Goal: Task Accomplishment & Management: Manage account settings

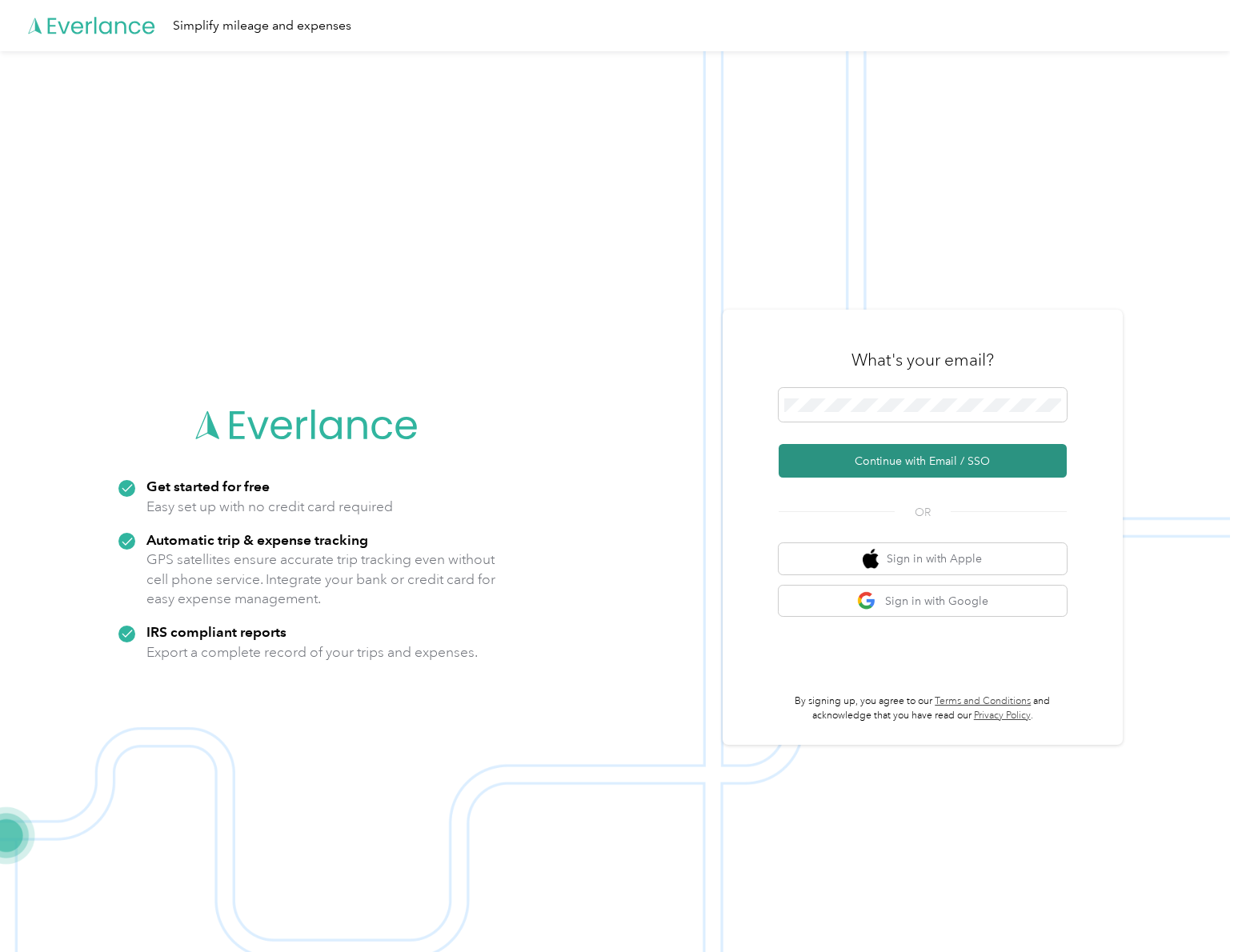
click at [888, 455] on button "Continue with Email / SSO" at bounding box center [923, 460] width 288 height 34
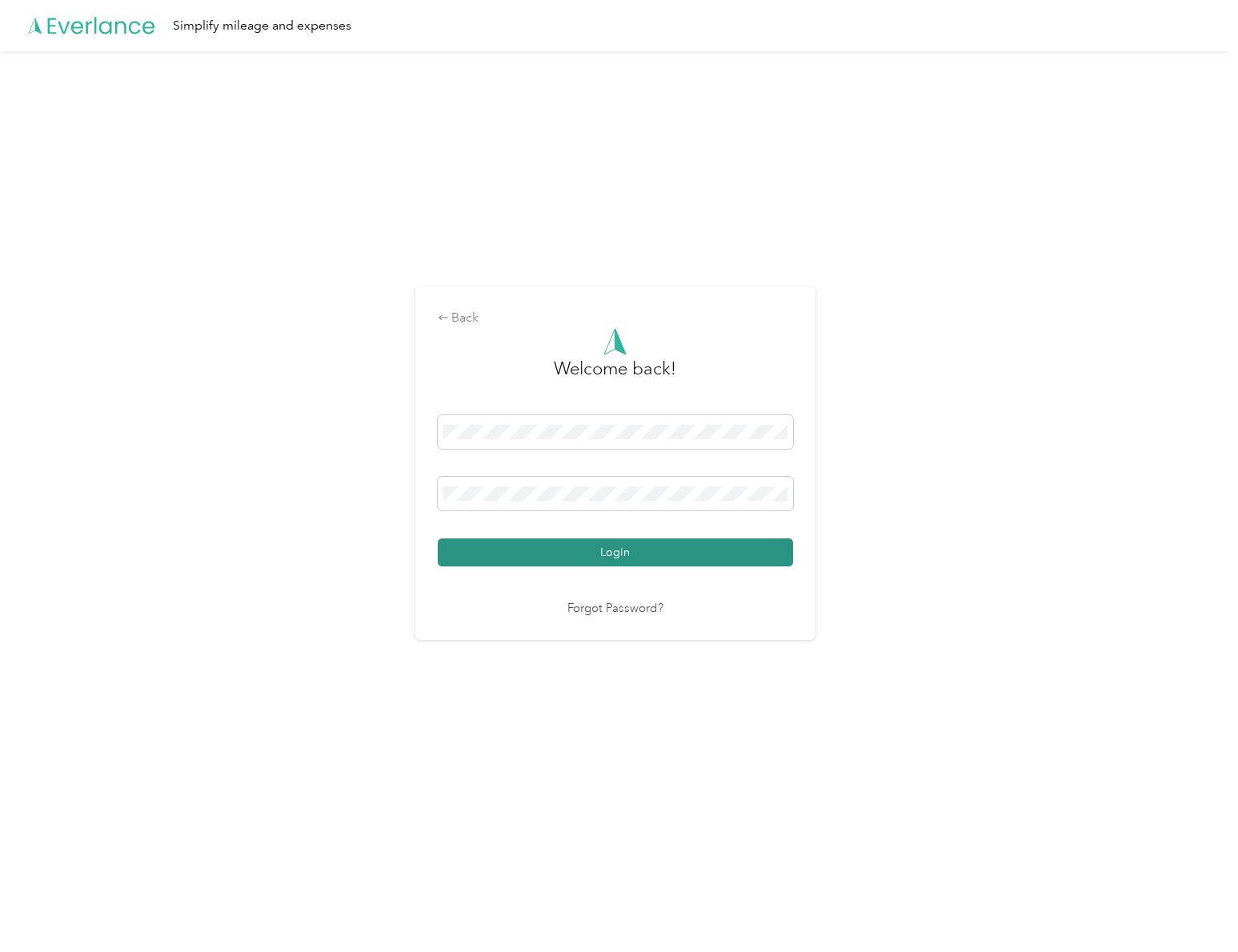
click at [657, 552] on button "Login" at bounding box center [615, 552] width 355 height 28
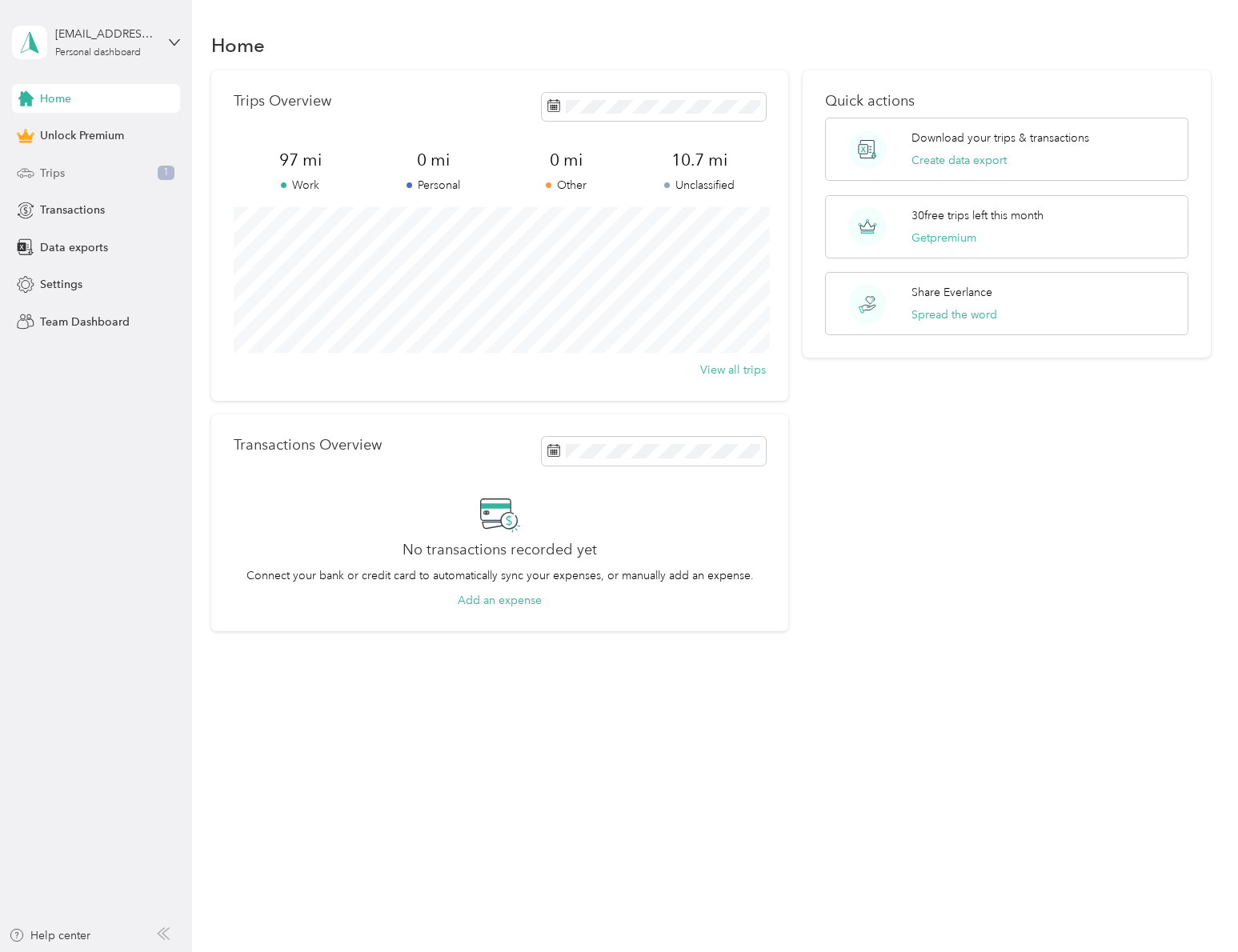
click at [68, 172] on div "Trips 1" at bounding box center [96, 172] width 168 height 29
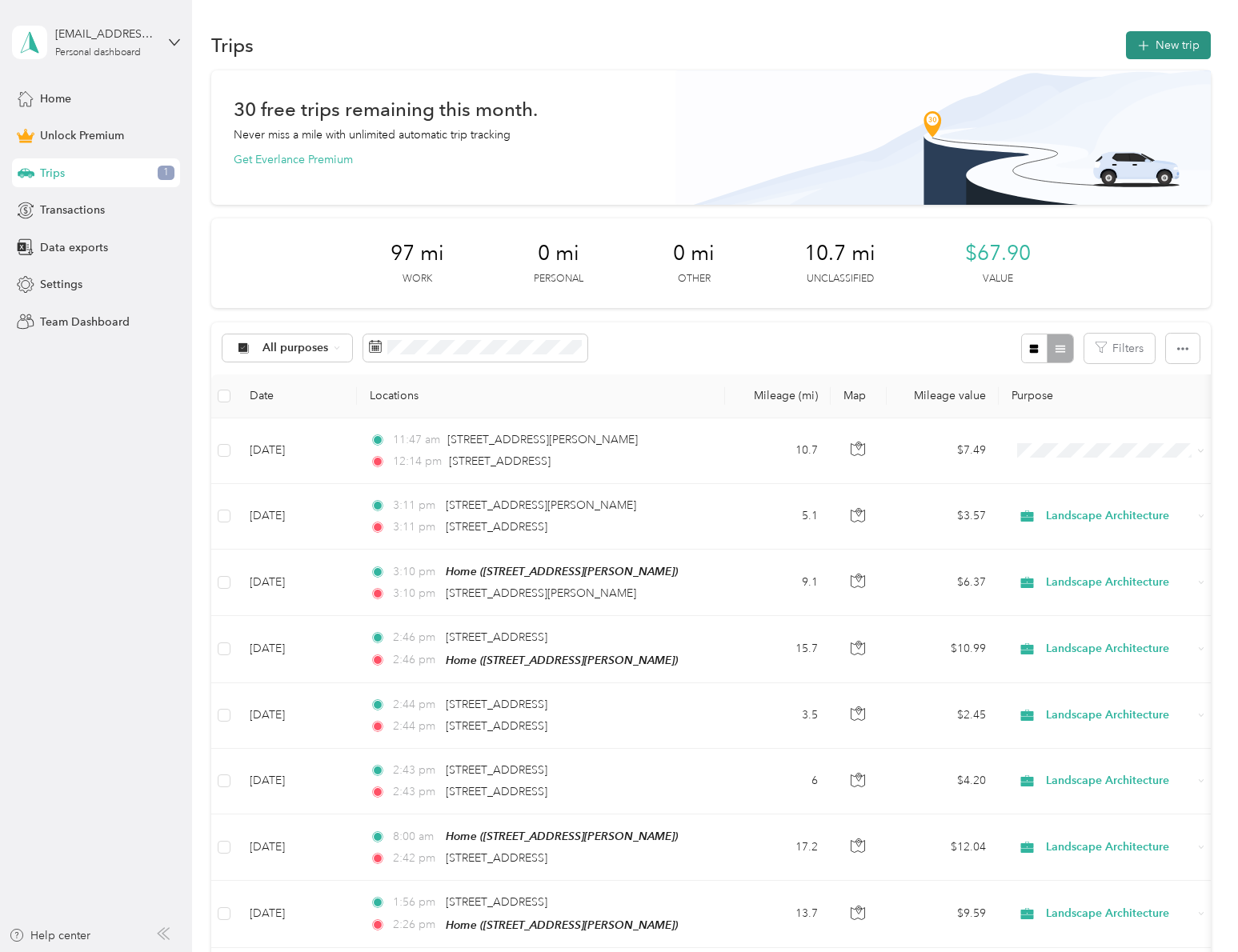
click at [1133, 47] on icon "button" at bounding box center [1142, 46] width 19 height 19
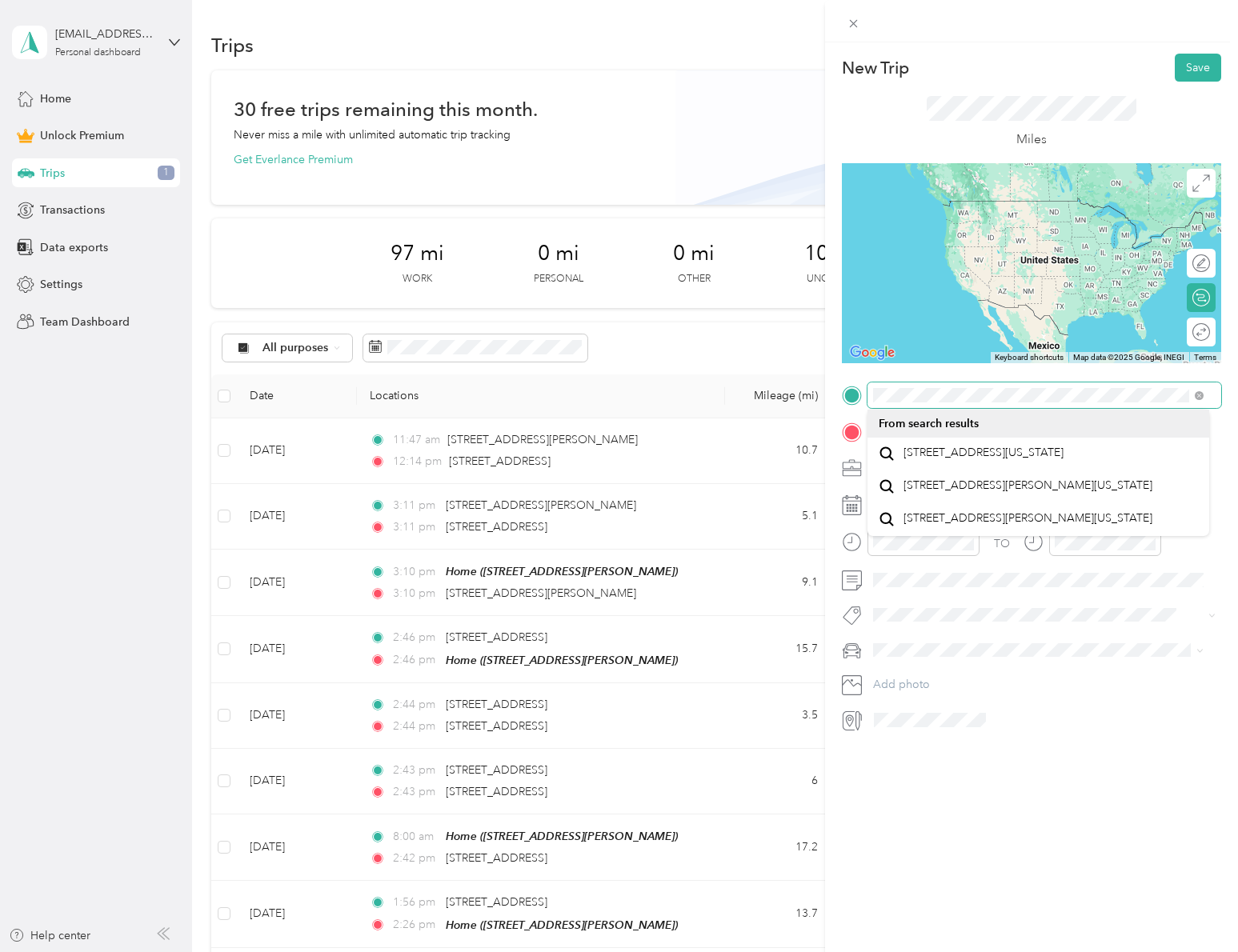
click at [794, 382] on div "New Trip Save This trip cannot be edited because it is either under review, app…" at bounding box center [619, 476] width 1238 height 952
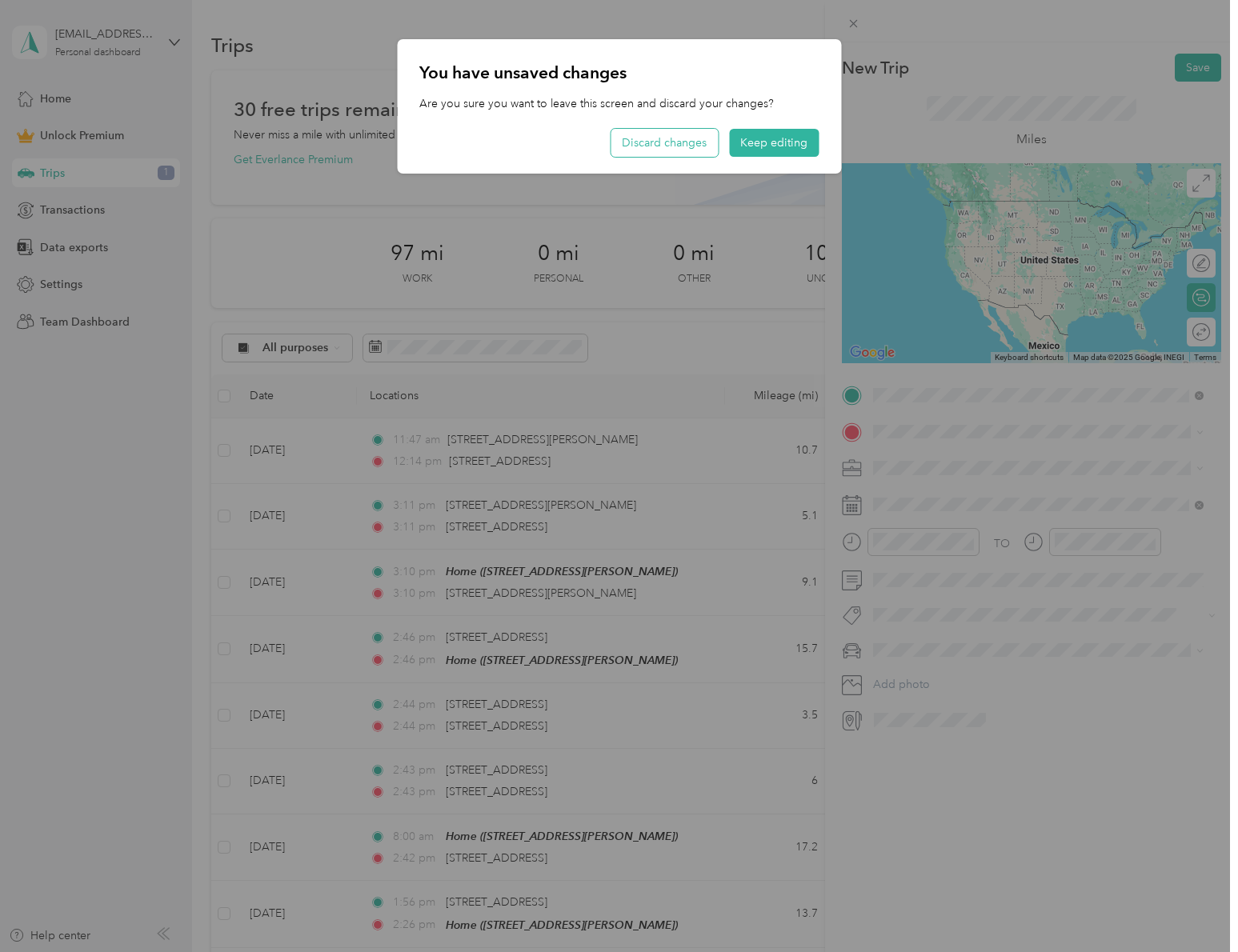
click at [697, 144] on button "Discard changes" at bounding box center [664, 143] width 107 height 28
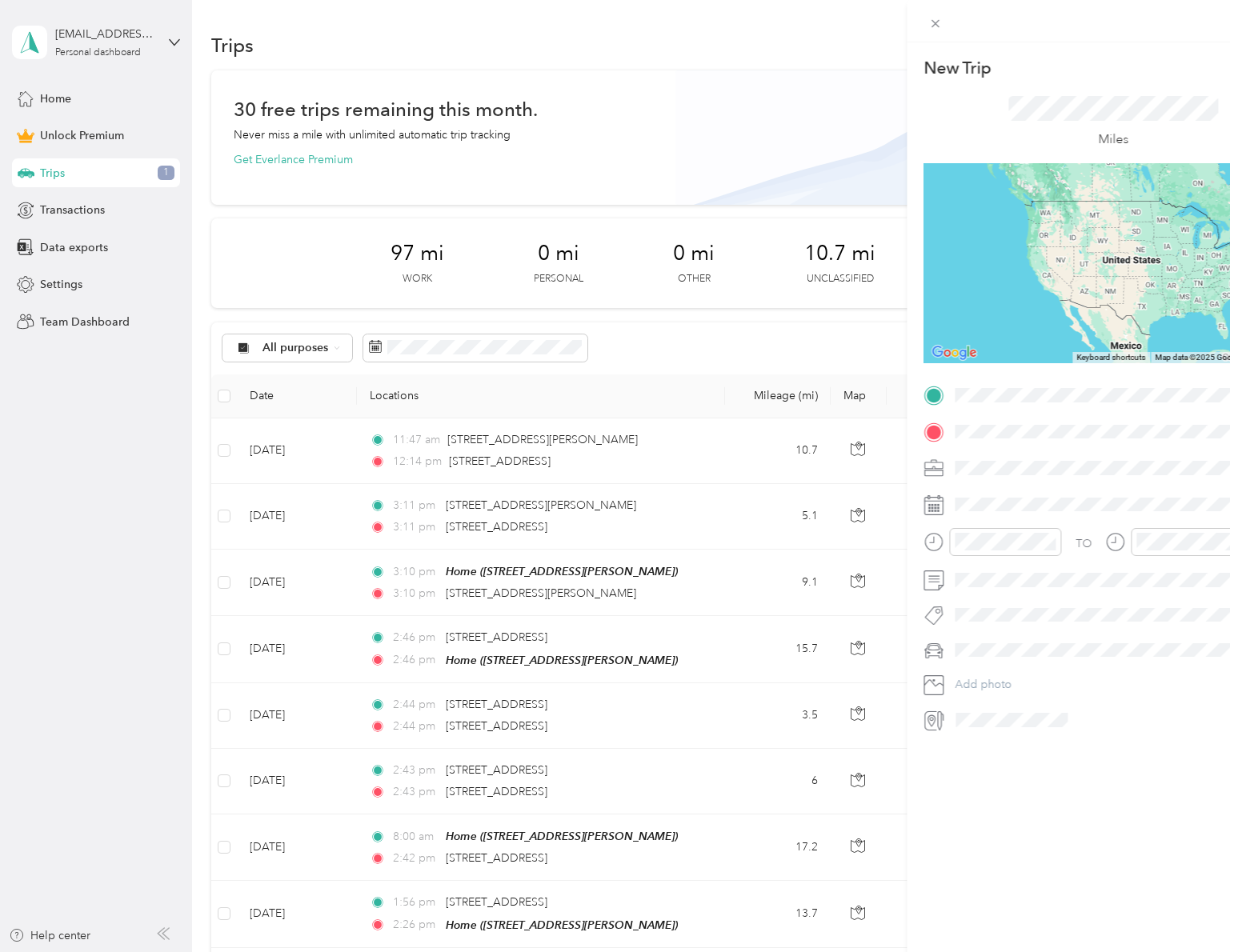
click at [966, 393] on div at bounding box center [619, 476] width 1238 height 952
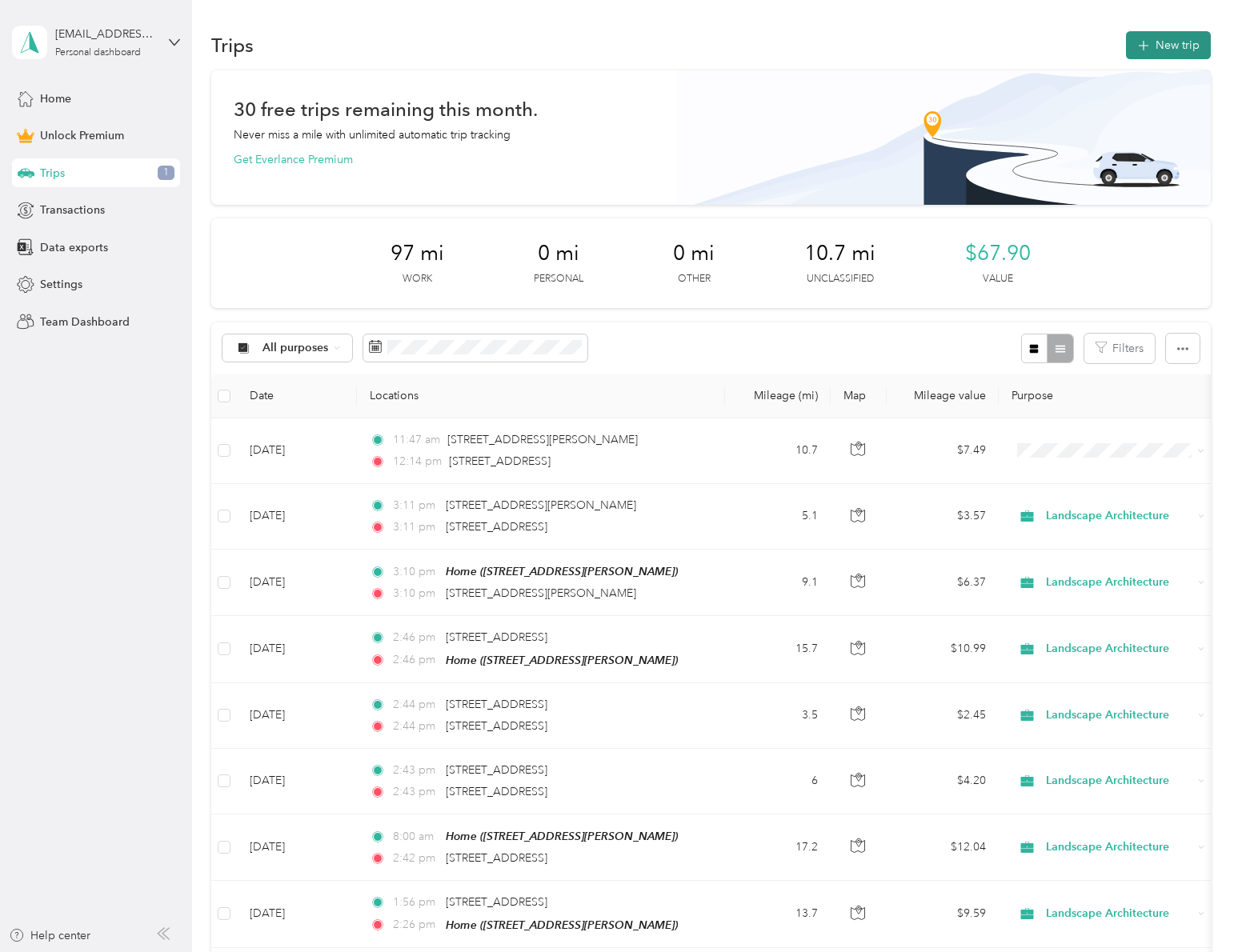
click at [1161, 48] on button "New trip" at bounding box center [1168, 45] width 85 height 28
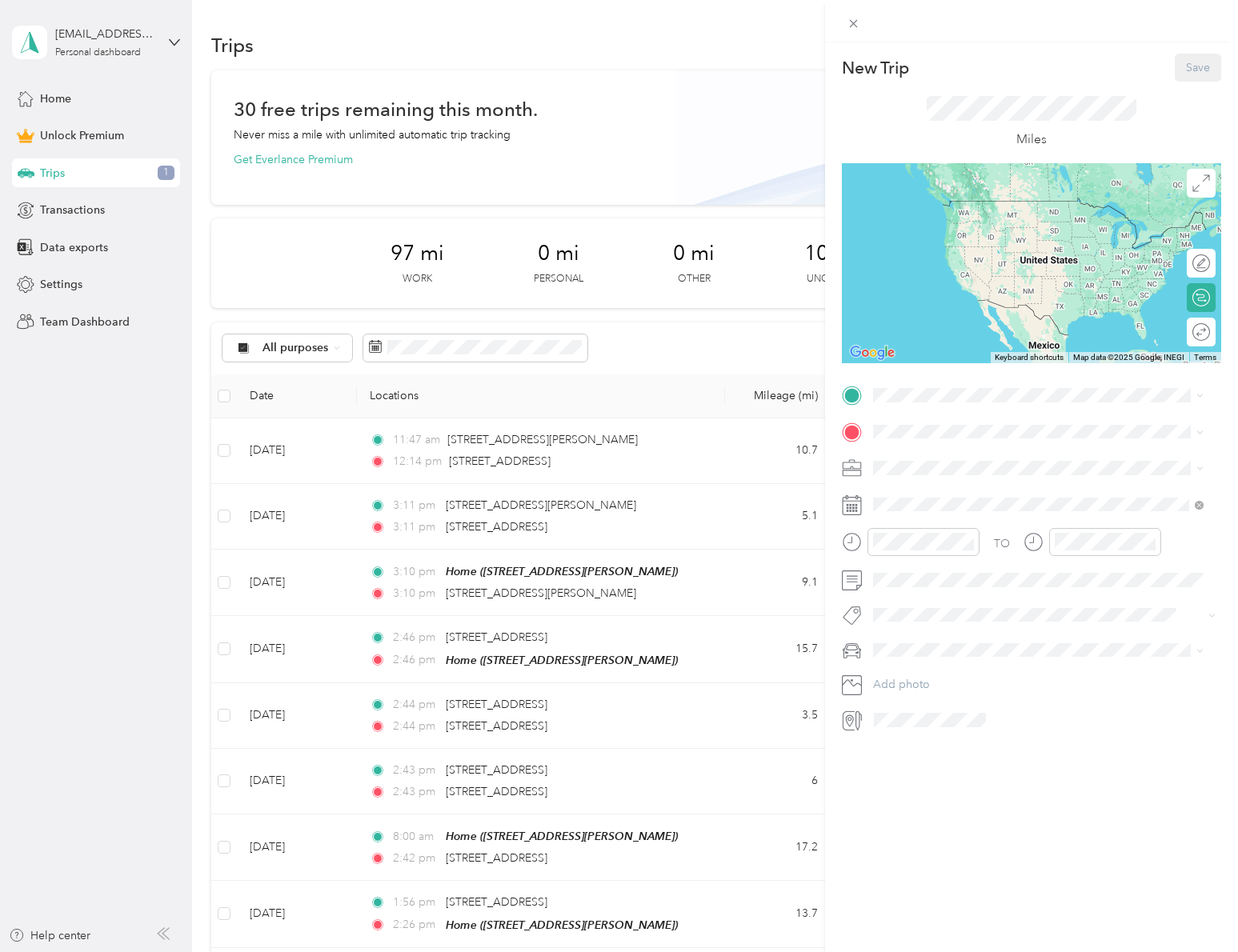
click at [1021, 381] on div "New Trip Save This trip cannot be edited because it is either under review, app…" at bounding box center [1031, 393] width 379 height 679
click at [1008, 453] on span "[STREET_ADDRESS][PERSON_NAME][US_STATE]" at bounding box center [1027, 453] width 248 height 15
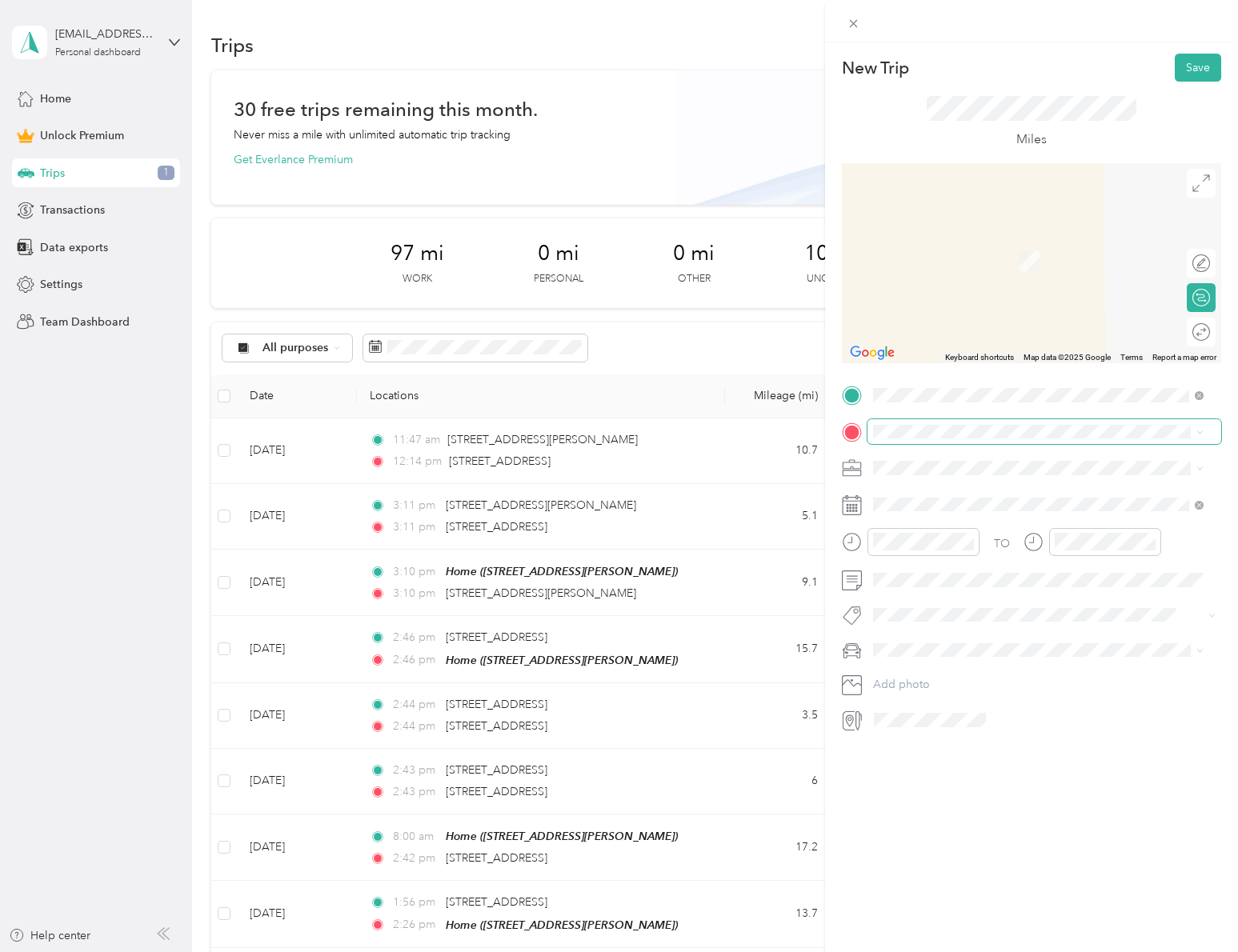
click at [907, 421] on span at bounding box center [1044, 431] width 354 height 25
click at [906, 444] on div "TO Add photo" at bounding box center [1031, 557] width 379 height 351
click at [977, 497] on span "[STREET_ADDRESS][PERSON_NAME][US_STATE]" at bounding box center [1027, 489] width 248 height 15
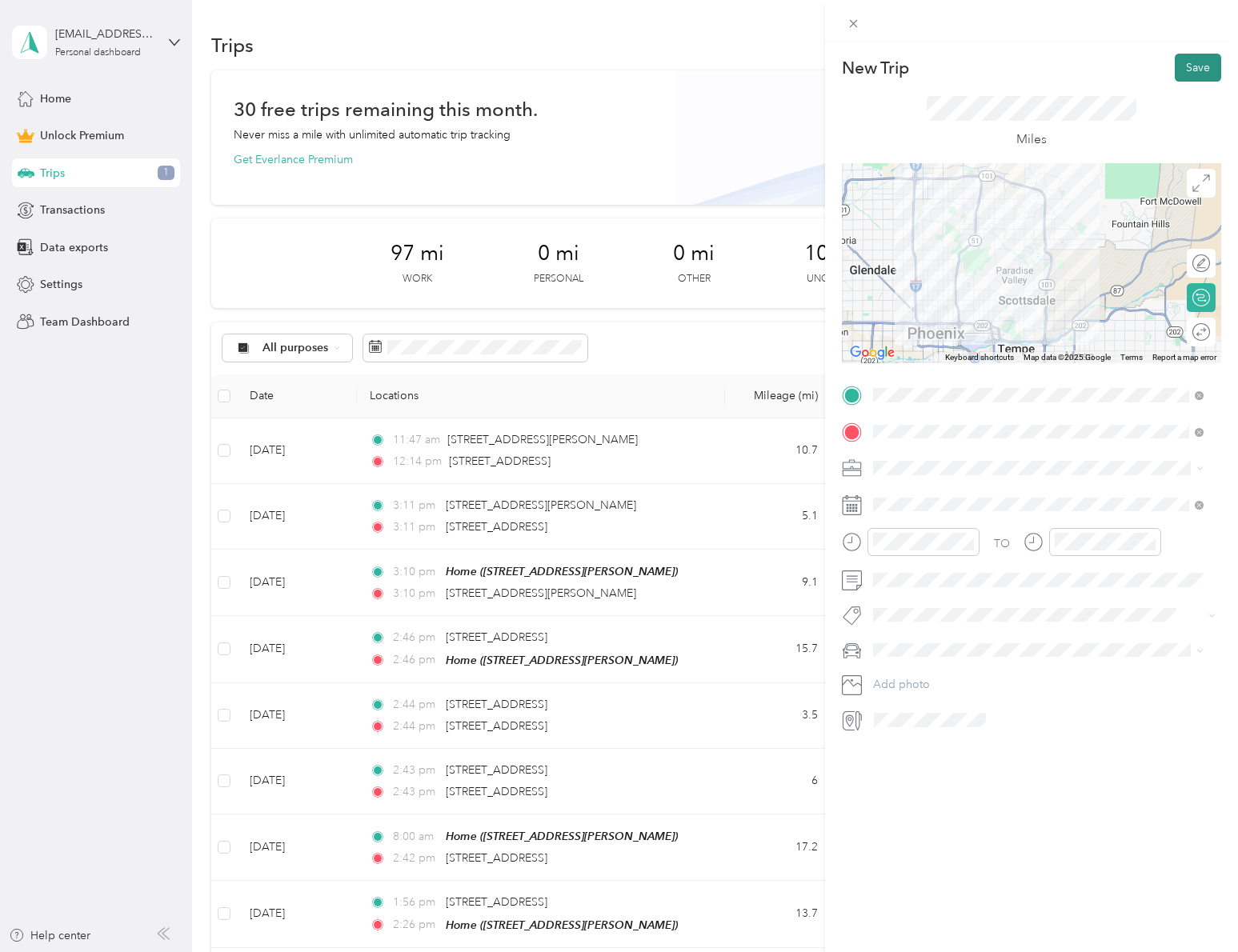
click at [1191, 72] on button "Save" at bounding box center [1197, 68] width 47 height 28
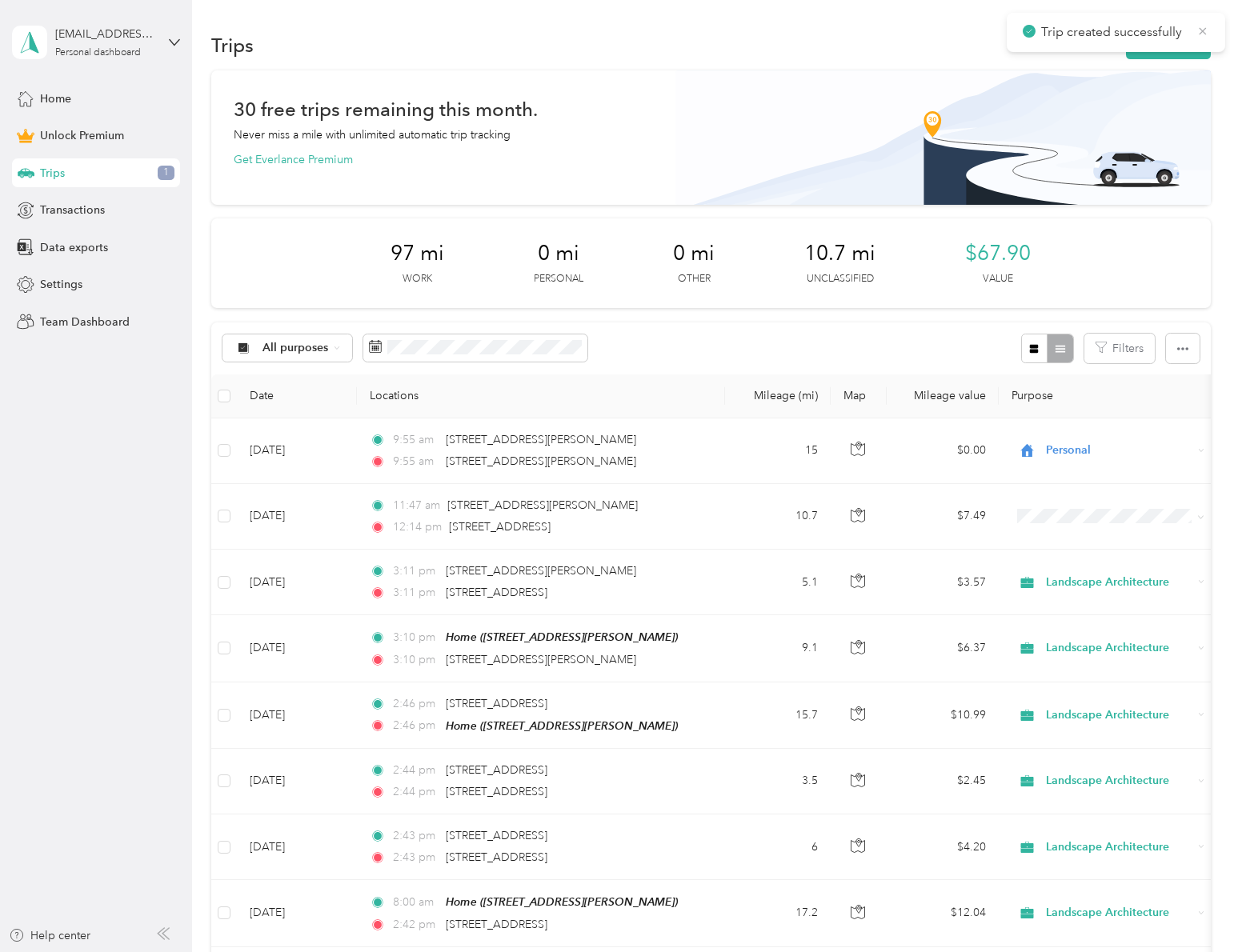
click at [1198, 34] on icon at bounding box center [1203, 31] width 13 height 15
click at [1187, 50] on button "New trip" at bounding box center [1168, 45] width 85 height 28
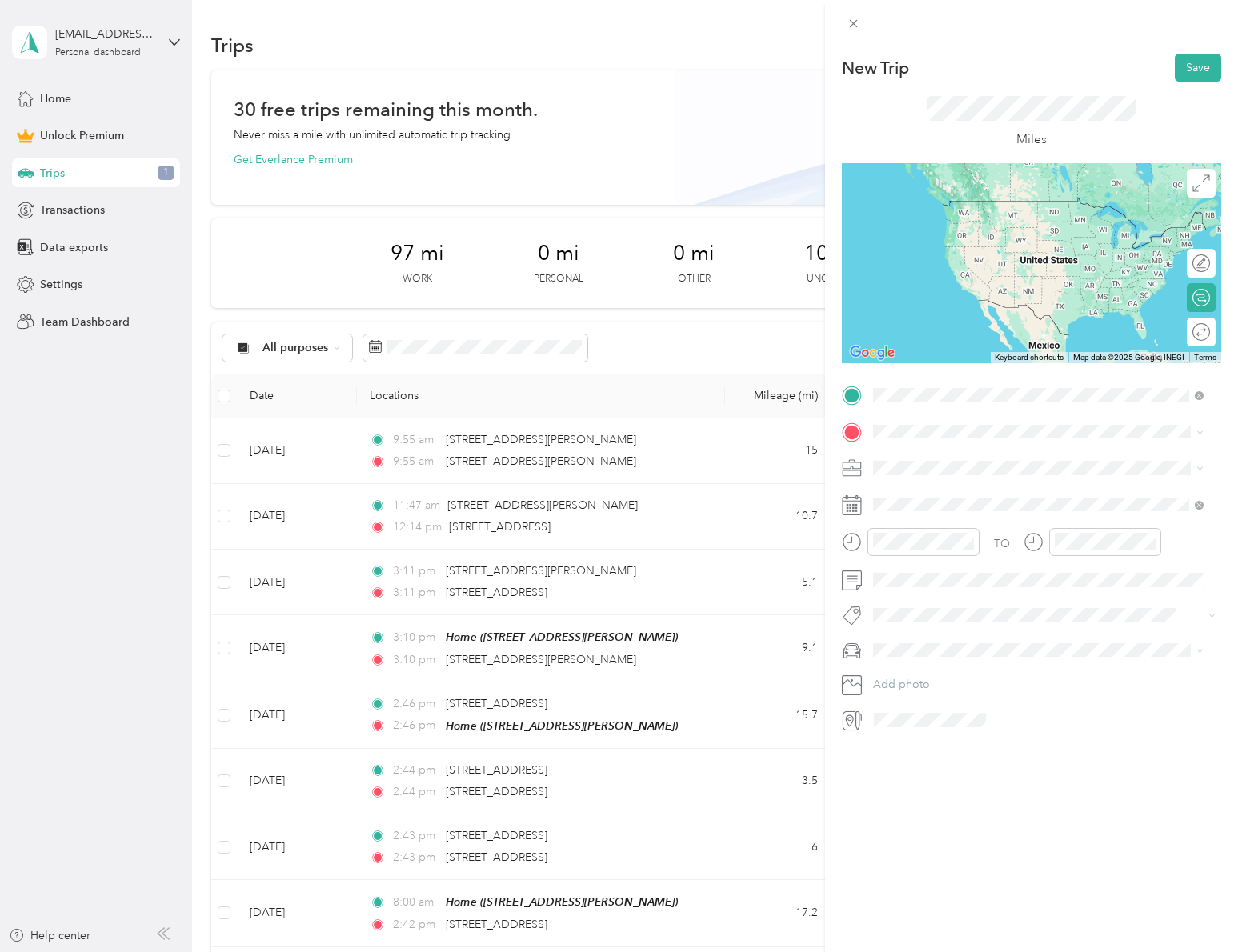
click at [985, 460] on span "[STREET_ADDRESS][PERSON_NAME][US_STATE]" at bounding box center [1027, 453] width 248 height 15
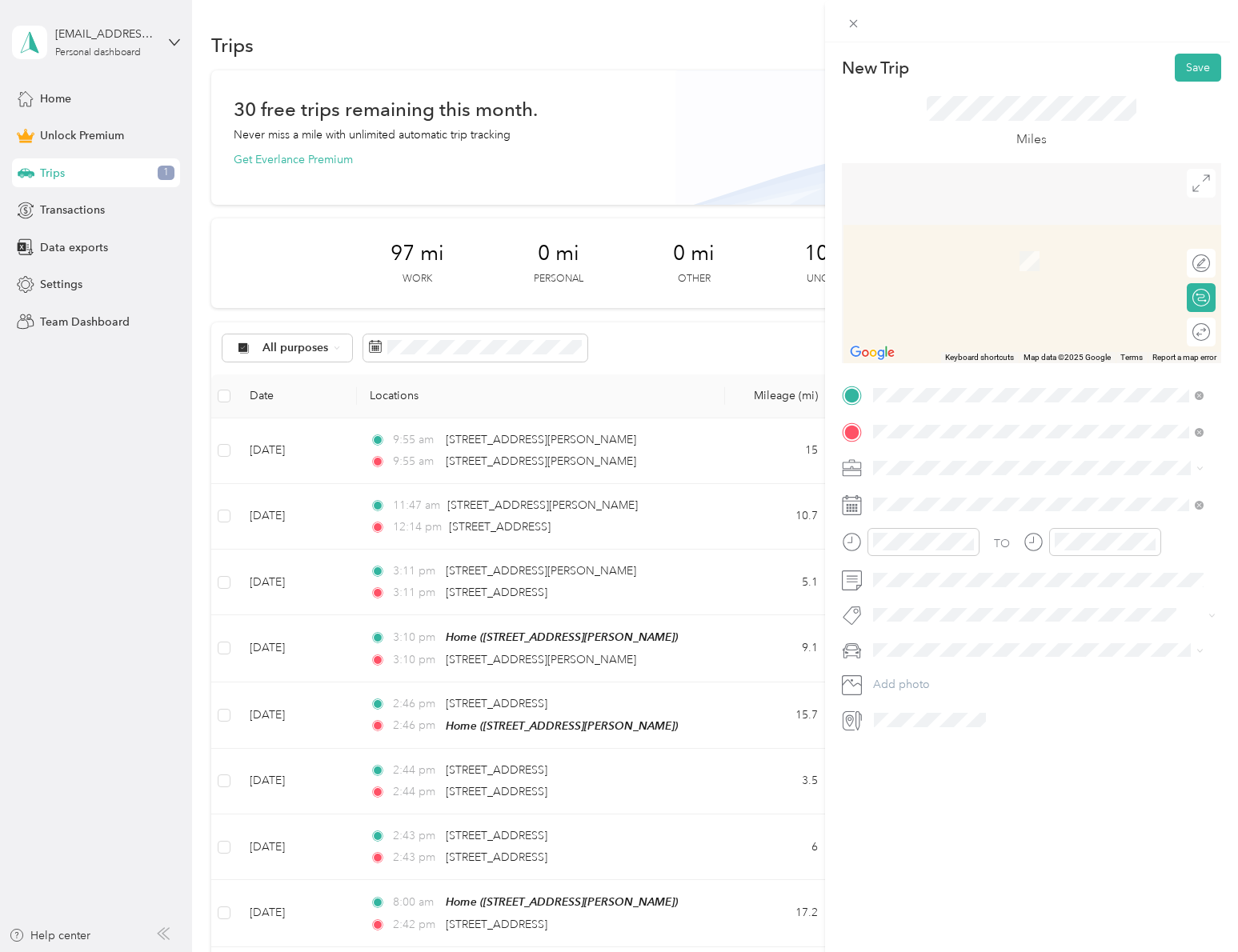
click at [1012, 507] on li "[STREET_ADDRESS][PERSON_NAME][US_STATE]" at bounding box center [1038, 490] width 342 height 33
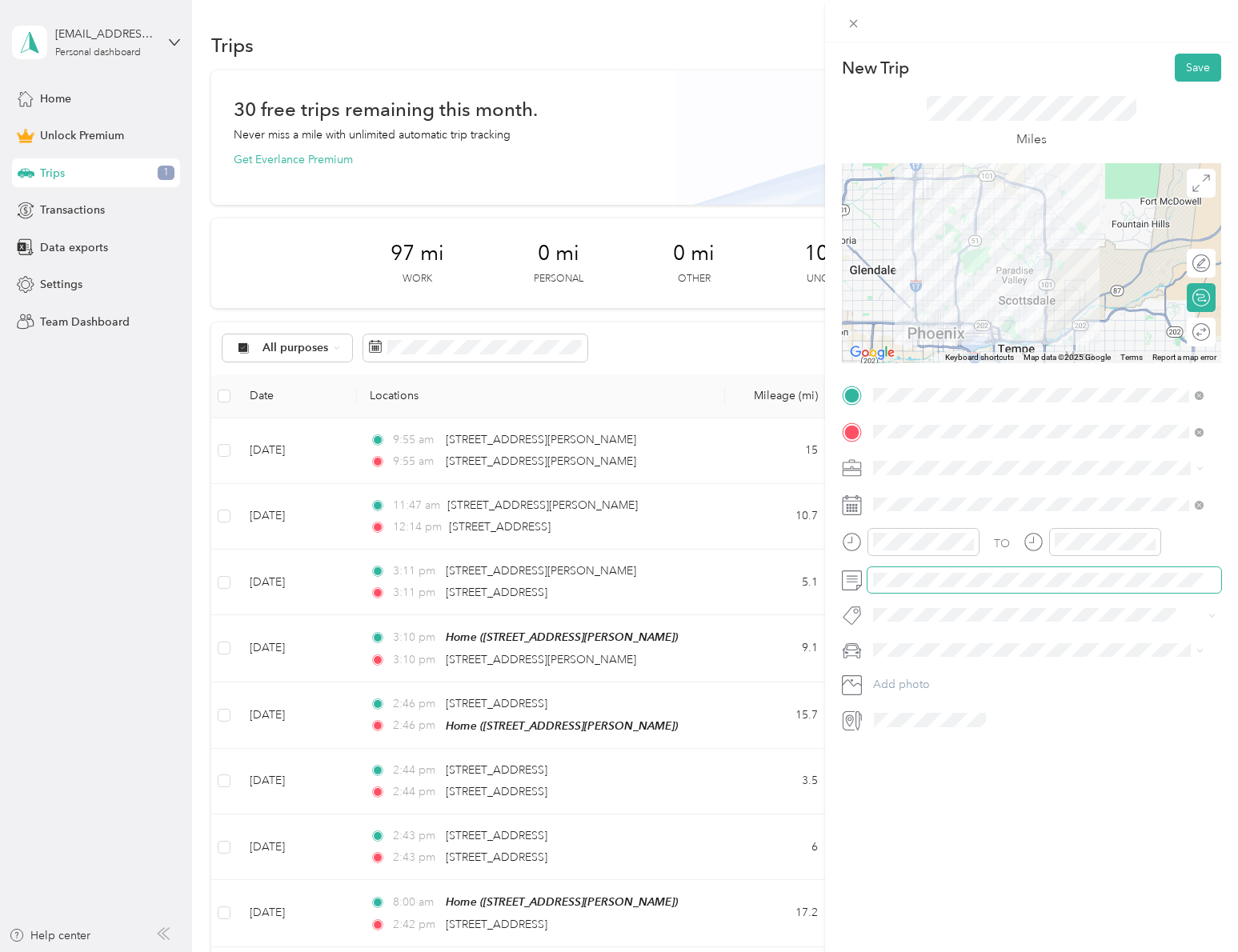
click at [803, 560] on div "New Trip Save This trip cannot be edited because it is either under review, app…" at bounding box center [619, 476] width 1238 height 952
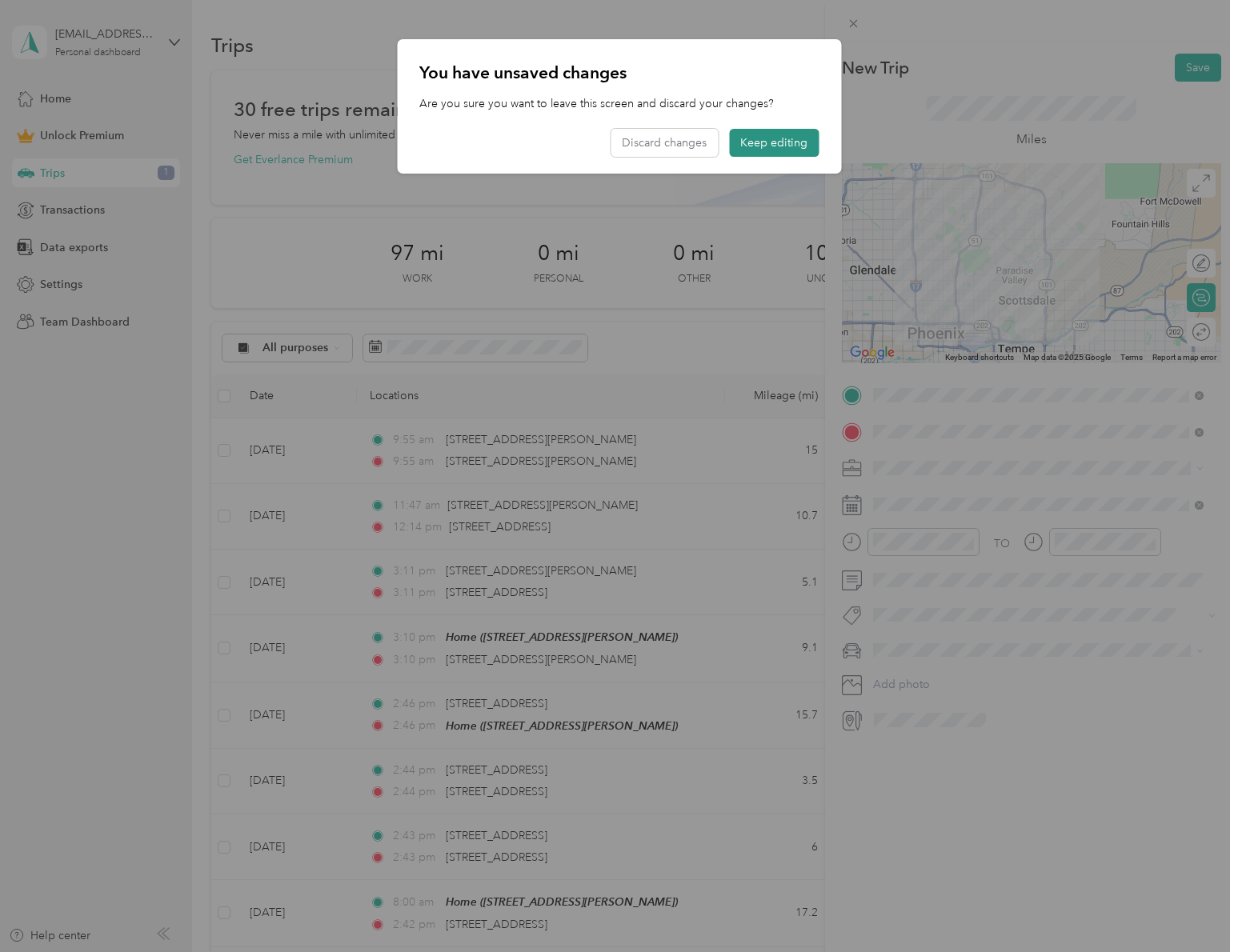
click at [787, 141] on button "Keep editing" at bounding box center [774, 143] width 90 height 28
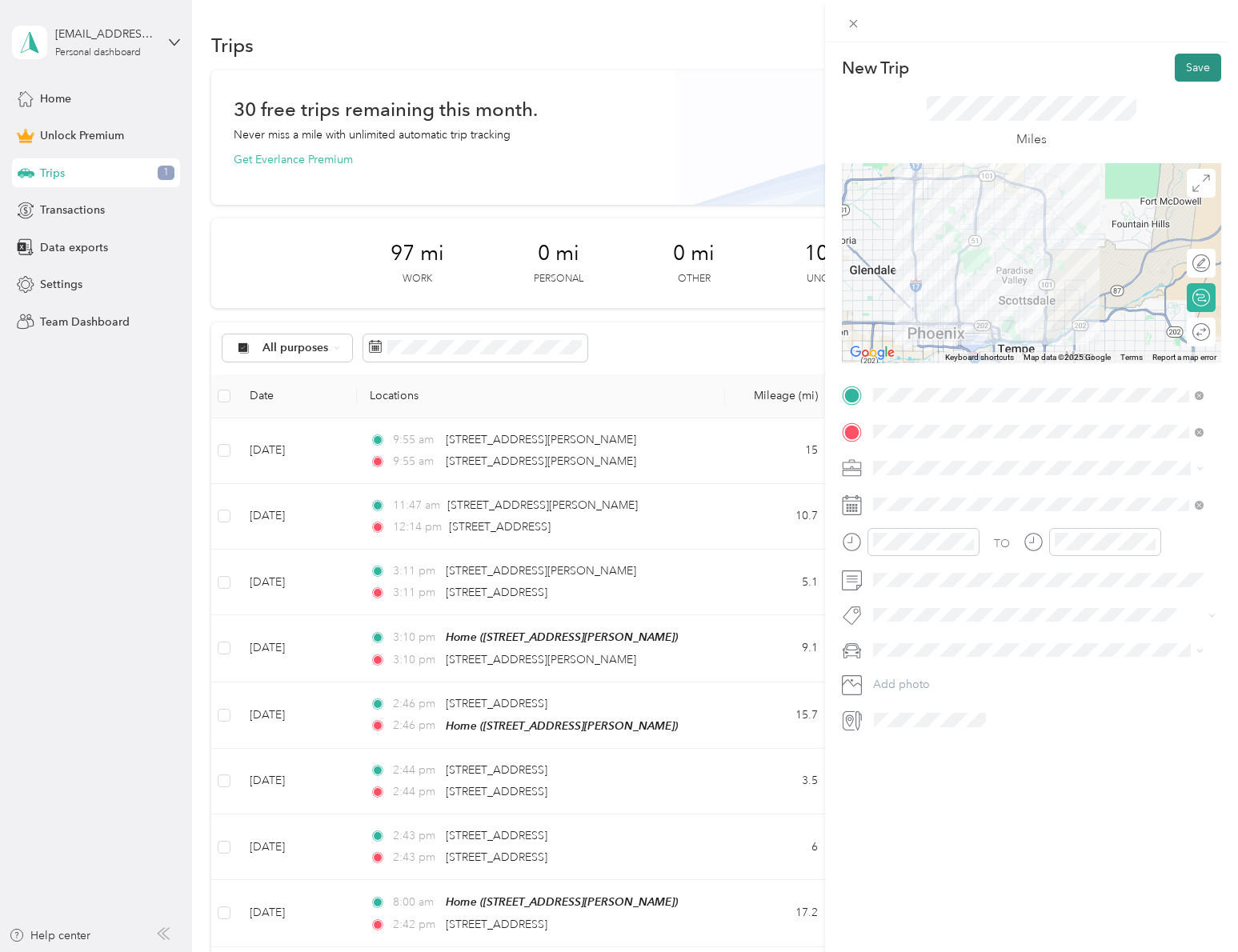
click at [1181, 60] on button "Save" at bounding box center [1197, 68] width 47 height 28
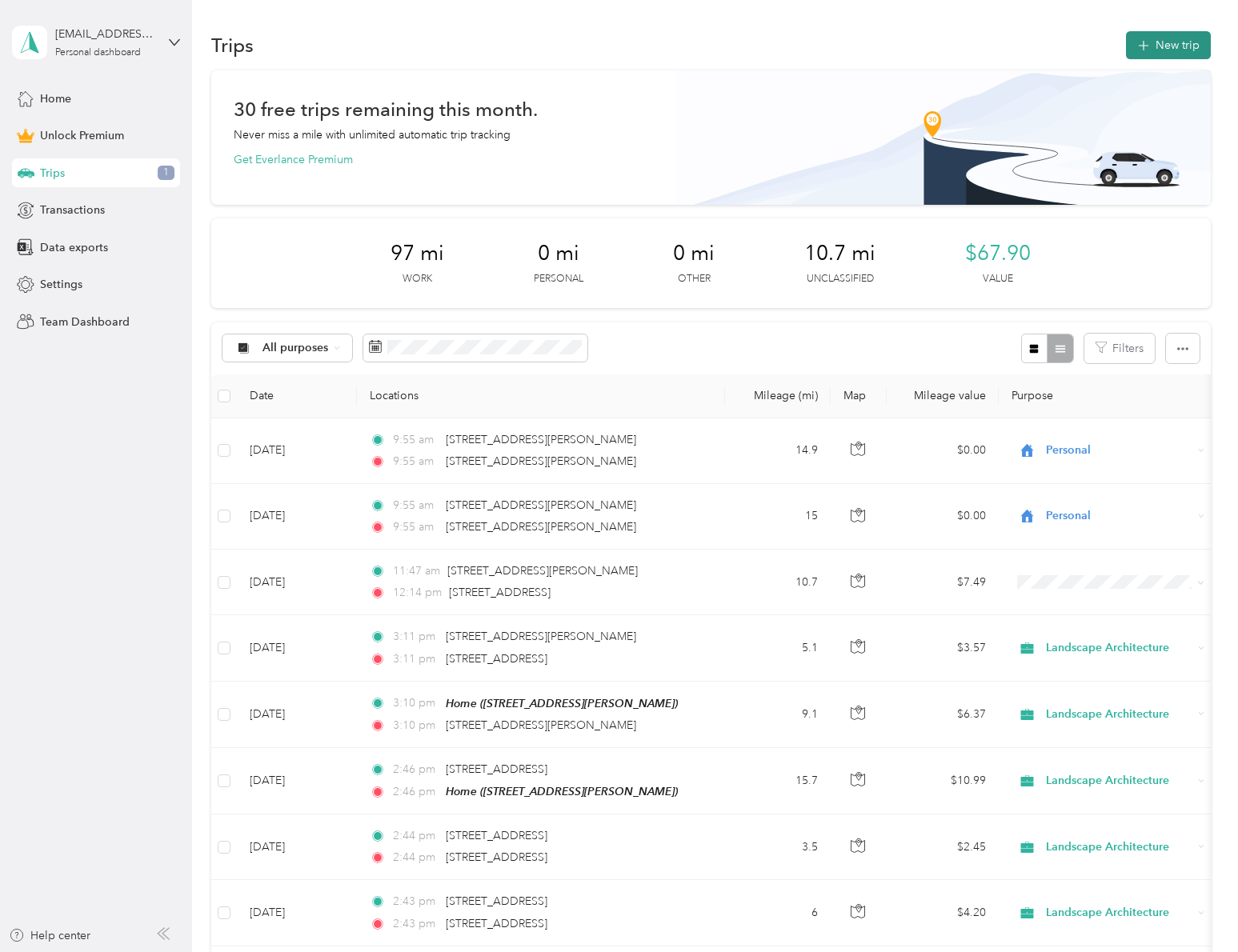
click at [1196, 48] on button "New trip" at bounding box center [1168, 45] width 85 height 28
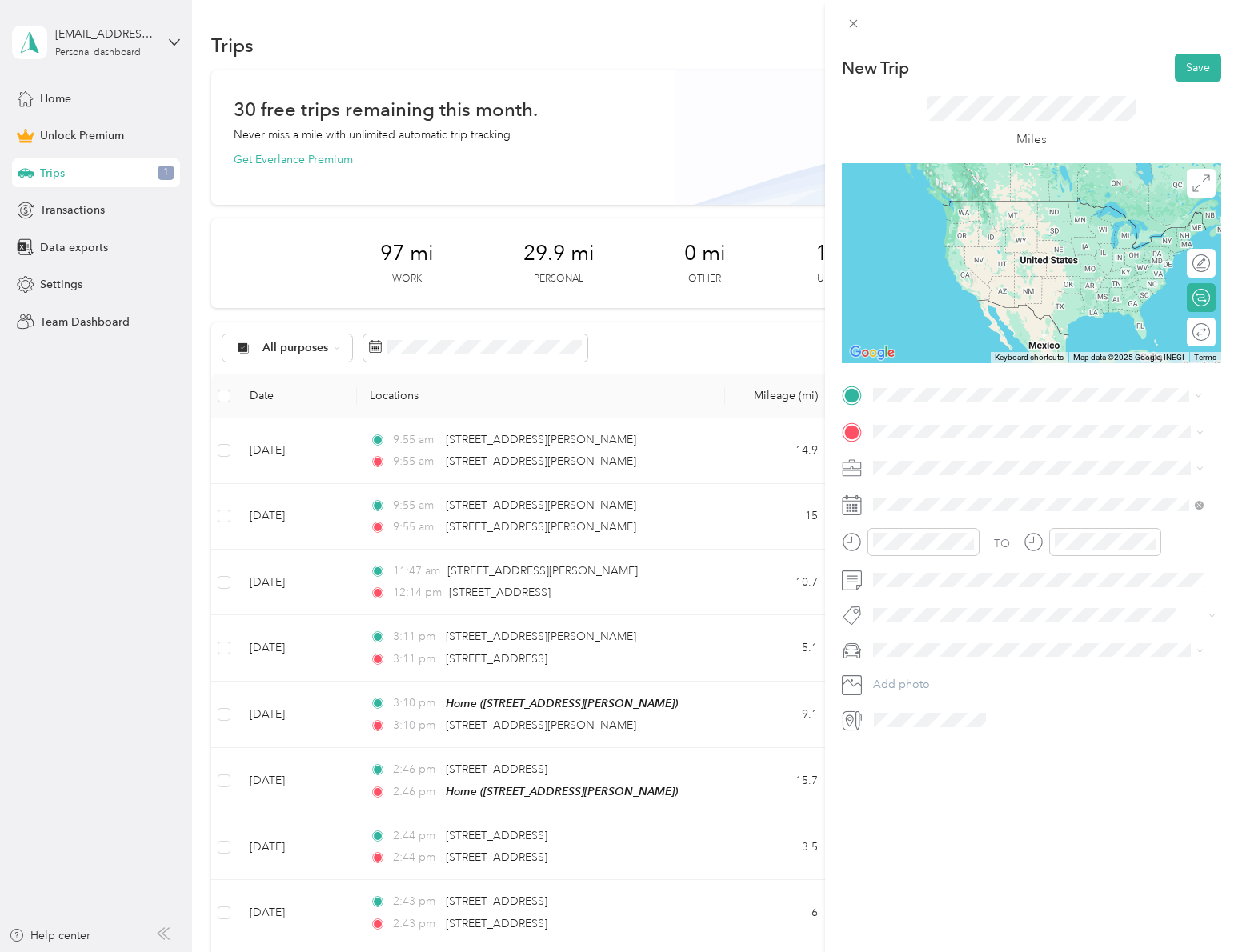
click at [985, 460] on span "[STREET_ADDRESS][PERSON_NAME][US_STATE]" at bounding box center [1027, 453] width 248 height 15
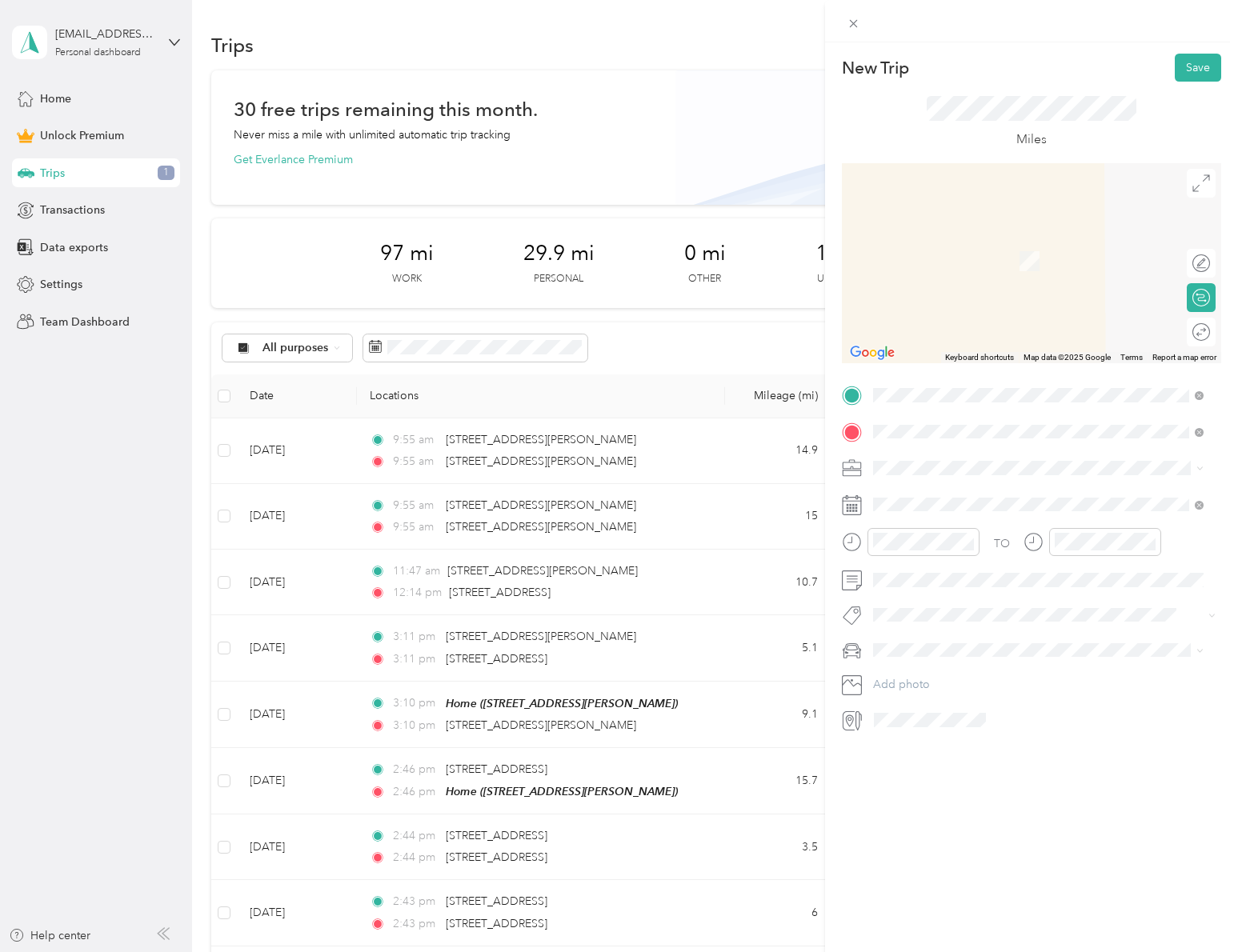
click at [977, 489] on span "[STREET_ADDRESS][US_STATE]" at bounding box center [983, 489] width 160 height 15
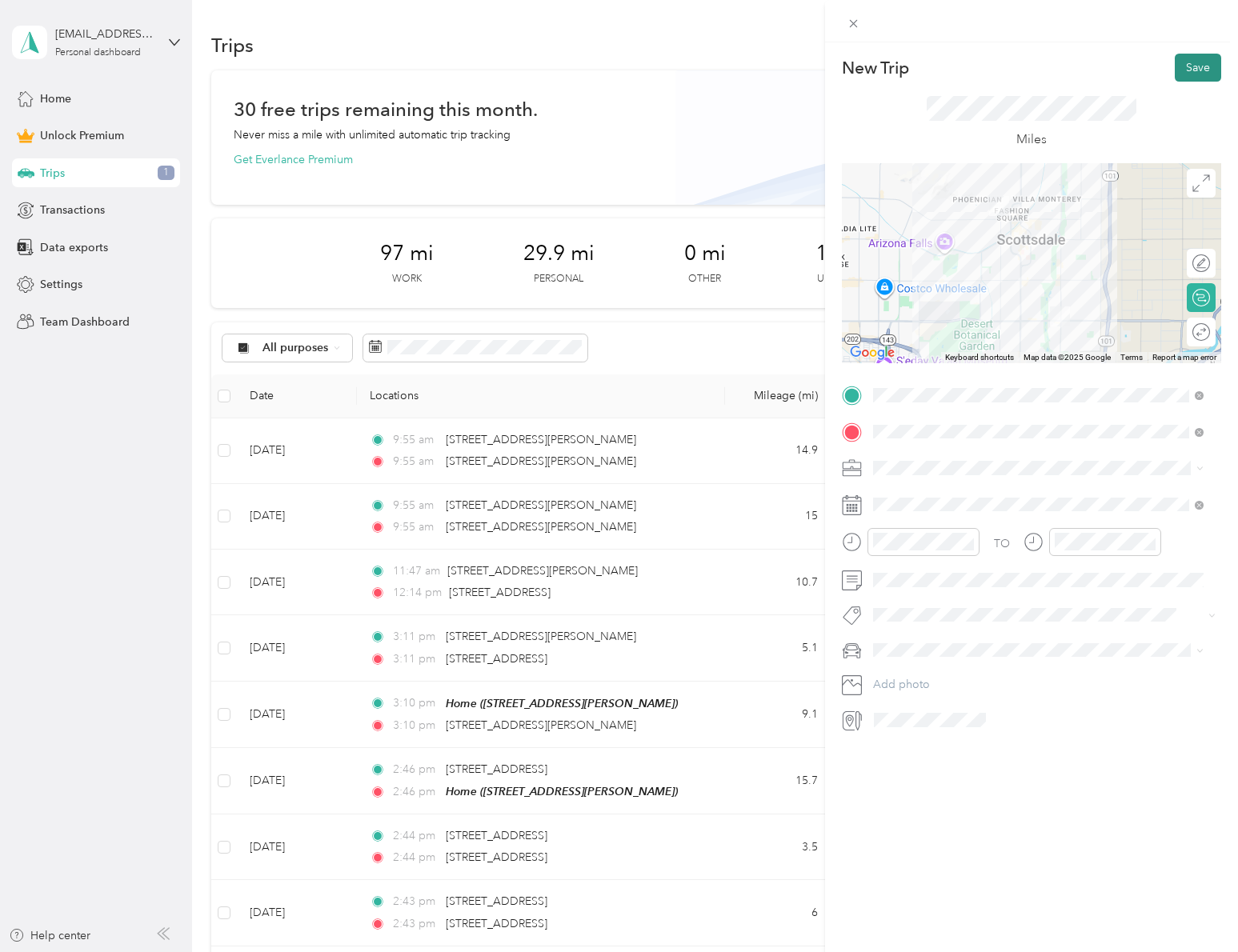
click at [1182, 60] on button "Save" at bounding box center [1197, 68] width 47 height 28
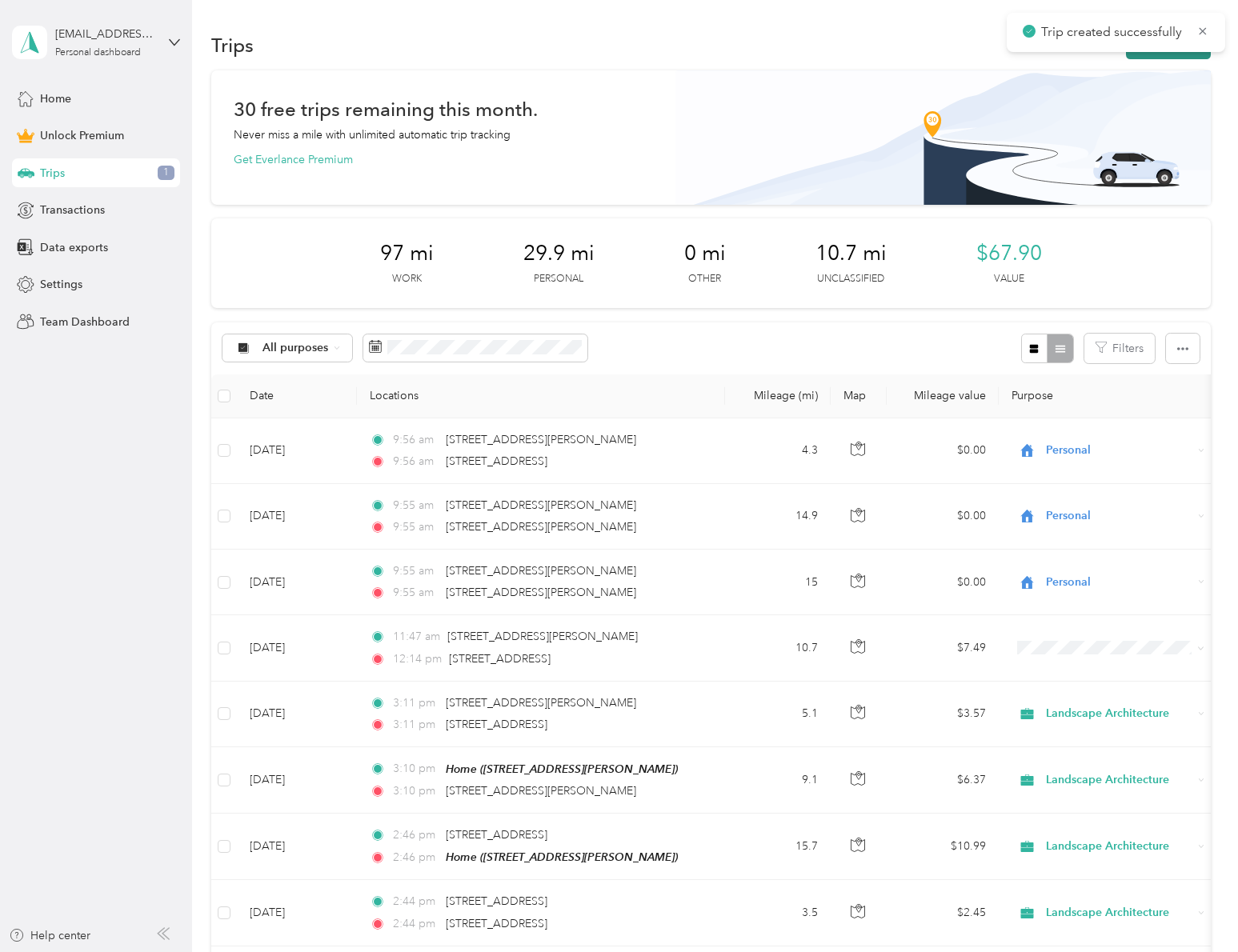
click at [1163, 55] on button "New trip" at bounding box center [1168, 45] width 85 height 28
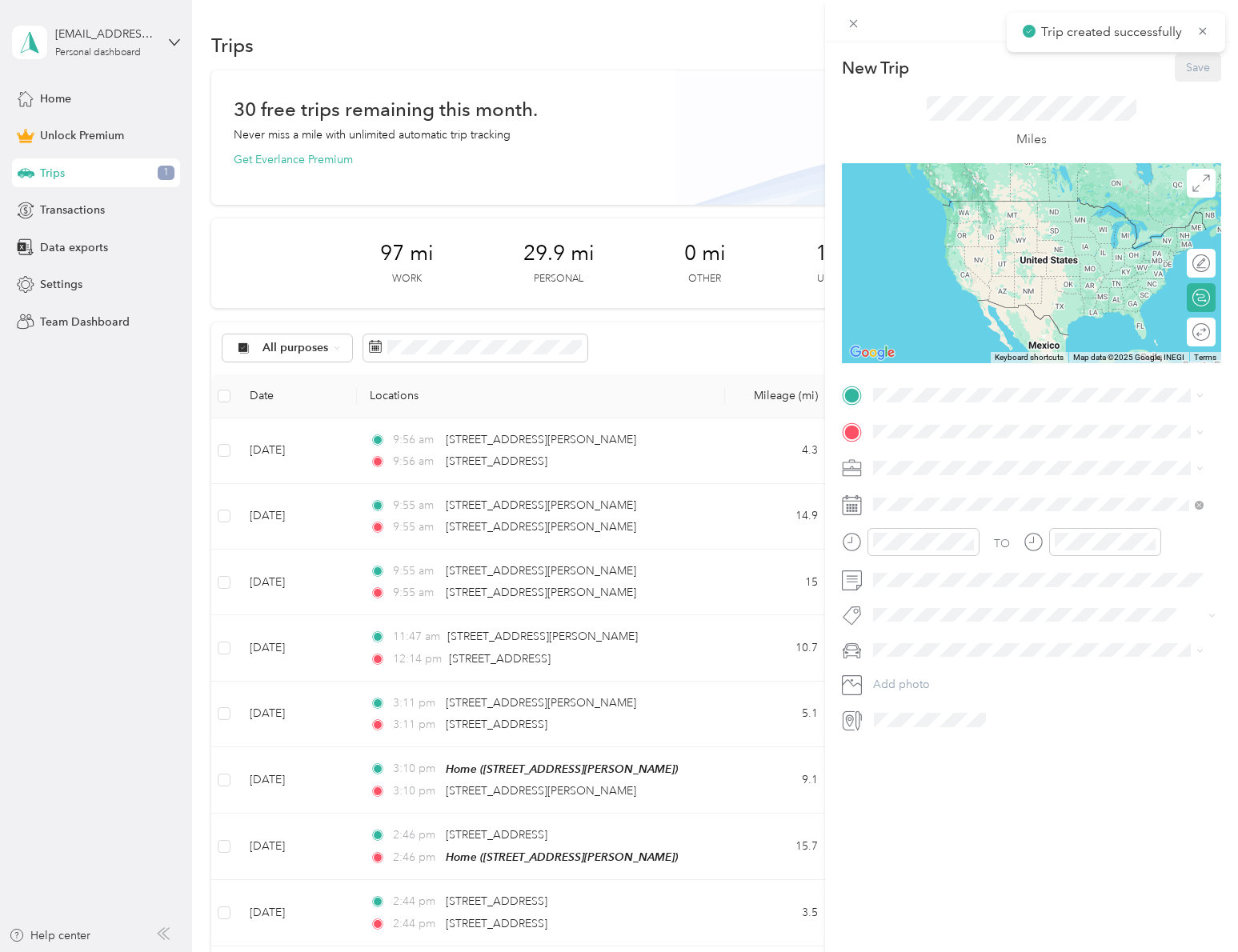
click at [945, 379] on div "New Trip Save This trip cannot be edited because it is either under review, app…" at bounding box center [1031, 393] width 379 height 679
click at [1058, 454] on span "[STREET_ADDRESS][US_STATE]" at bounding box center [983, 453] width 160 height 15
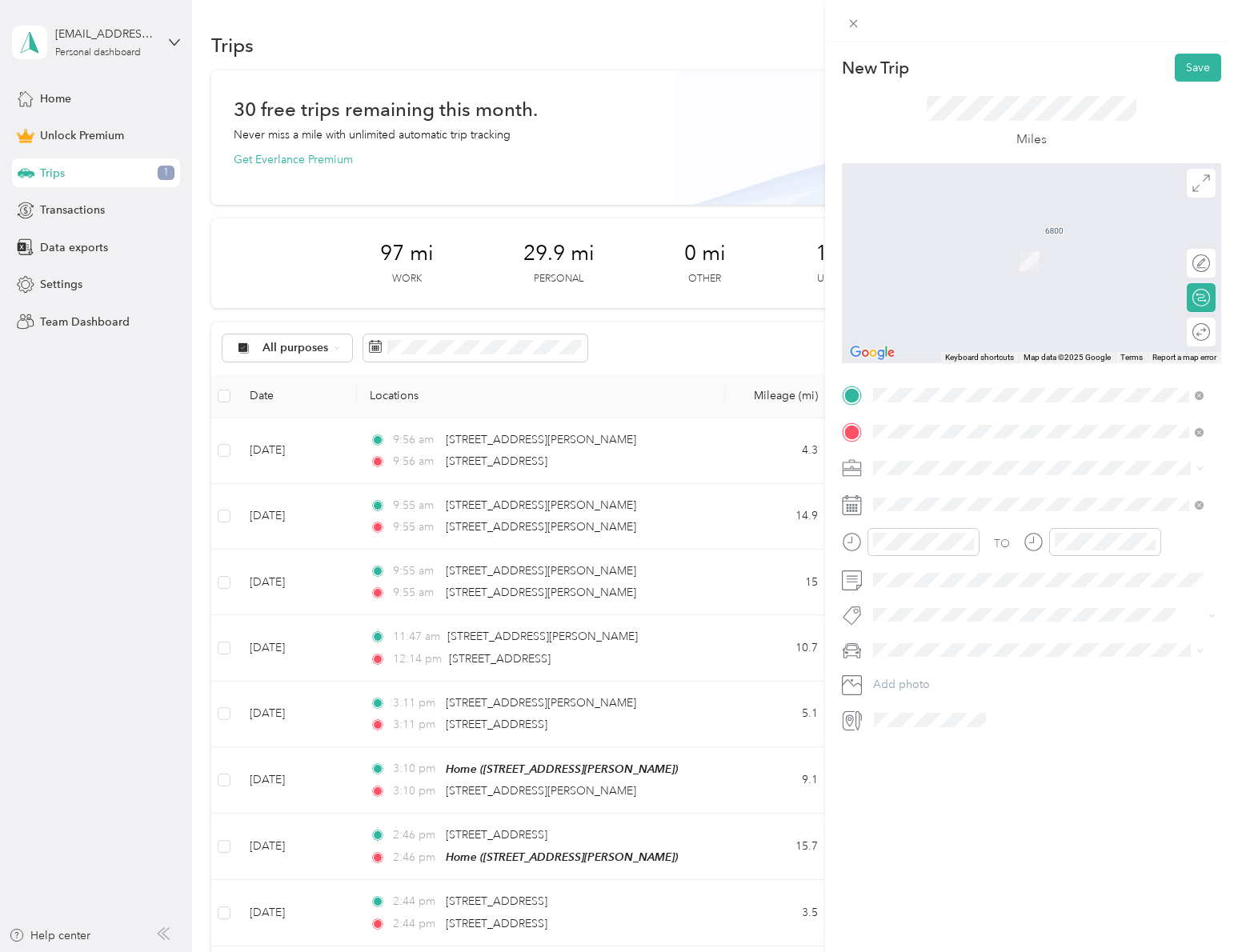
click at [1088, 482] on span "[STREET_ADDRESS][PERSON_NAME][US_STATE]" at bounding box center [1027, 489] width 248 height 15
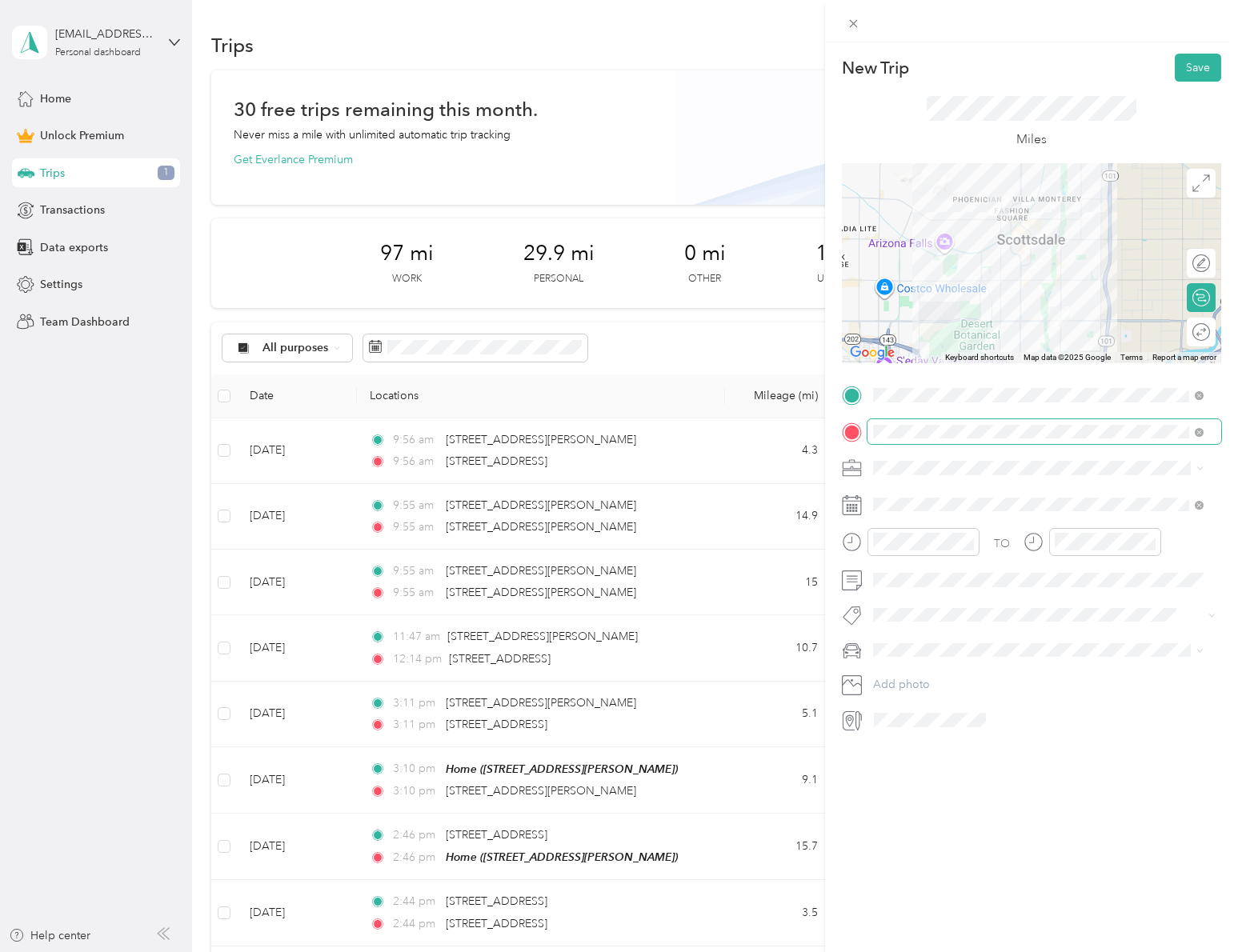
click at [1080, 438] on span at bounding box center [1044, 431] width 354 height 25
click at [1101, 741] on div "New Trip Save This trip cannot be edited because it is either under review, app…" at bounding box center [1030, 518] width 413 height 952
click at [1181, 71] on button "Save" at bounding box center [1197, 68] width 47 height 28
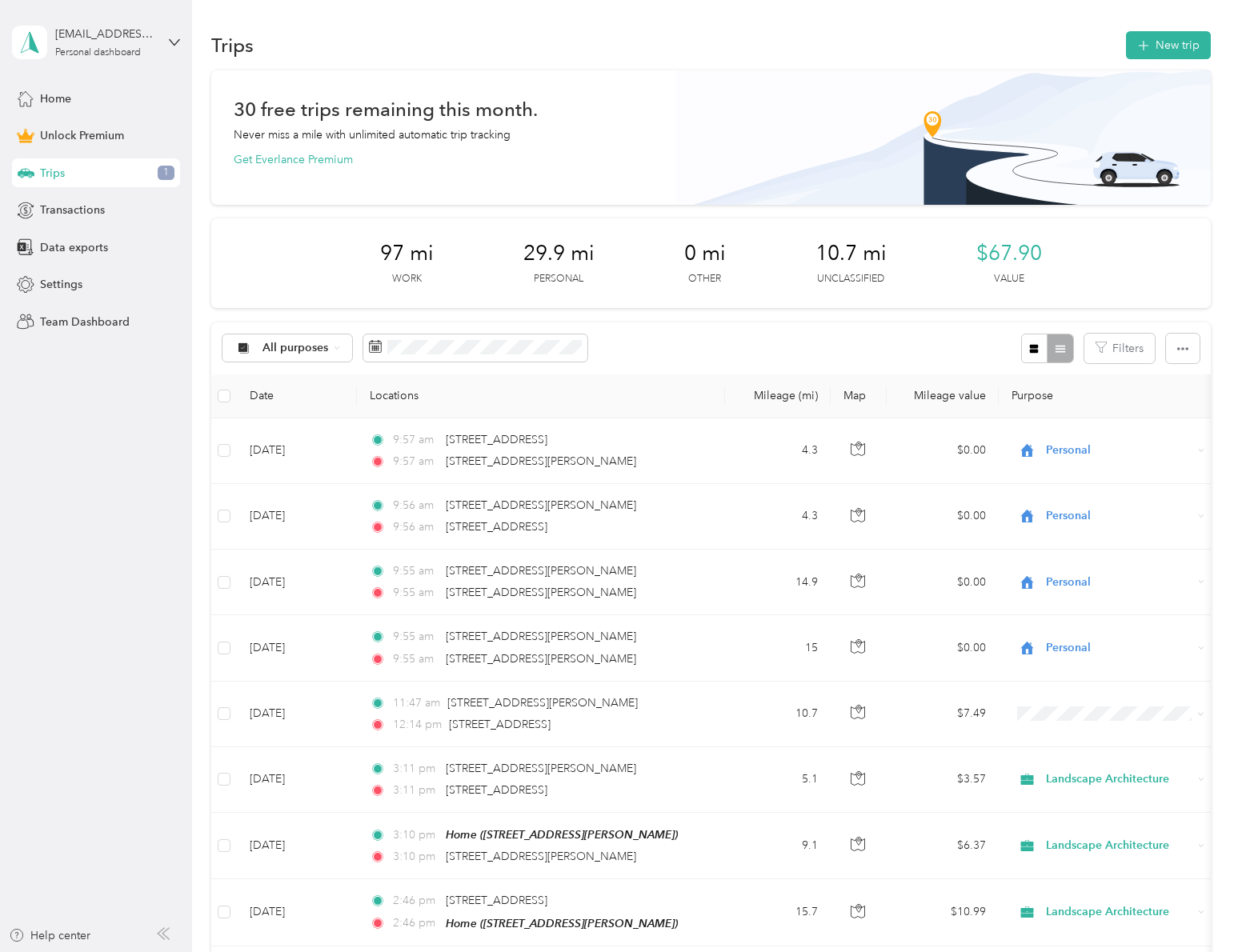
click at [1154, 61] on section "Trips New trip 30 free trips remaining this month. Never miss a mile with unlim…" at bounding box center [710, 775] width 999 height 1495
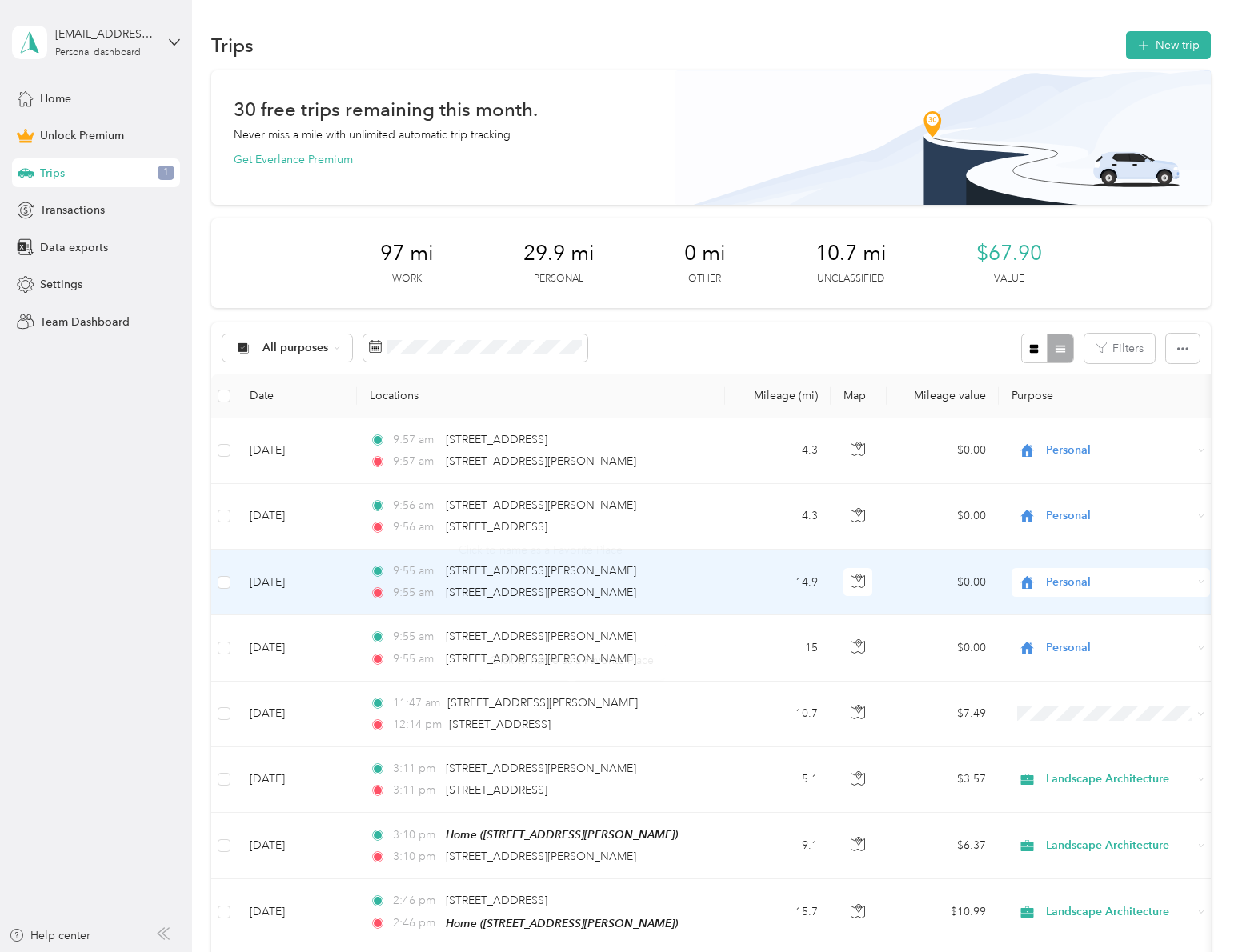
click at [561, 517] on div "Click to name as a Favorite Place" at bounding box center [554, 537] width 186 height 39
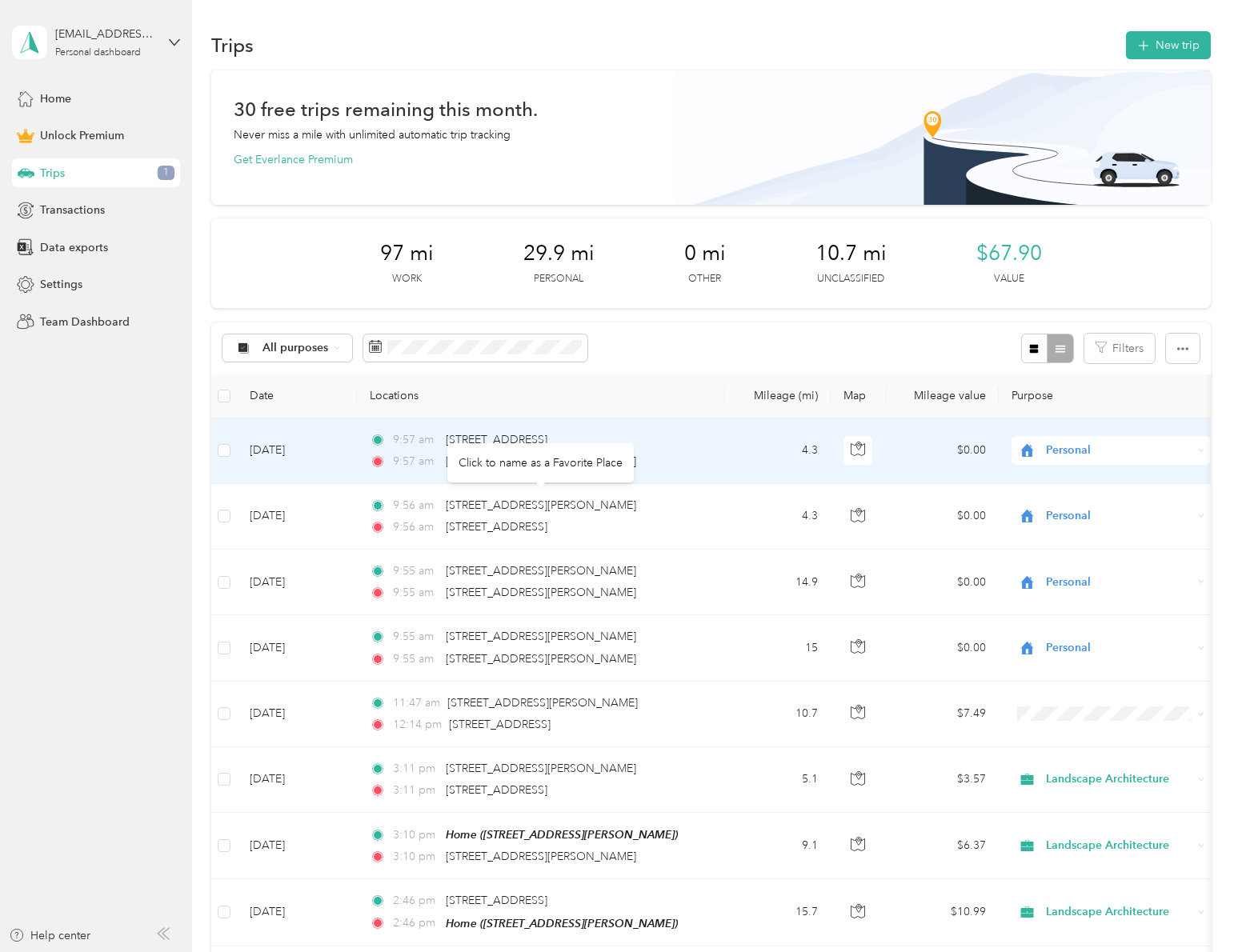
click at [272, 451] on td "[DATE]" at bounding box center [297, 451] width 120 height 65
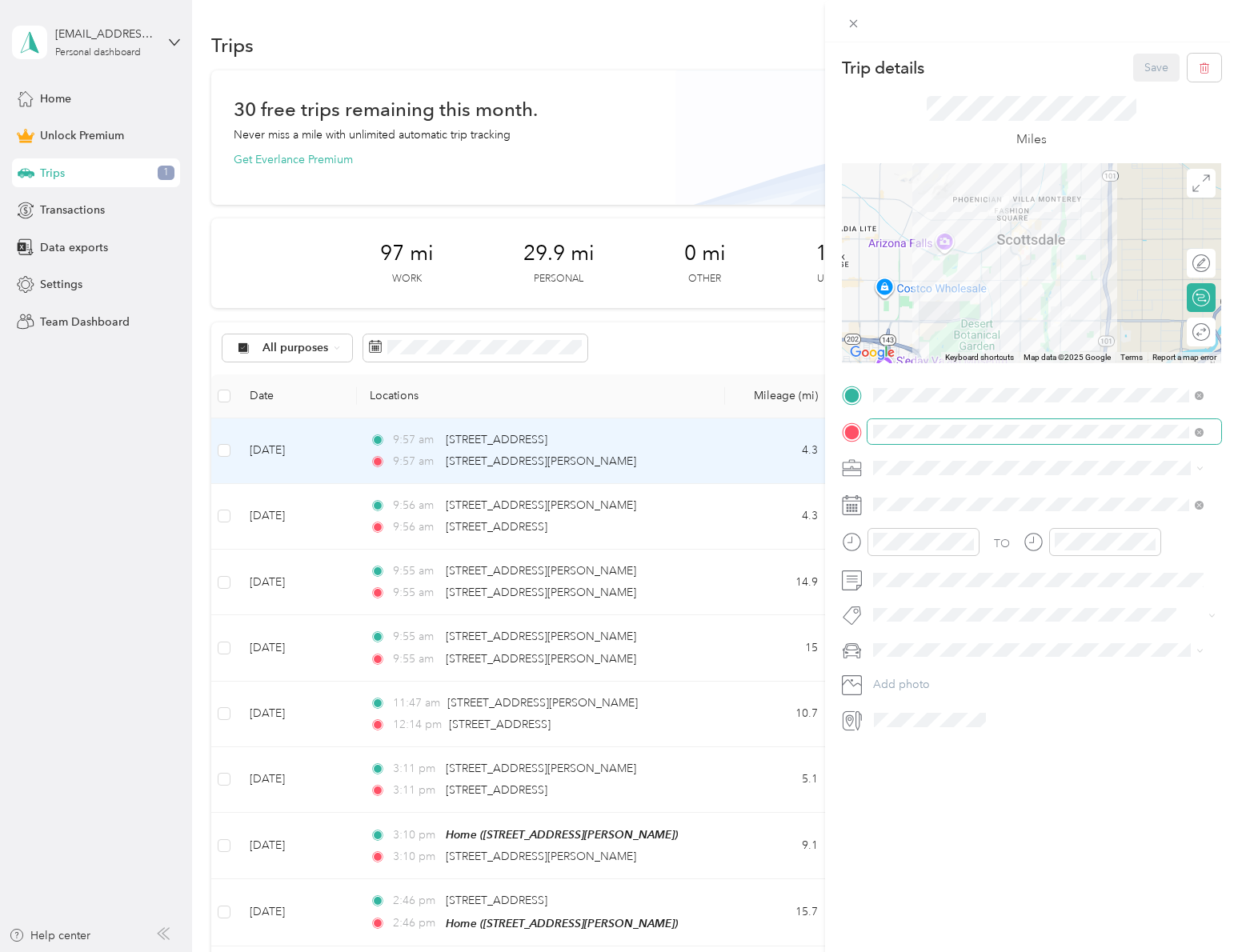
click at [1043, 438] on span at bounding box center [1044, 431] width 354 height 25
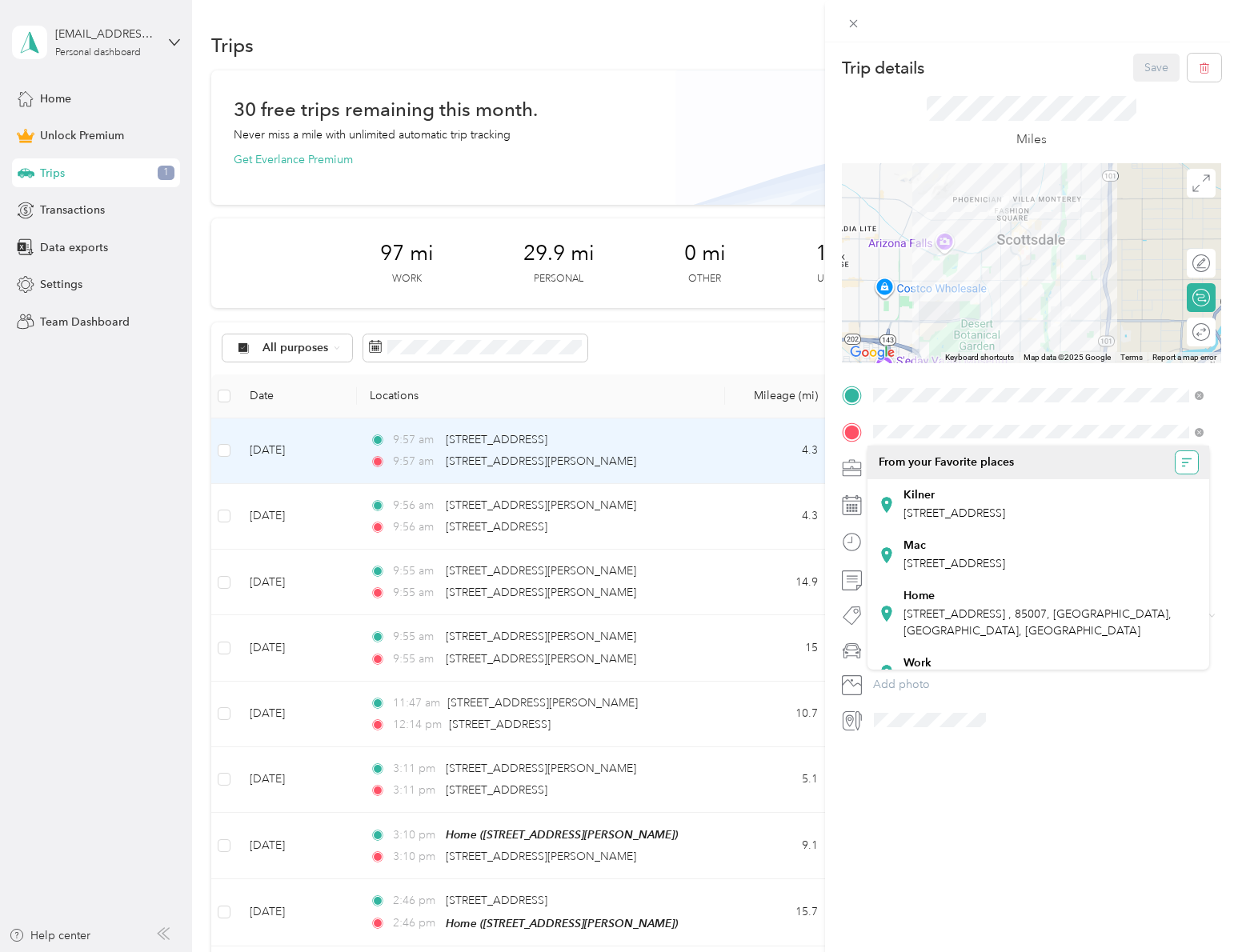
click at [1182, 458] on button "button" at bounding box center [1186, 462] width 22 height 22
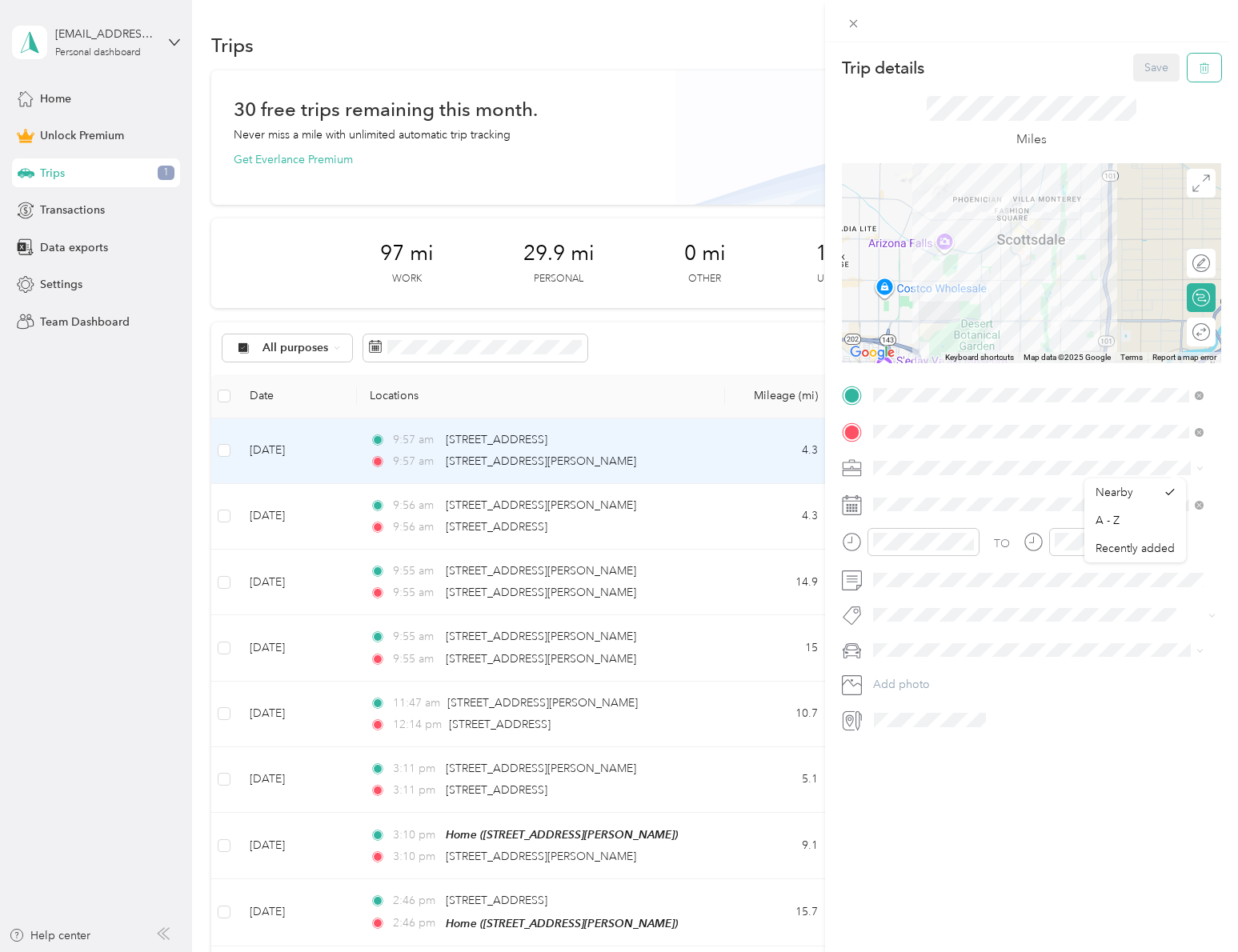
click at [1191, 57] on button "button" at bounding box center [1204, 68] width 34 height 28
click at [1099, 85] on button "No" at bounding box center [1106, 87] width 29 height 25
click at [1136, 63] on div "Save" at bounding box center [1177, 68] width 89 height 28
click at [879, 21] on div at bounding box center [1030, 21] width 413 height 42
click at [853, 21] on icon at bounding box center [853, 24] width 14 height 14
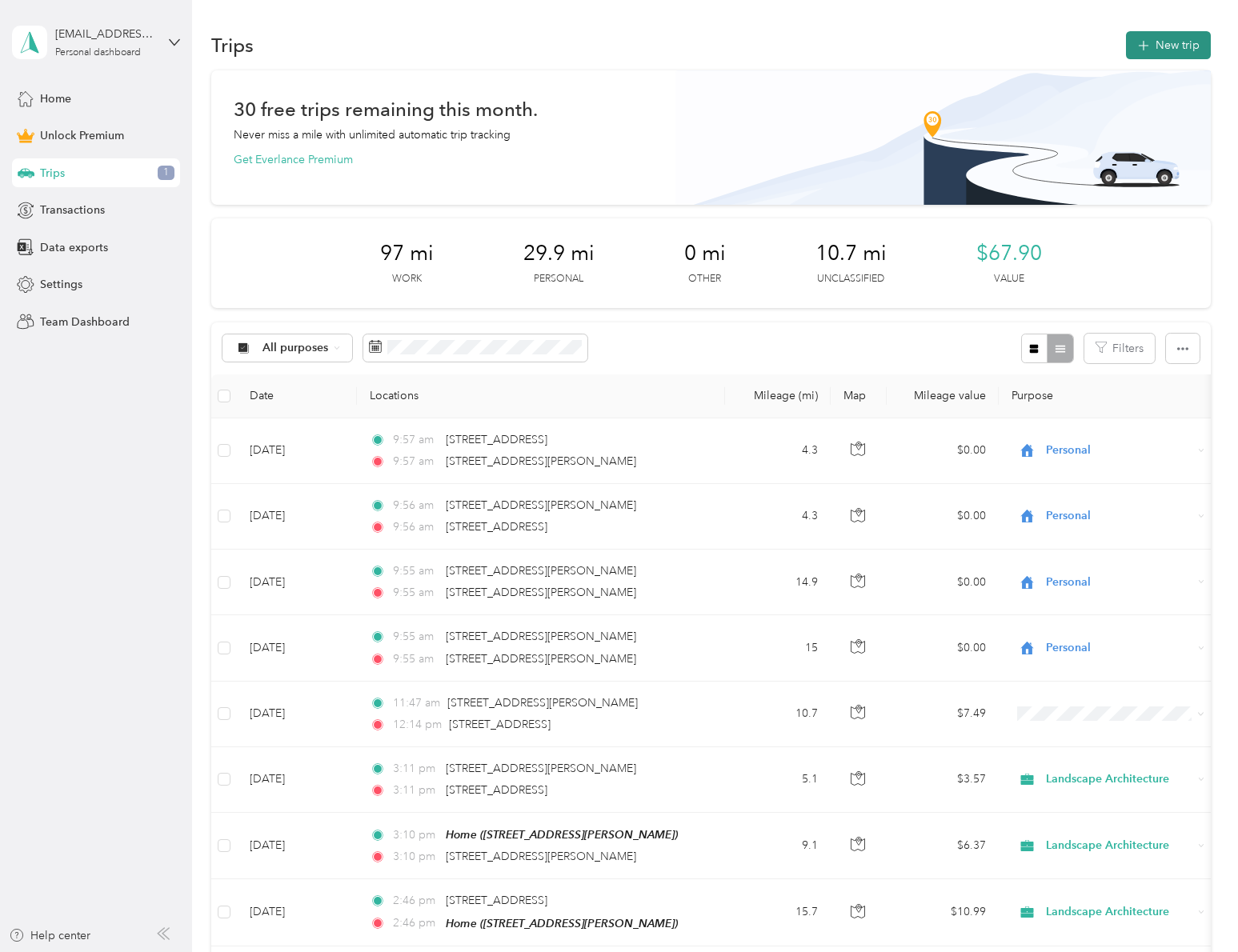
click at [1147, 39] on button "New trip" at bounding box center [1168, 45] width 85 height 28
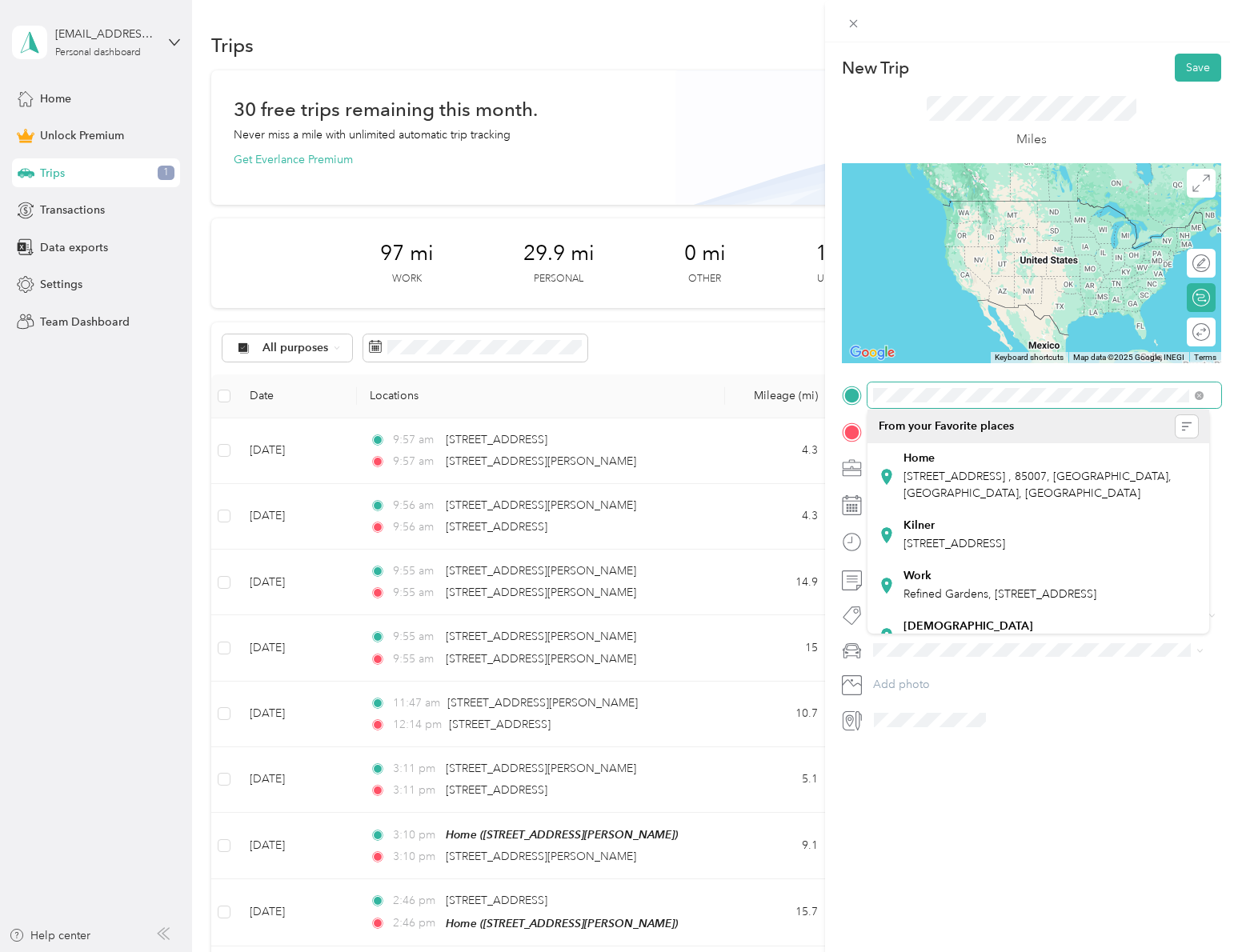
scroll to position [0, 22]
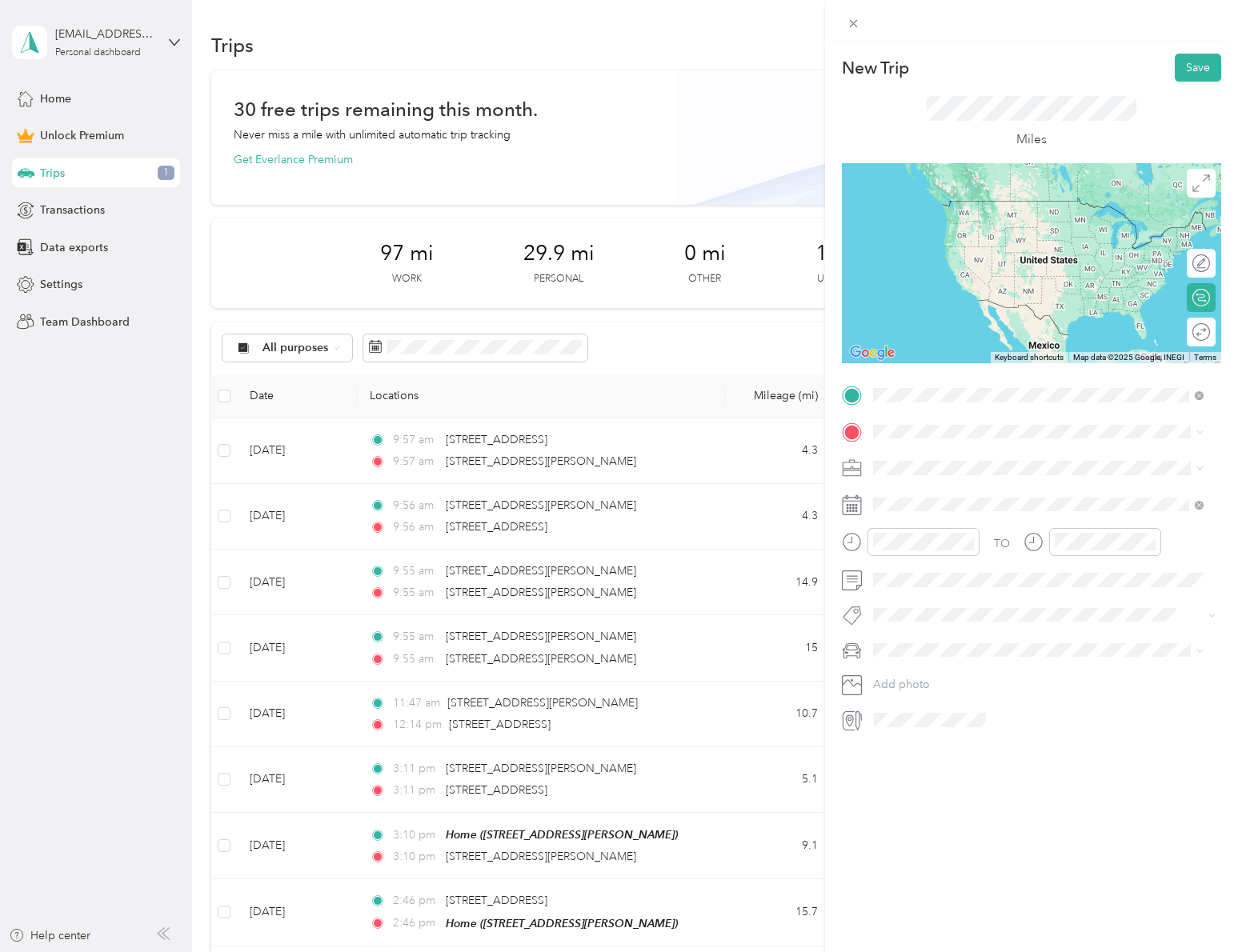
click at [1063, 460] on span "[STREET_ADDRESS][PERSON_NAME][US_STATE]" at bounding box center [1027, 453] width 248 height 15
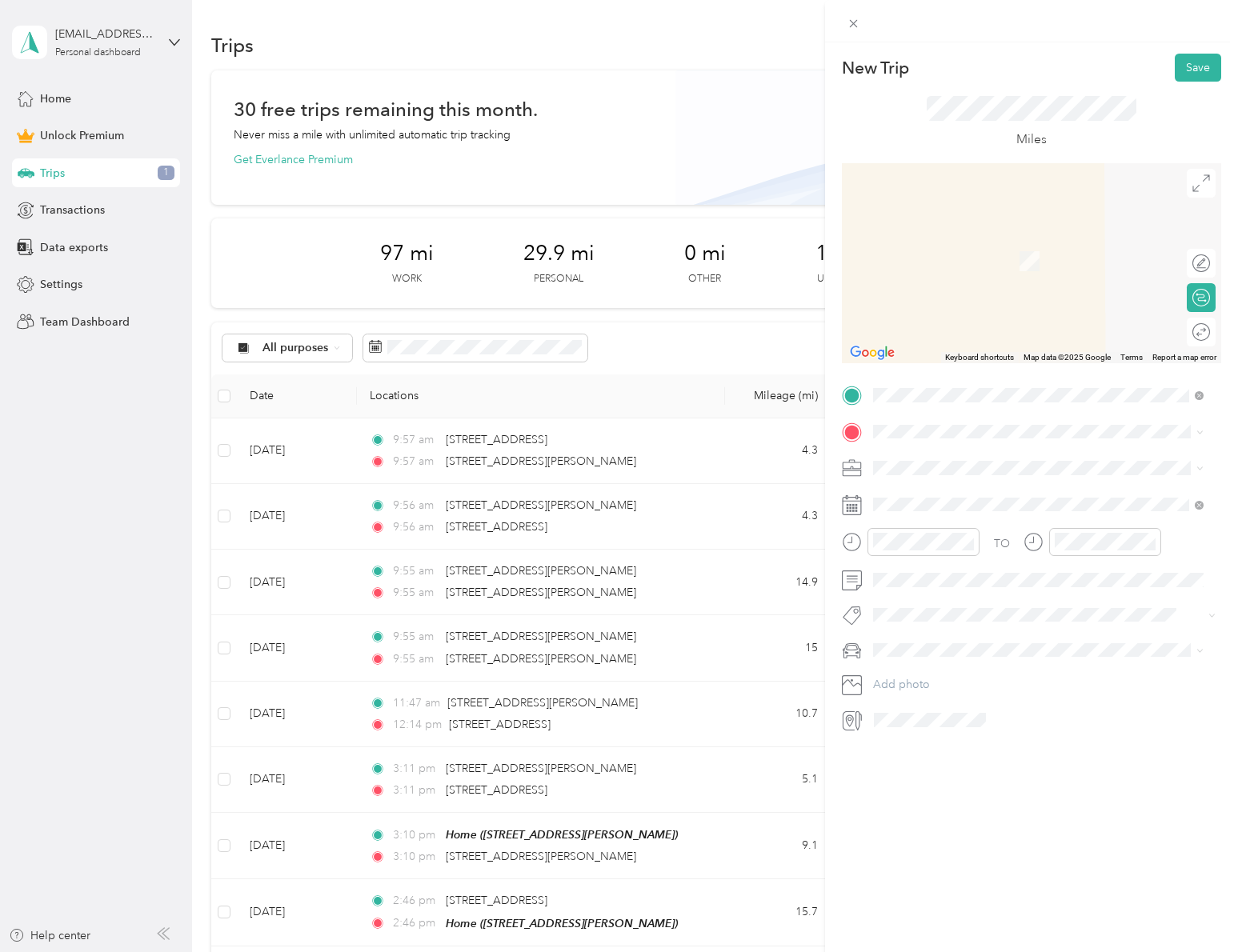
click at [1188, 458] on icon at bounding box center [1193, 454] width 10 height 10
click at [680, 356] on div "New Trip Save This trip cannot be edited because it is either under review, app…" at bounding box center [619, 476] width 1238 height 952
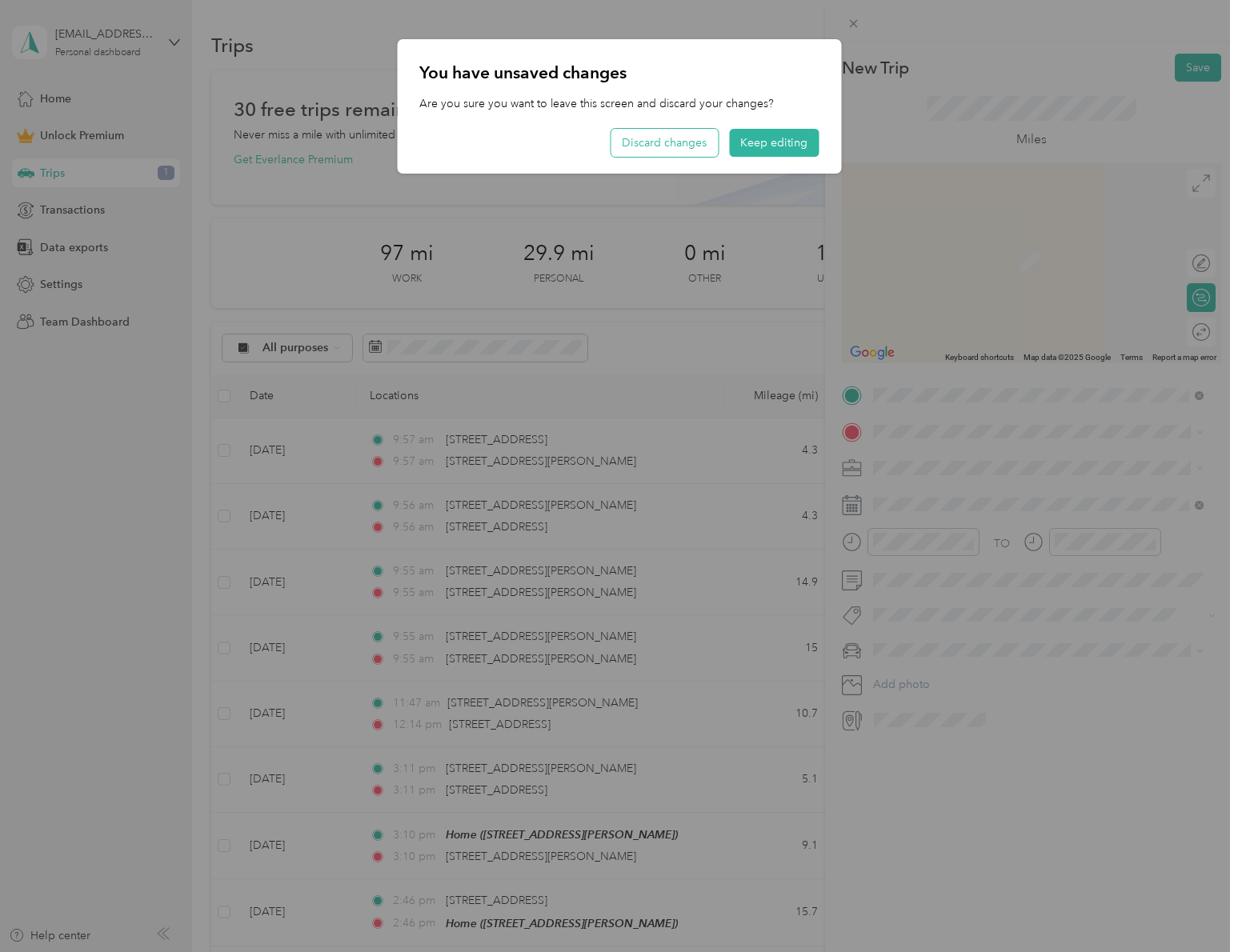
click at [707, 148] on button "Discard changes" at bounding box center [664, 143] width 107 height 28
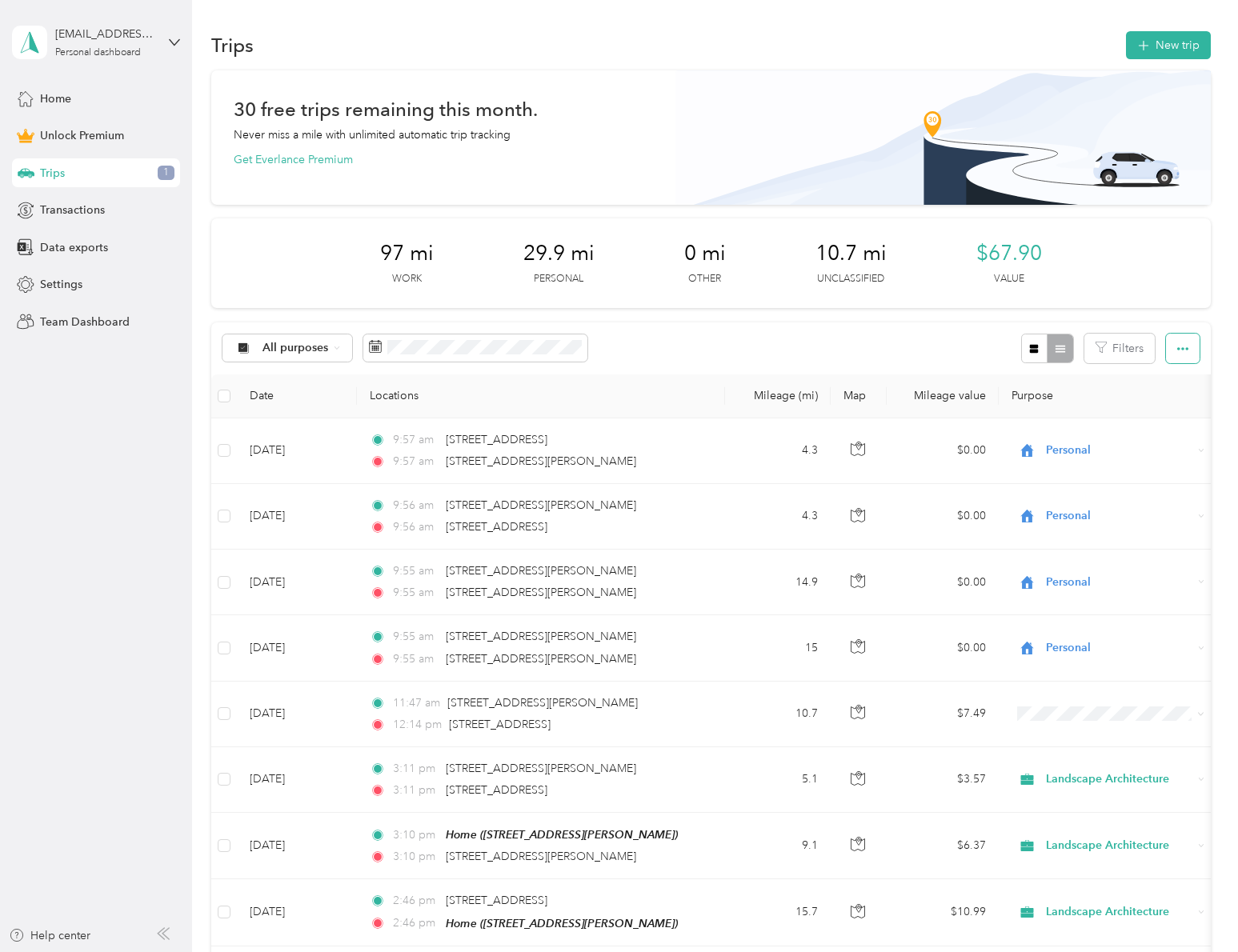
click at [1177, 344] on icon "button" at bounding box center [1182, 349] width 11 height 11
click at [1122, 248] on div "97 mi Work 29.9 mi Personal 0 mi Other 10.7 mi Unclassified $67.90 Value" at bounding box center [710, 263] width 999 height 90
click at [1157, 35] on button "New trip" at bounding box center [1168, 45] width 85 height 28
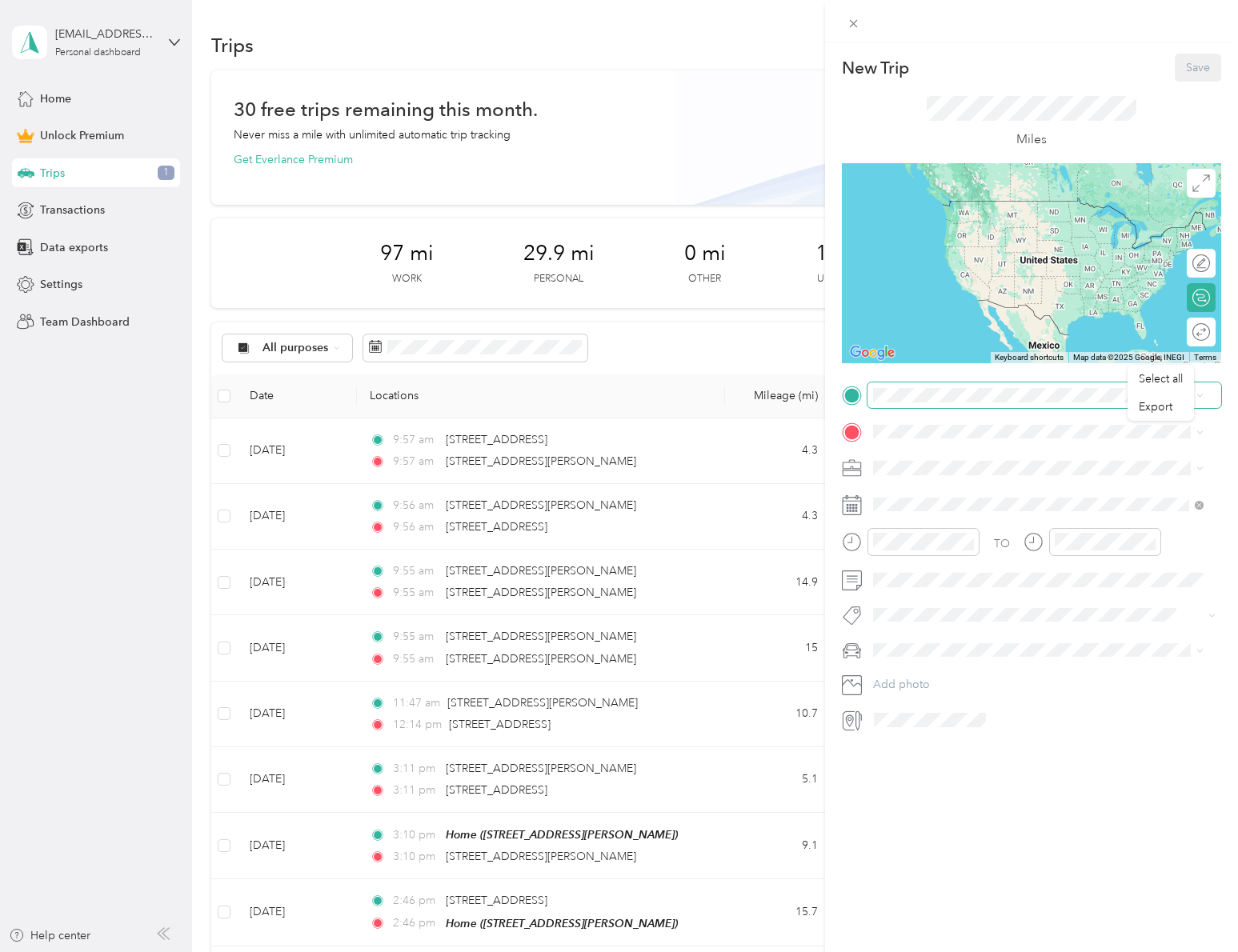
click at [984, 382] on span at bounding box center [1044, 395] width 354 height 25
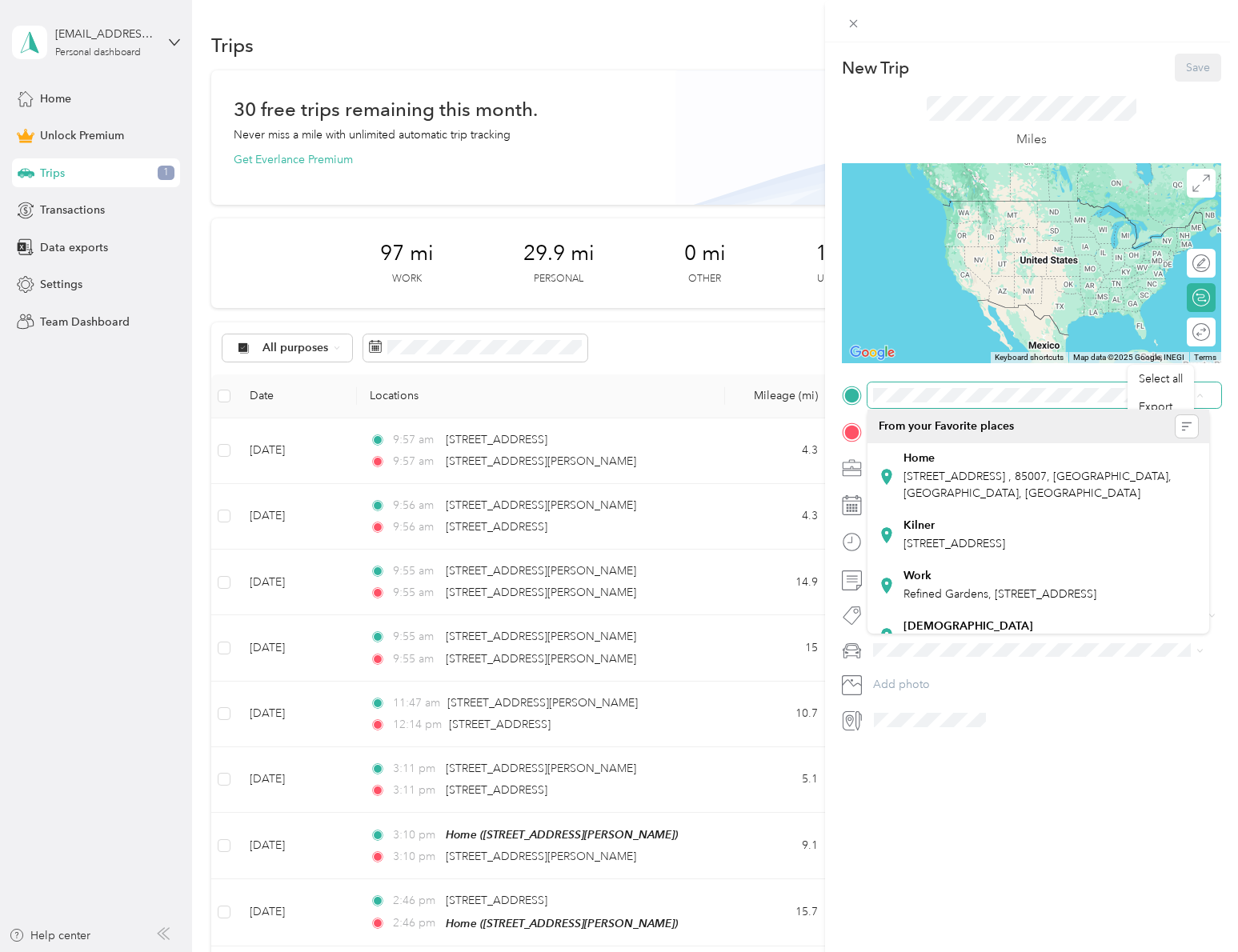
scroll to position [0, 24]
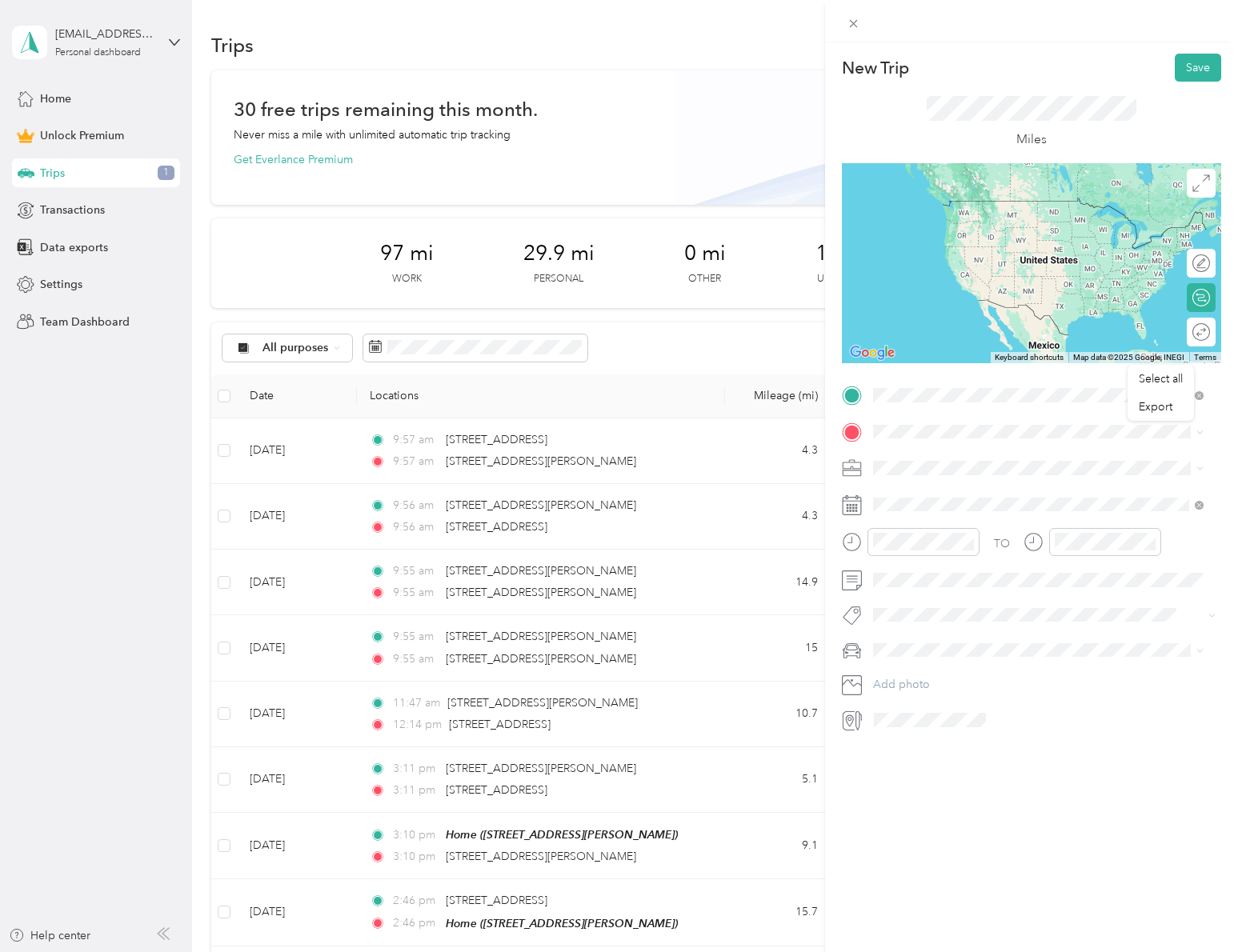
click at [950, 447] on span "[STREET_ADDRESS][PERSON_NAME][US_STATE]" at bounding box center [1027, 453] width 248 height 15
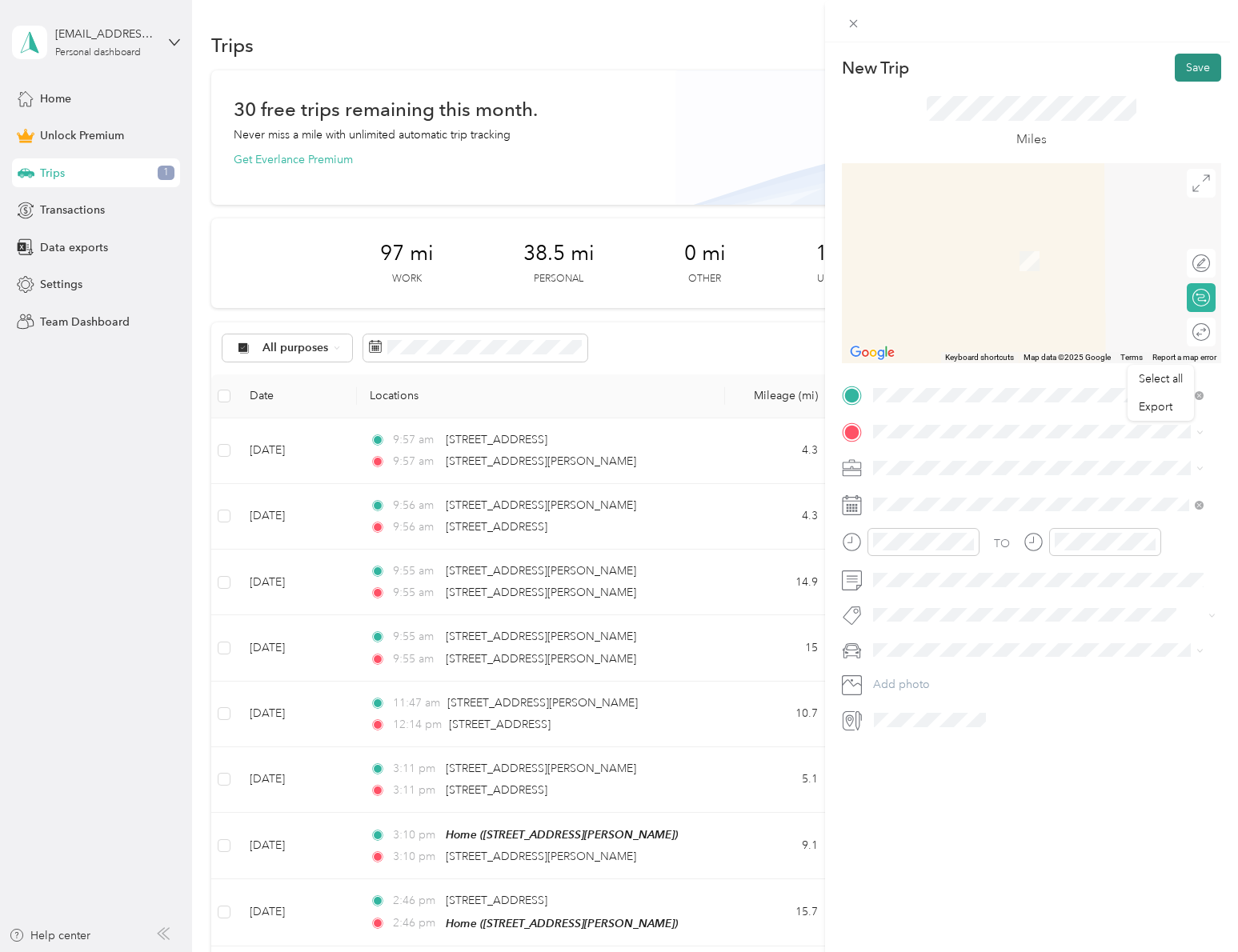
click at [1190, 69] on button "Save" at bounding box center [1197, 68] width 47 height 28
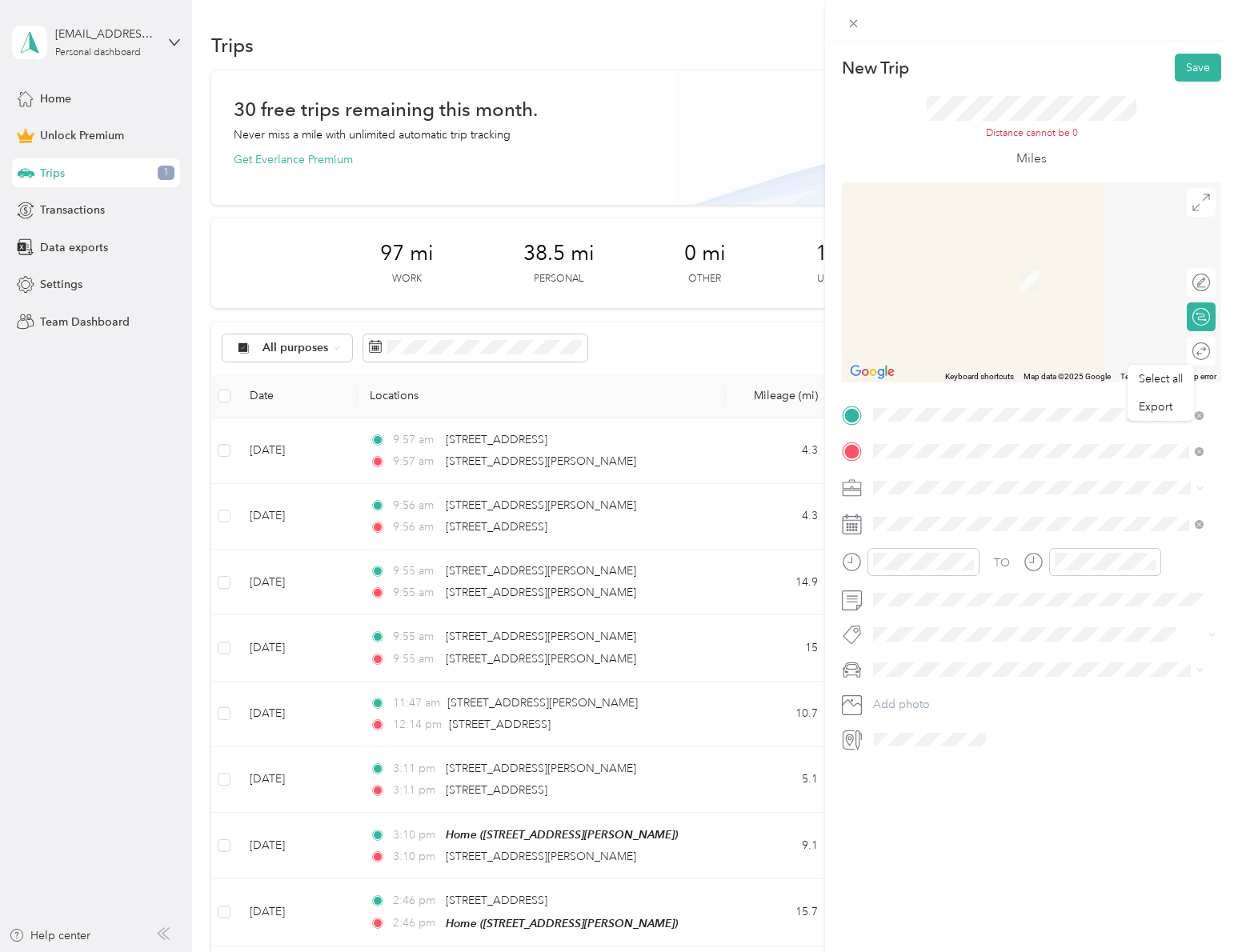
click at [1051, 800] on div "New Trip Save This trip cannot be edited because it is either under review, app…" at bounding box center [1030, 518] width 413 height 952
click at [970, 512] on span "[STREET_ADDRESS][US_STATE]" at bounding box center [983, 509] width 160 height 15
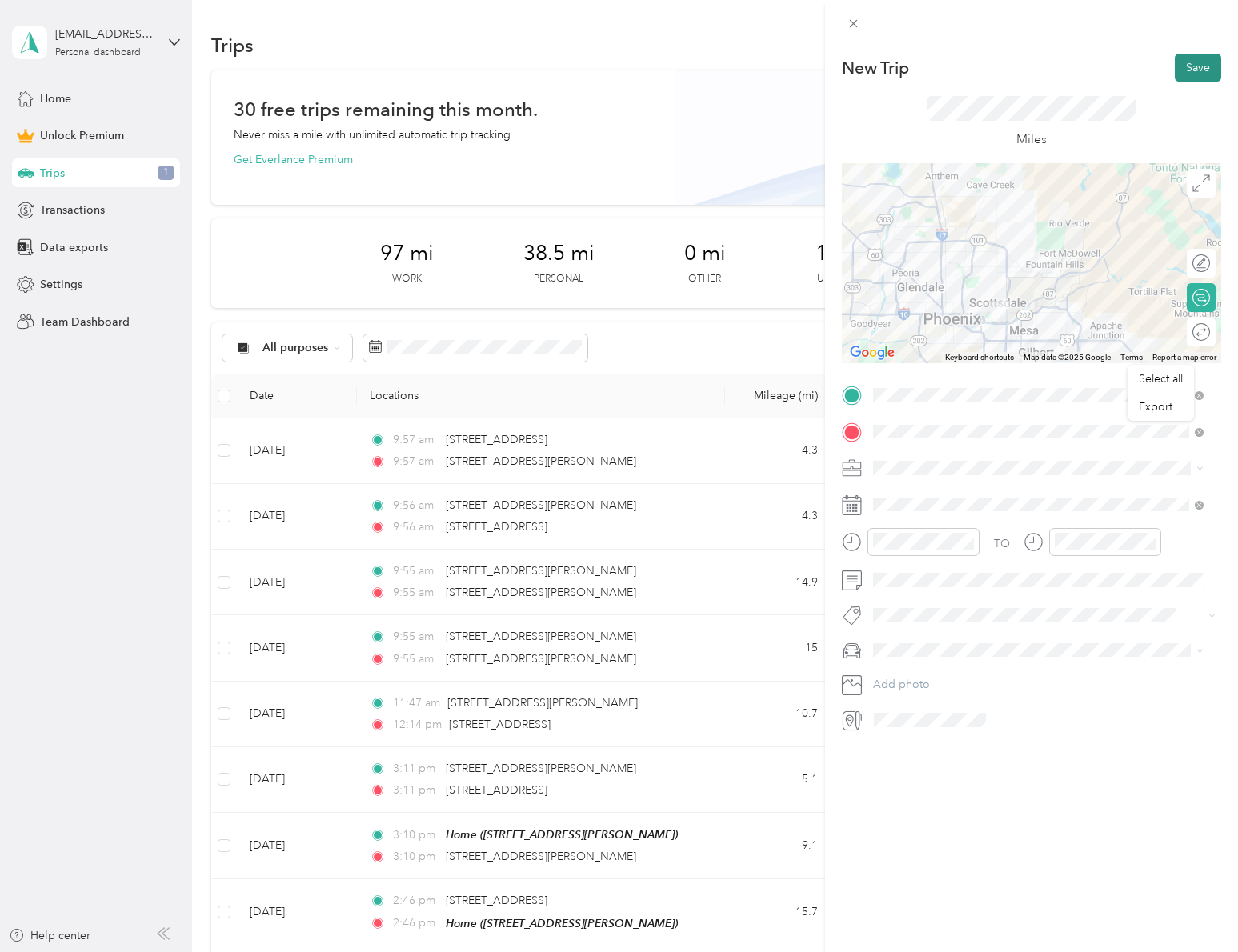
click at [1187, 76] on button "Save" at bounding box center [1197, 68] width 47 height 28
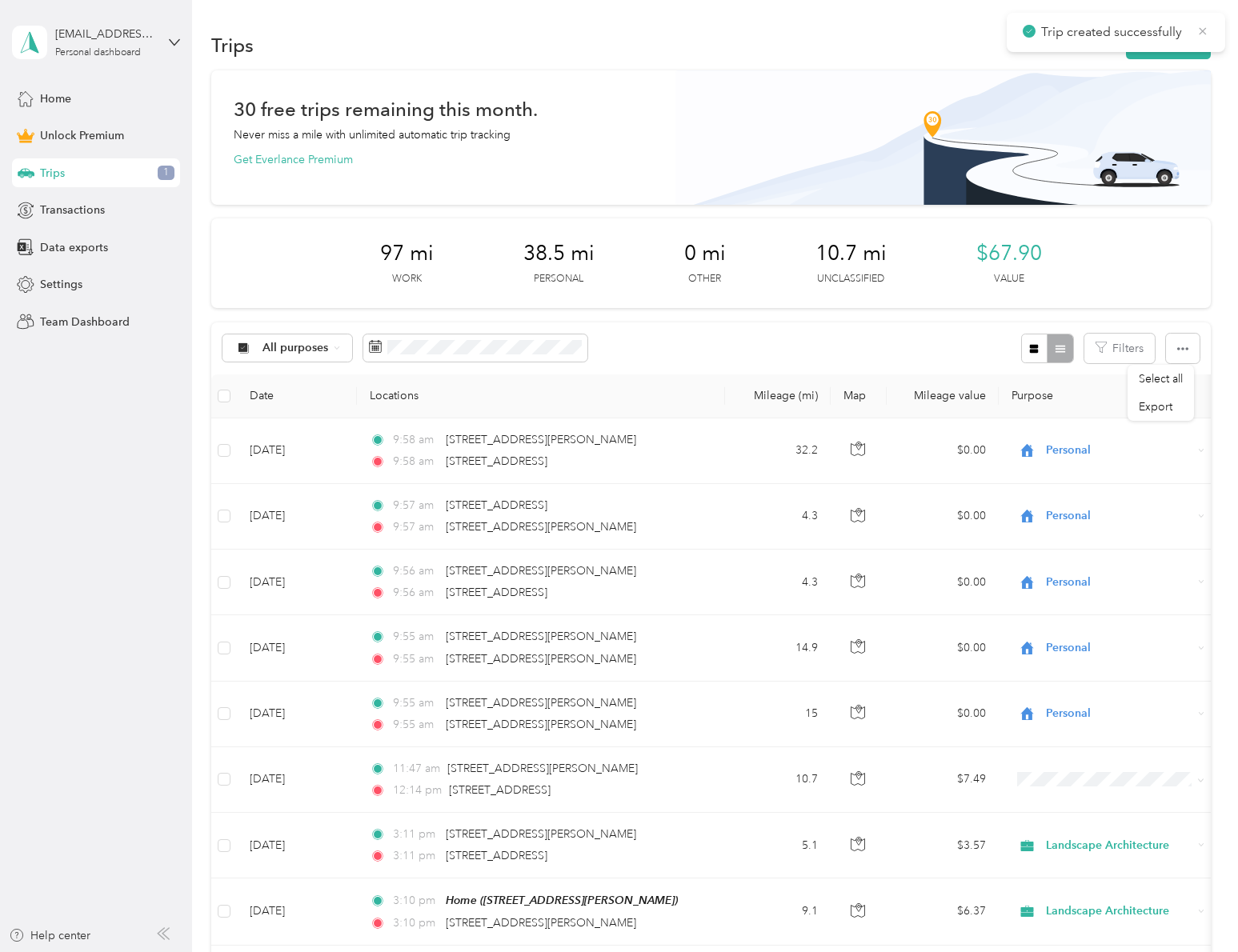
click at [1202, 28] on icon at bounding box center [1203, 31] width 13 height 15
click at [1176, 42] on button "New trip" at bounding box center [1168, 45] width 85 height 28
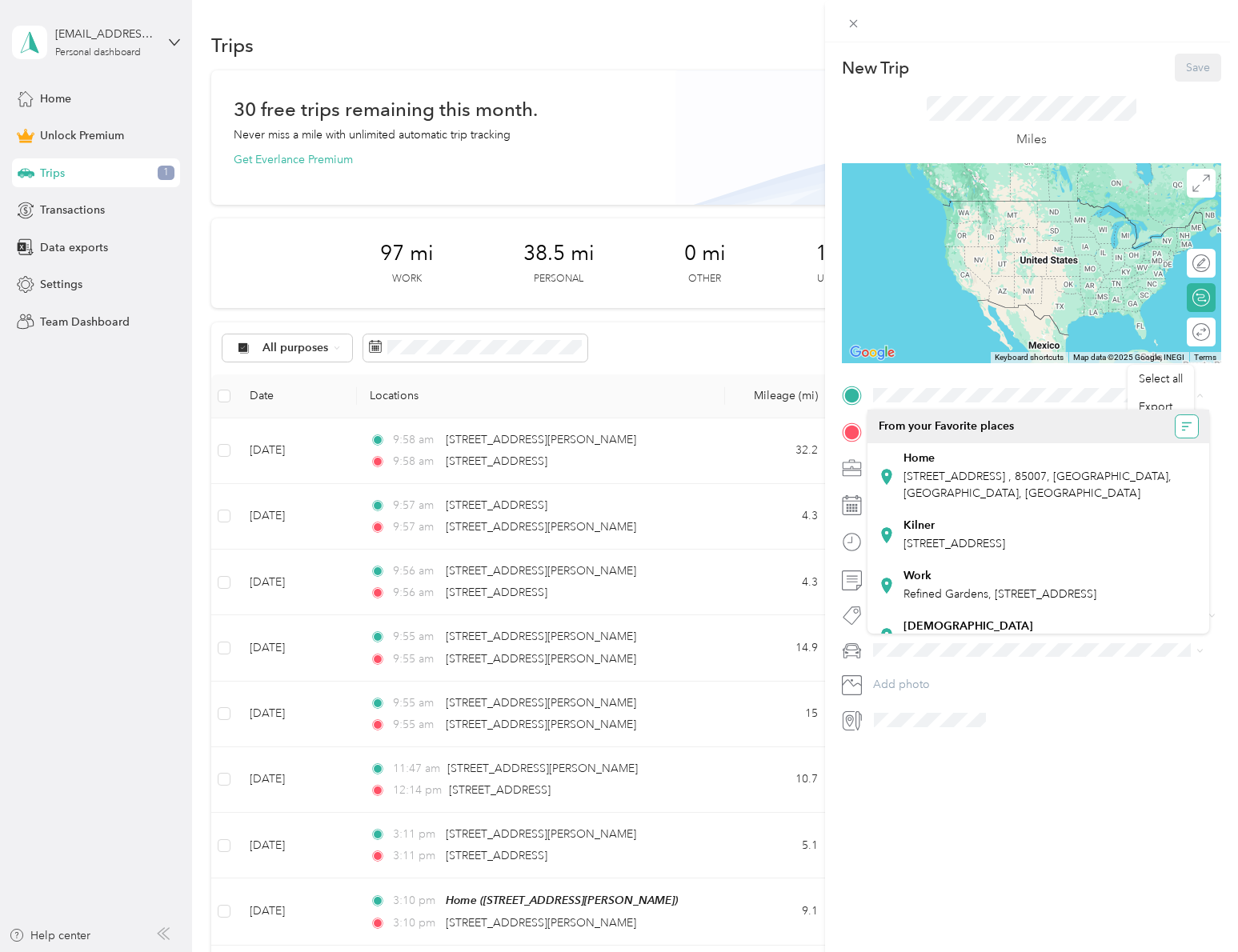
click at [1175, 431] on button "button" at bounding box center [1186, 426] width 22 height 22
click at [1142, 473] on li "Recently added" at bounding box center [1125, 486] width 122 height 28
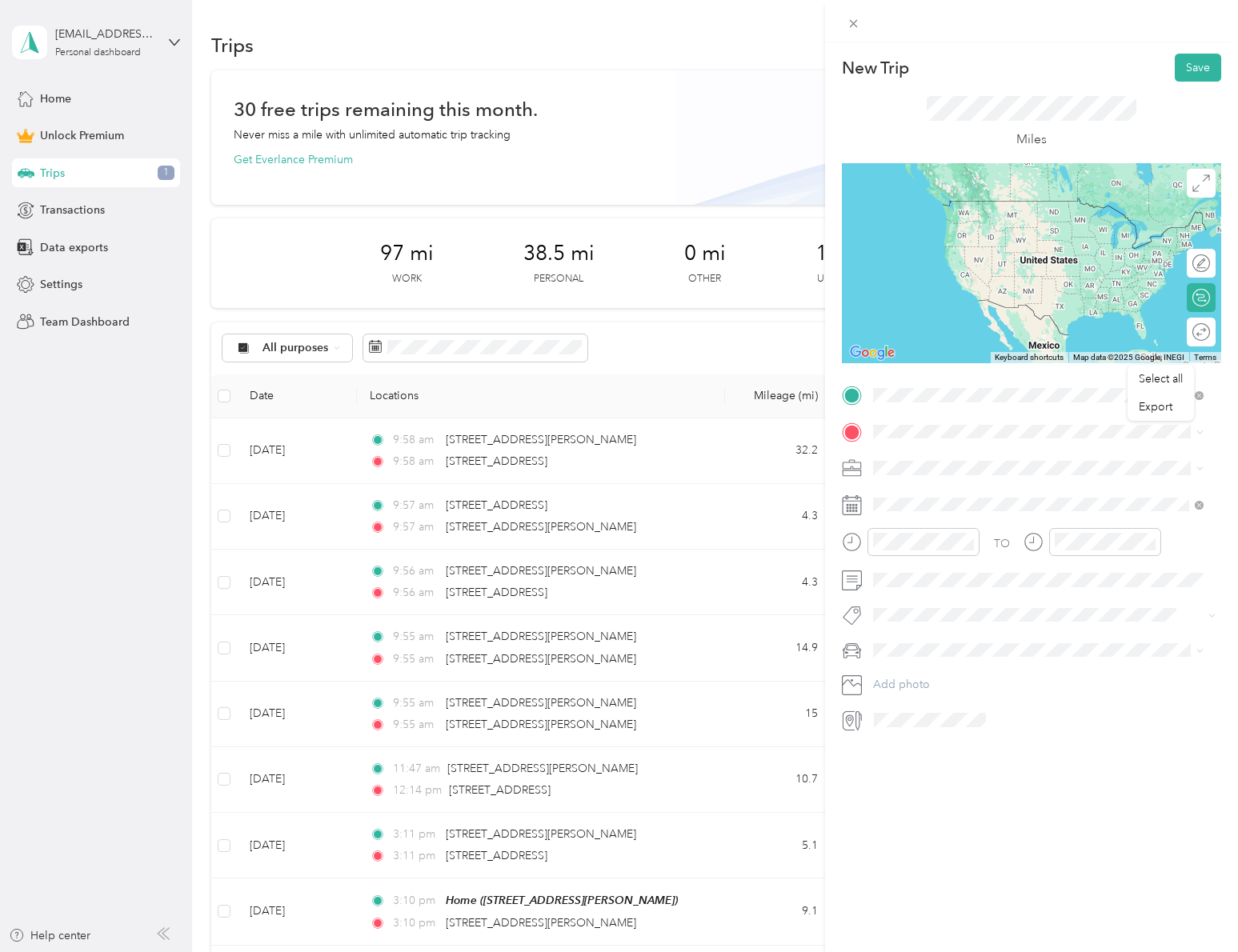
click at [966, 460] on span "[STREET_ADDRESS][PERSON_NAME][US_STATE]" at bounding box center [1027, 453] width 248 height 15
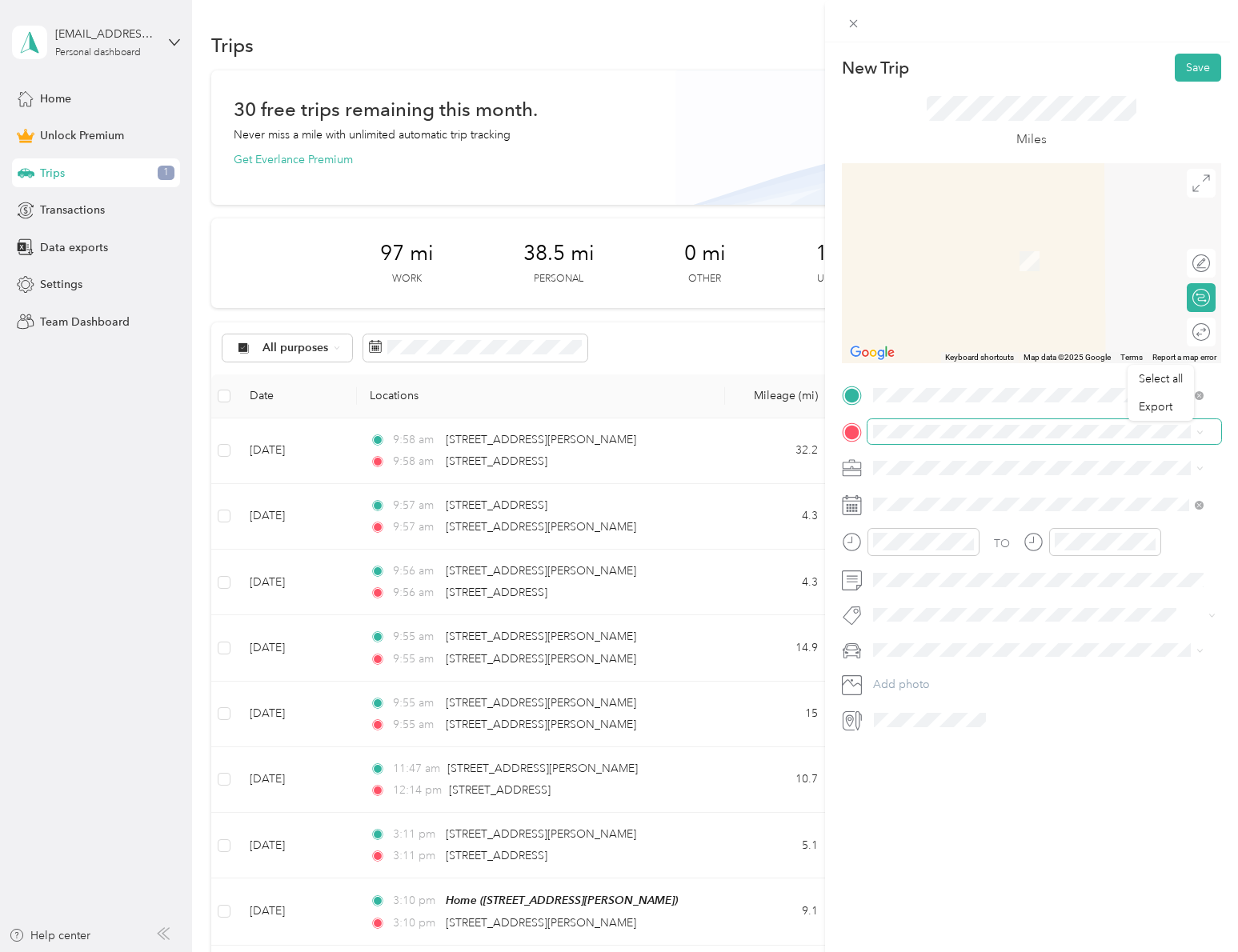
click at [955, 440] on span at bounding box center [1044, 431] width 354 height 25
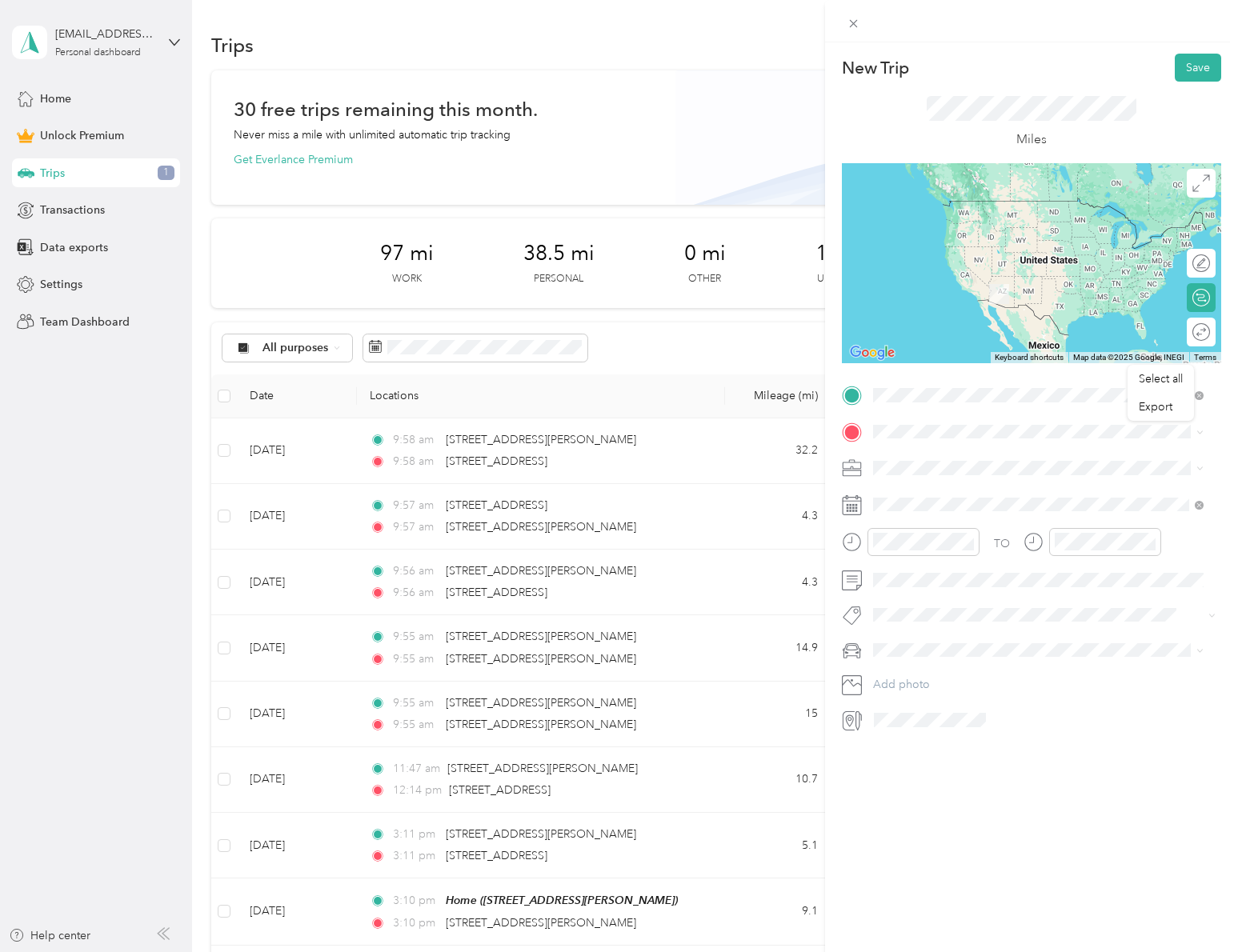
click at [950, 460] on span "[STREET_ADDRESS][US_STATE]" at bounding box center [983, 453] width 160 height 15
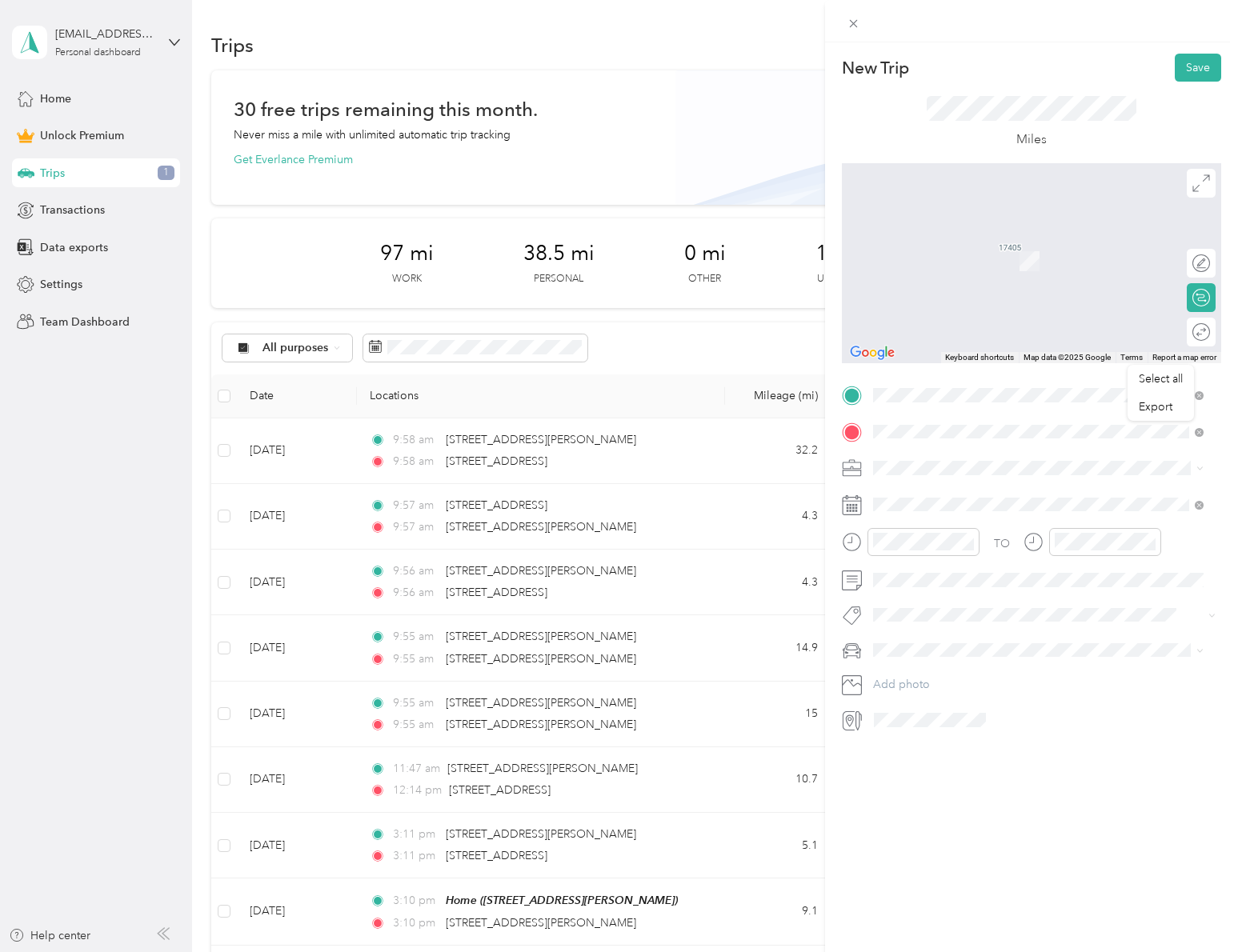
click at [1001, 482] on span "[STREET_ADDRESS][PERSON_NAME][US_STATE]" at bounding box center [1027, 489] width 248 height 15
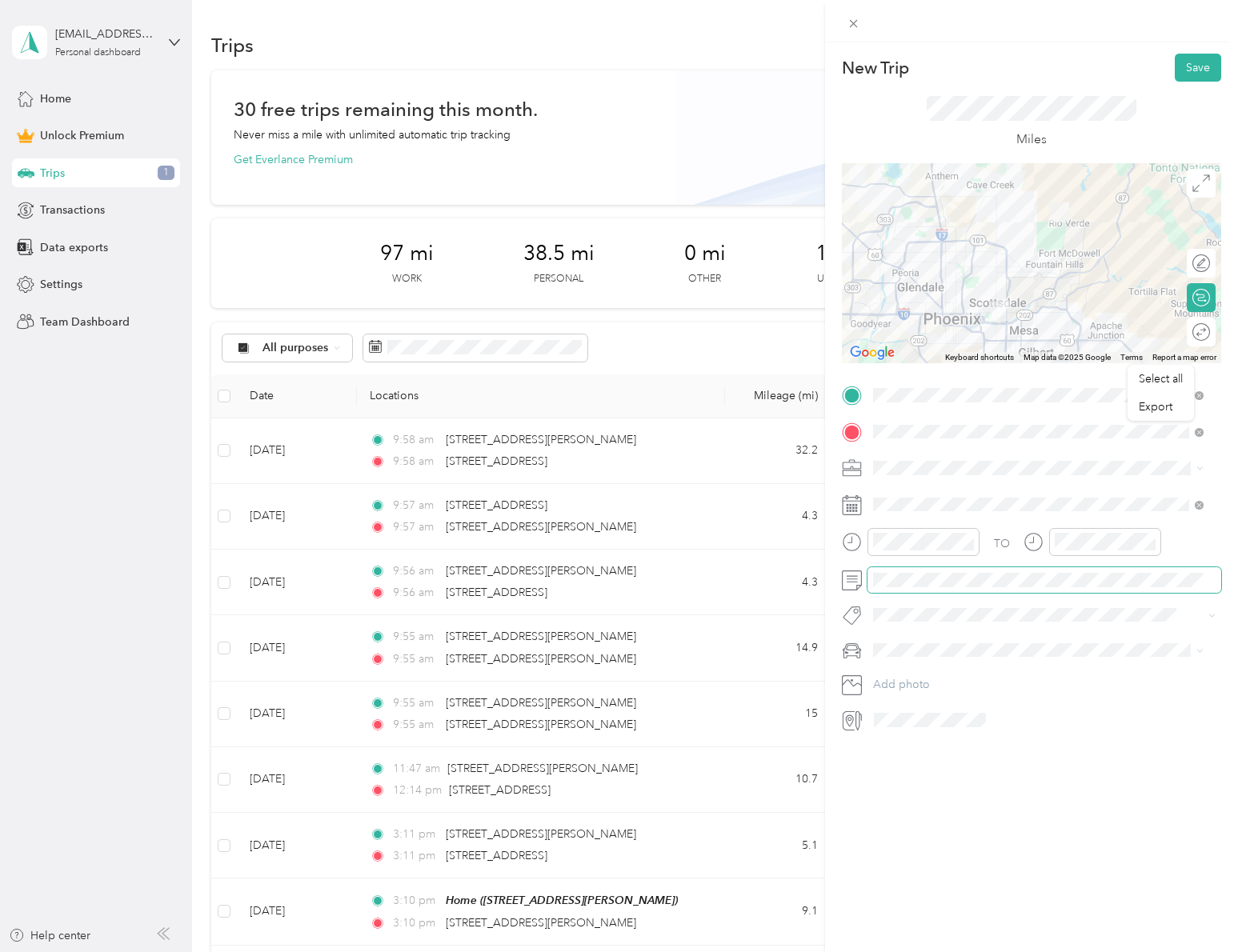
click at [1008, 572] on span at bounding box center [1044, 579] width 354 height 25
click at [1008, 588] on span at bounding box center [1044, 579] width 354 height 25
click at [1196, 66] on button "Save" at bounding box center [1197, 68] width 47 height 28
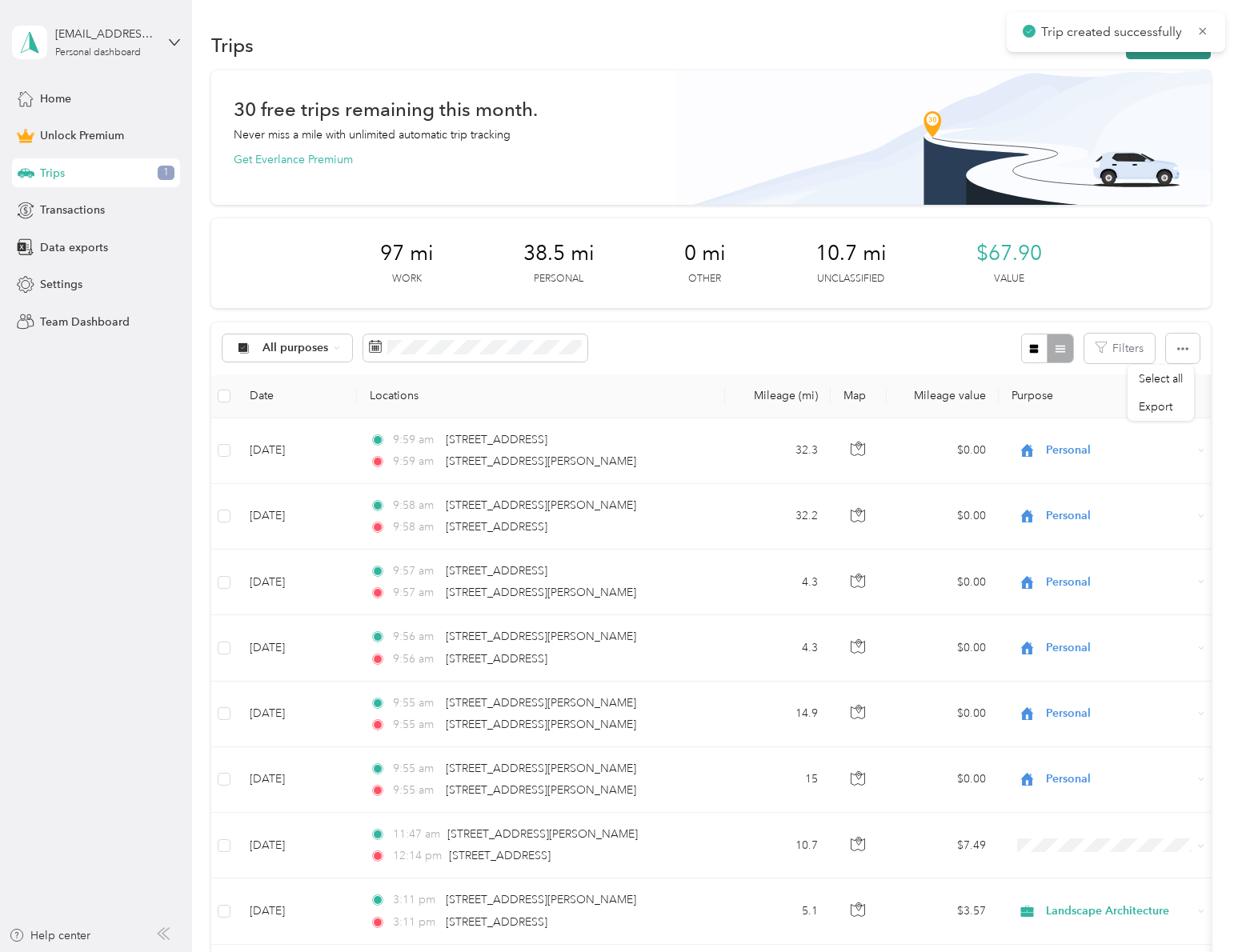
click at [1140, 57] on button "New trip" at bounding box center [1168, 45] width 85 height 28
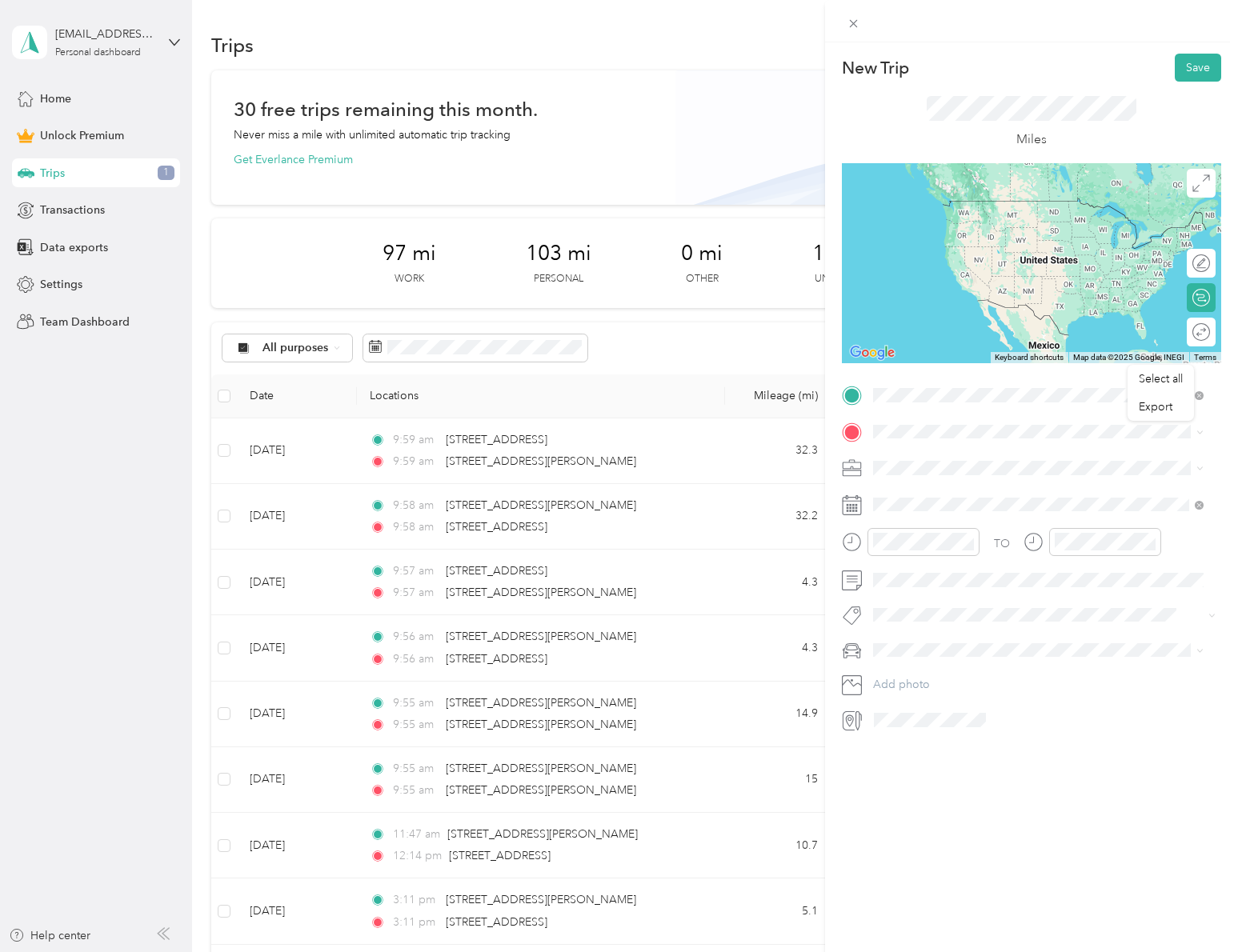
click at [1037, 455] on span "[STREET_ADDRESS][PERSON_NAME][US_STATE]" at bounding box center [1027, 453] width 248 height 15
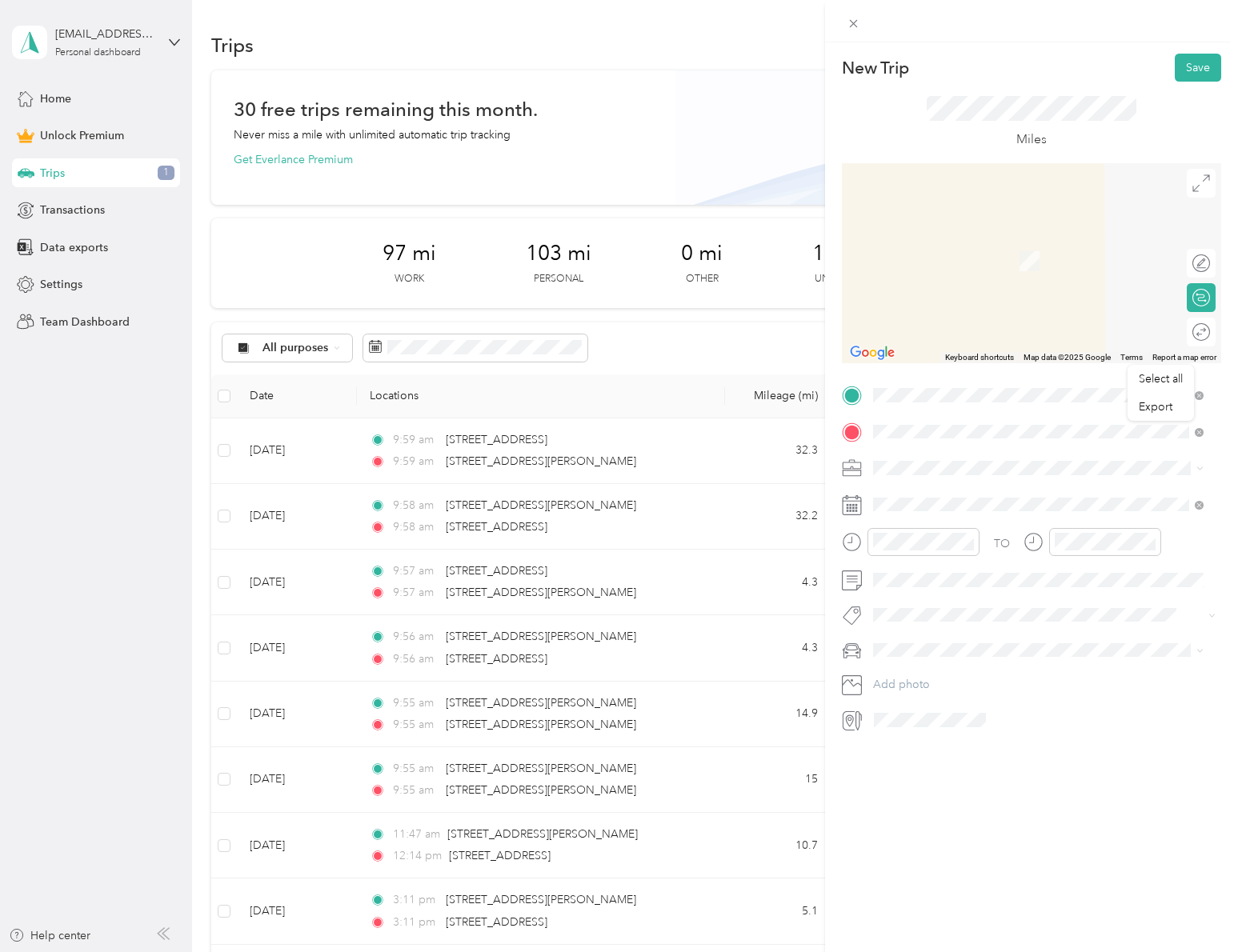
click at [927, 492] on span "[STREET_ADDRESS][US_STATE]" at bounding box center [983, 489] width 160 height 15
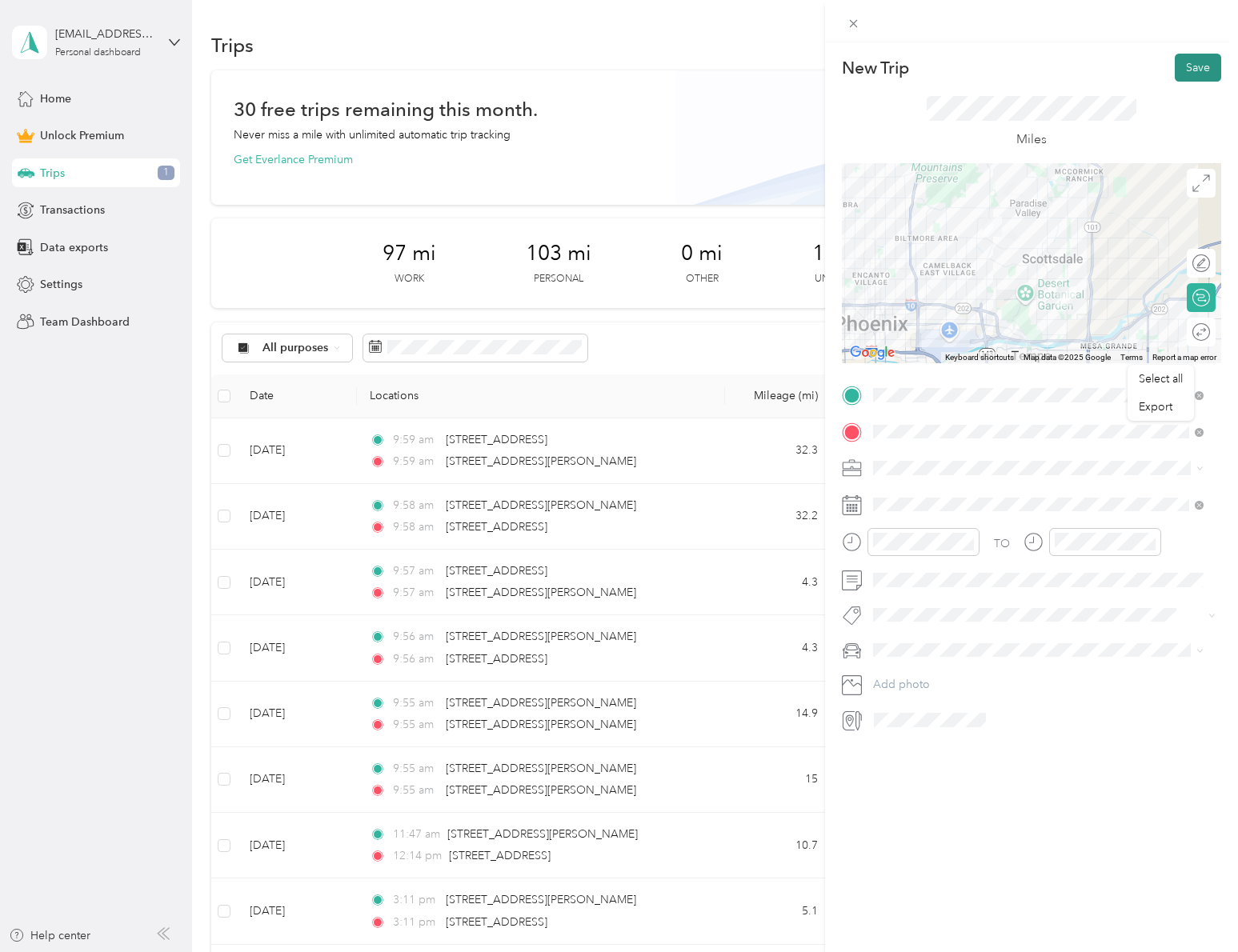
click at [1195, 69] on button "Save" at bounding box center [1197, 68] width 47 height 28
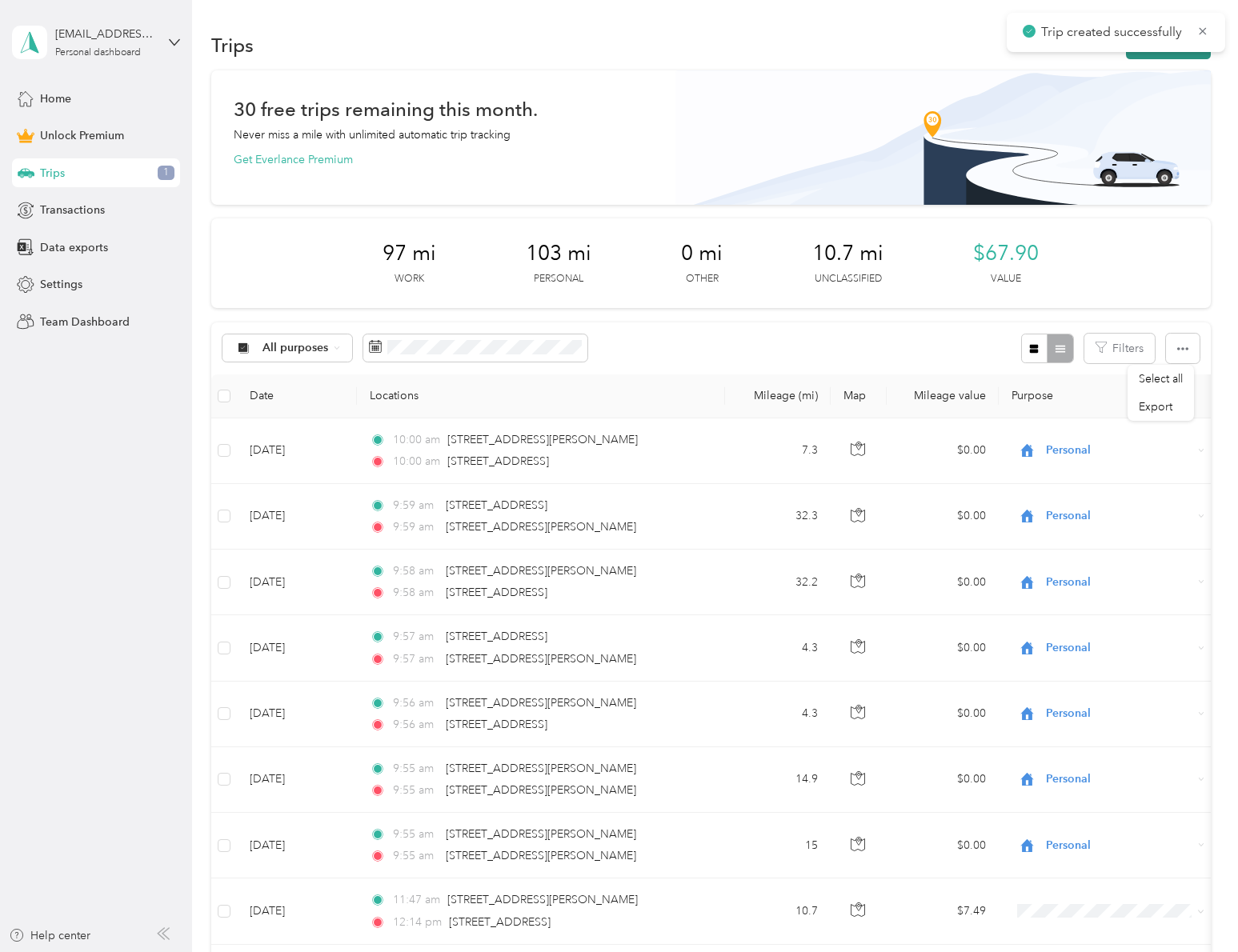
click at [1187, 56] on button "New trip" at bounding box center [1168, 45] width 85 height 28
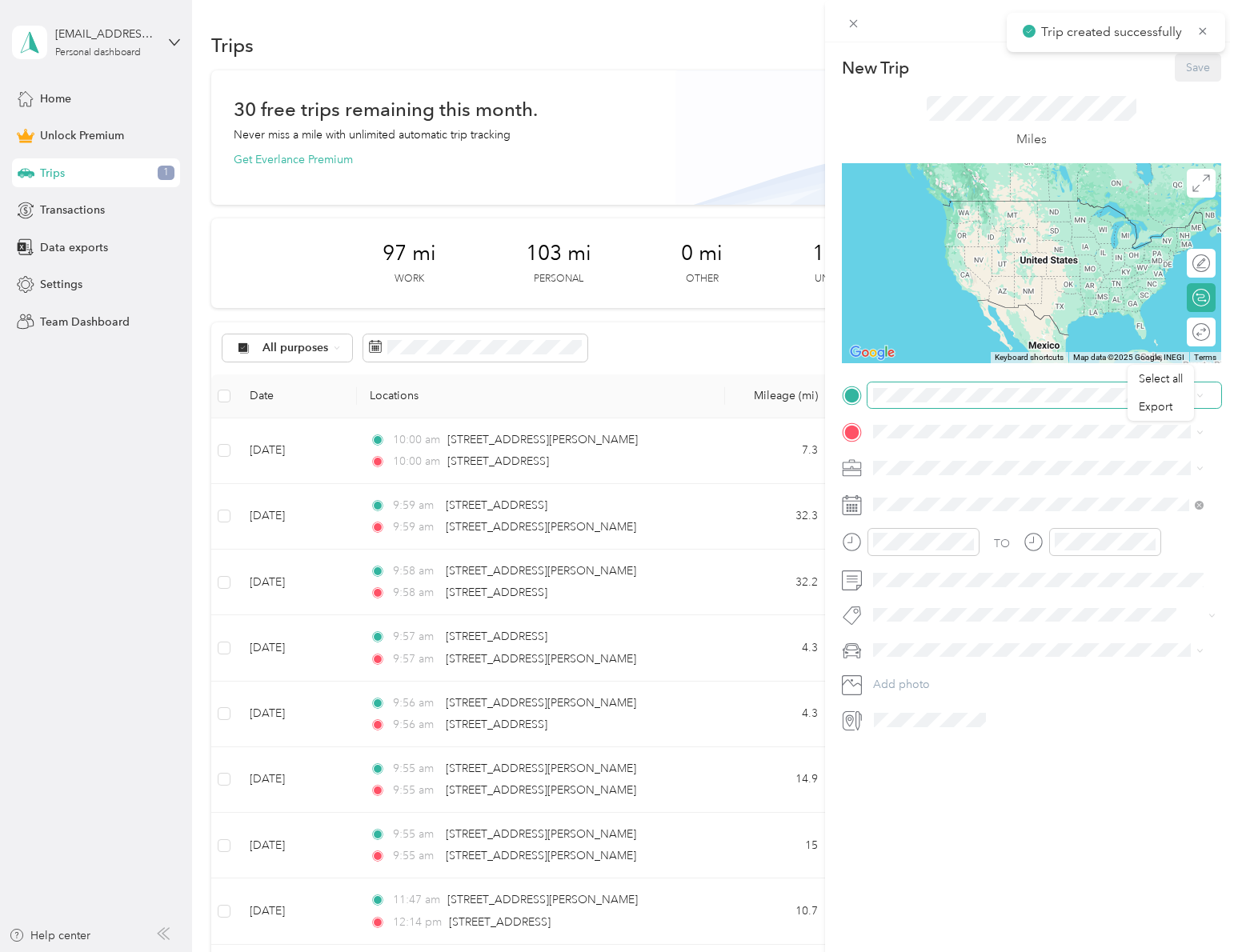
click at [990, 382] on span at bounding box center [1044, 395] width 354 height 25
drag, startPoint x: 988, startPoint y: 447, endPoint x: 985, endPoint y: 458, distance: 11.4
click at [988, 447] on span "[STREET_ADDRESS][US_STATE]" at bounding box center [983, 453] width 160 height 15
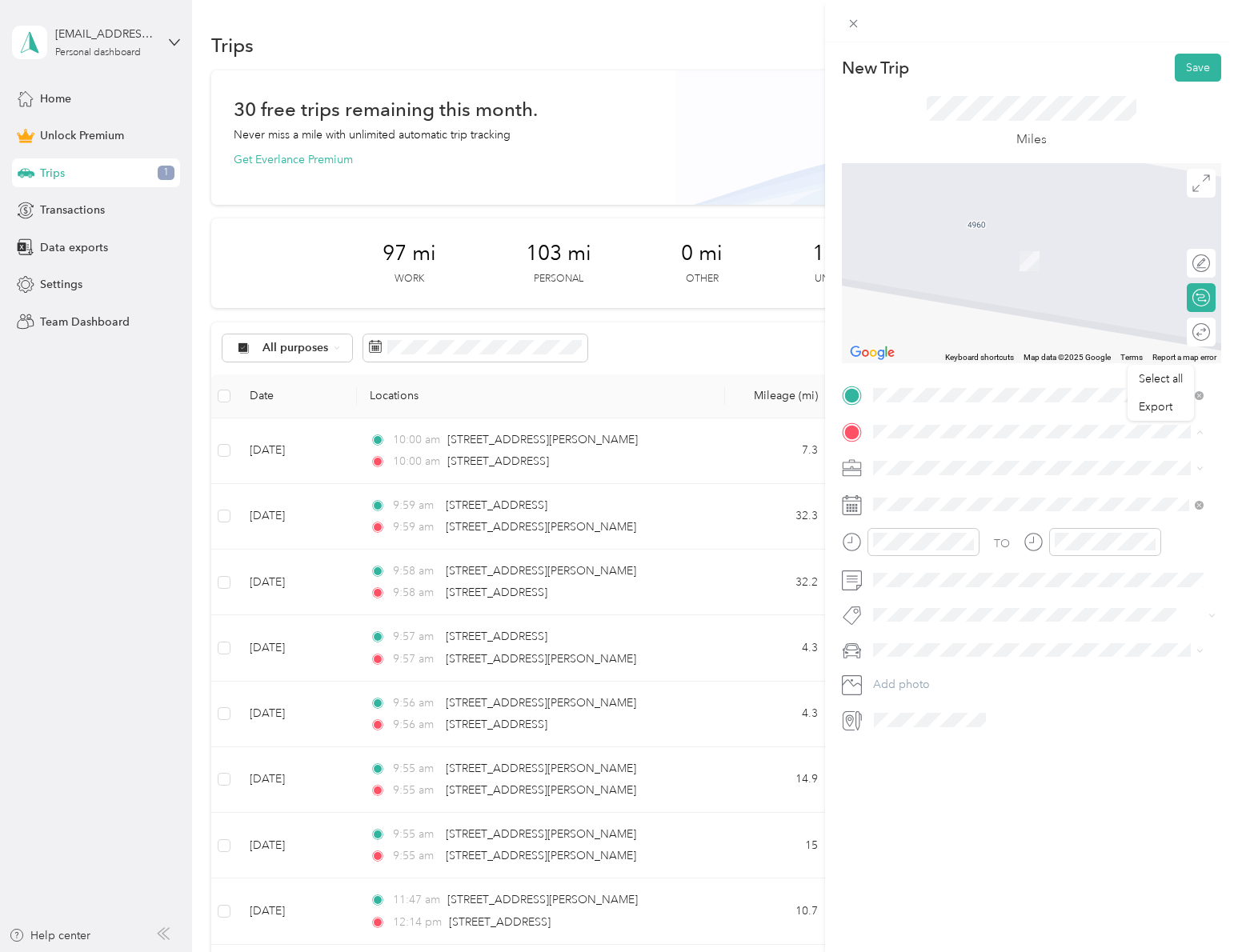
click at [972, 520] on div "Home [STREET_ADDRESS][PERSON_NAME]" at bounding box center [1050, 513] width 294 height 51
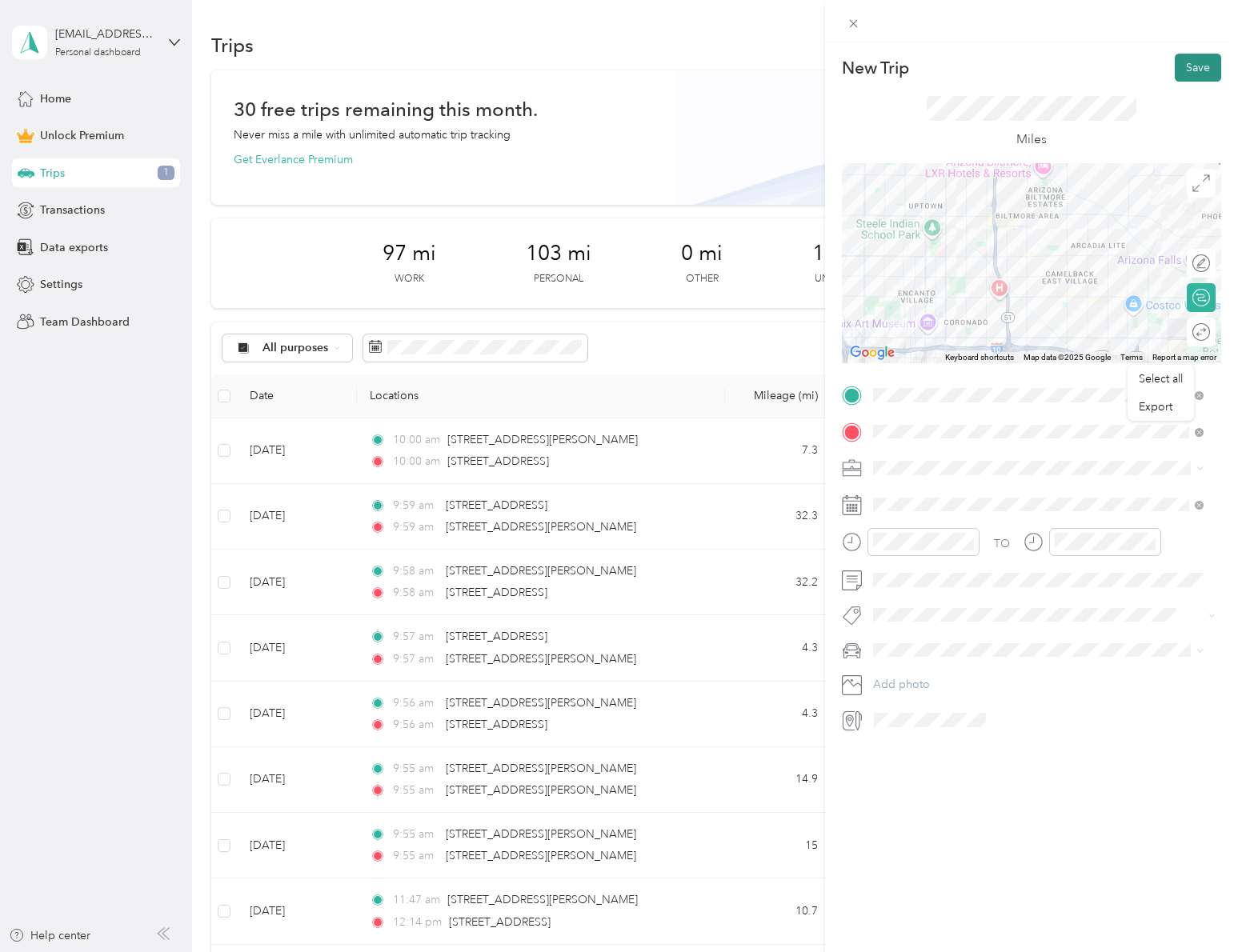
click at [1183, 77] on button "Save" at bounding box center [1197, 68] width 47 height 28
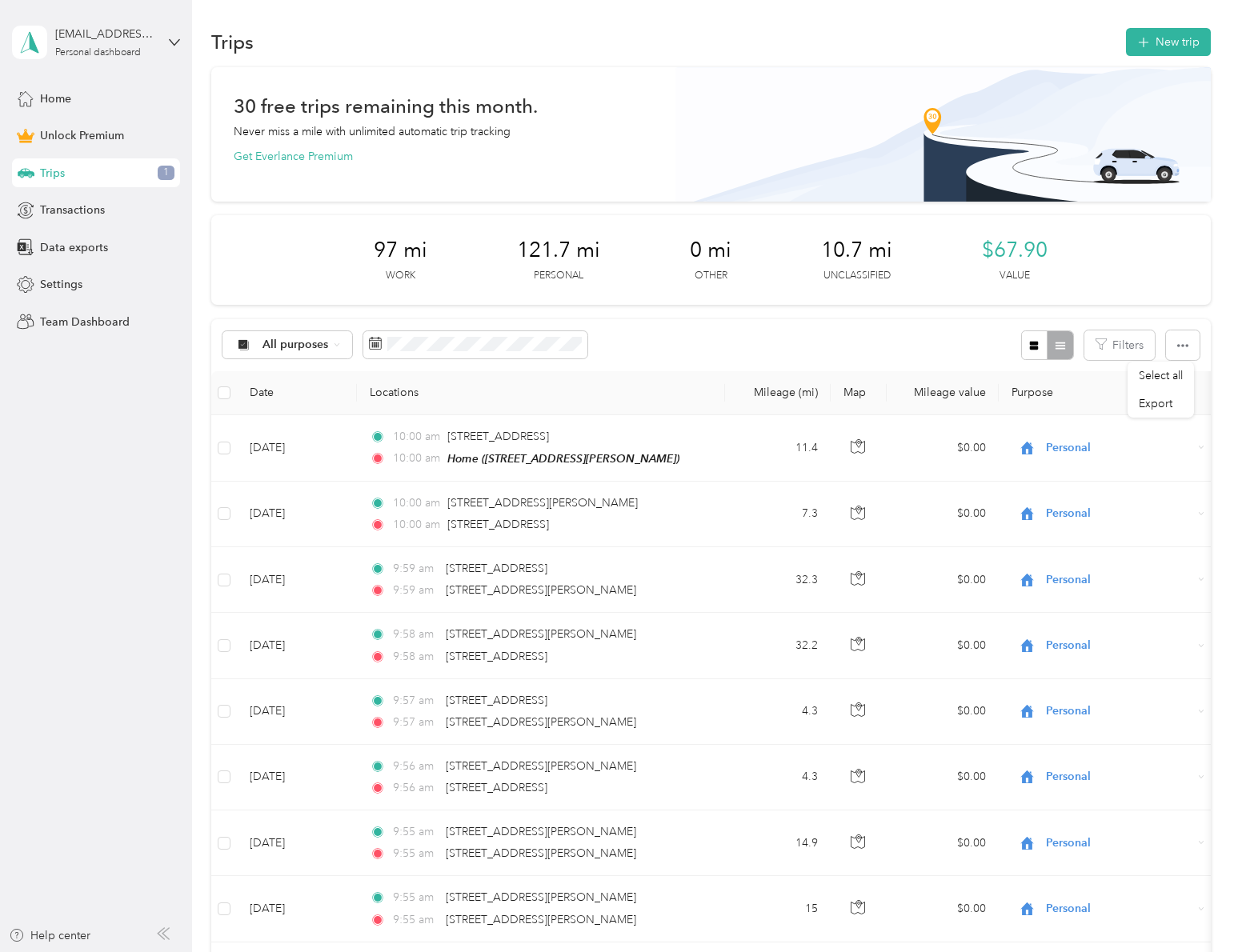
scroll to position [3, 0]
click at [1154, 42] on button "New trip" at bounding box center [1168, 42] width 85 height 28
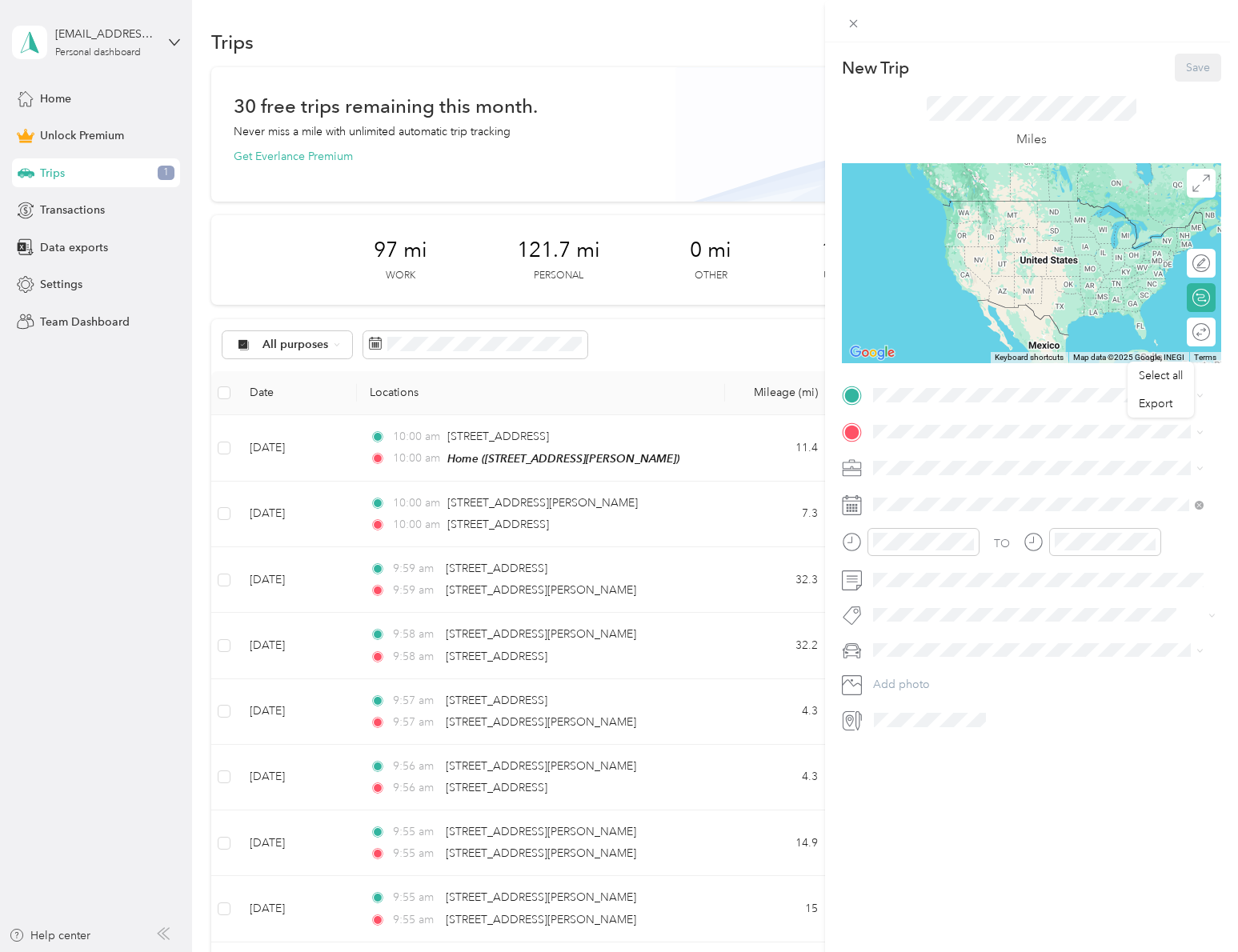
click at [498, 658] on div "New Trip Save This trip cannot be edited because it is either under review, app…" at bounding box center [619, 476] width 1238 height 952
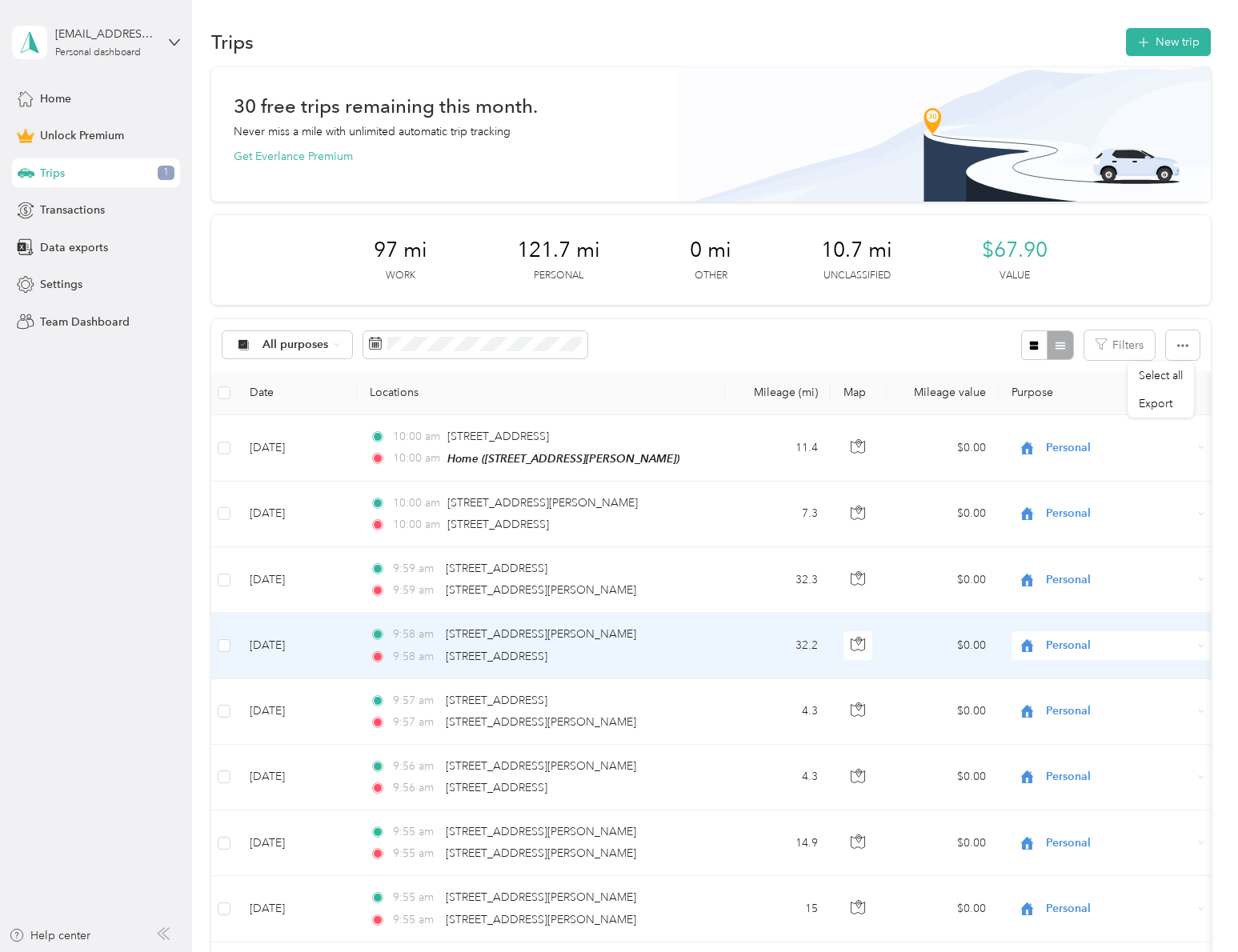
click at [294, 645] on td "[DATE]" at bounding box center [297, 646] width 120 height 65
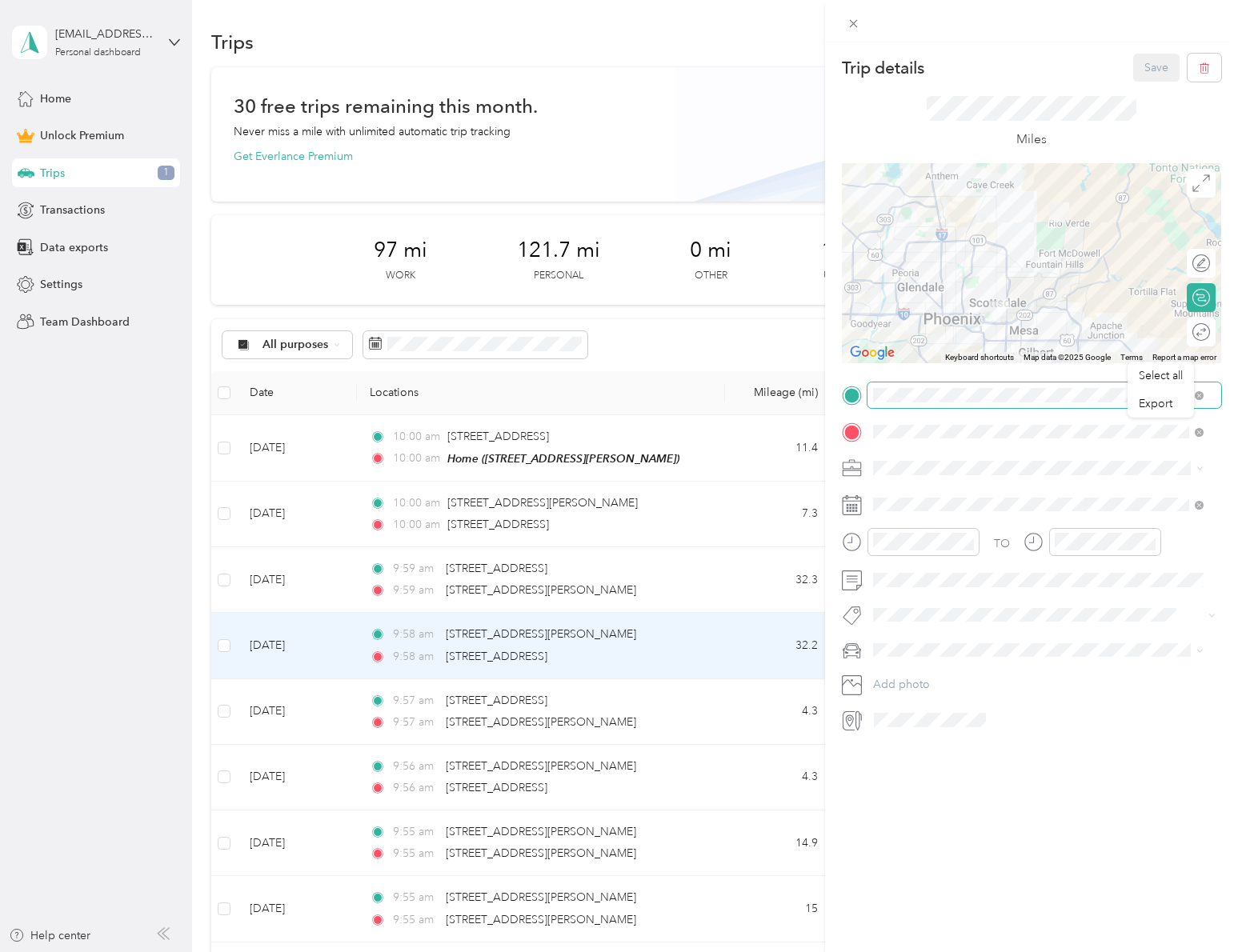
click at [1062, 403] on span at bounding box center [1044, 395] width 354 height 25
click at [994, 601] on span "[STREET_ADDRESS] , 85007, [GEOGRAPHIC_DATA], [GEOGRAPHIC_DATA], [GEOGRAPHIC_DAT…" at bounding box center [1037, 585] width 268 height 30
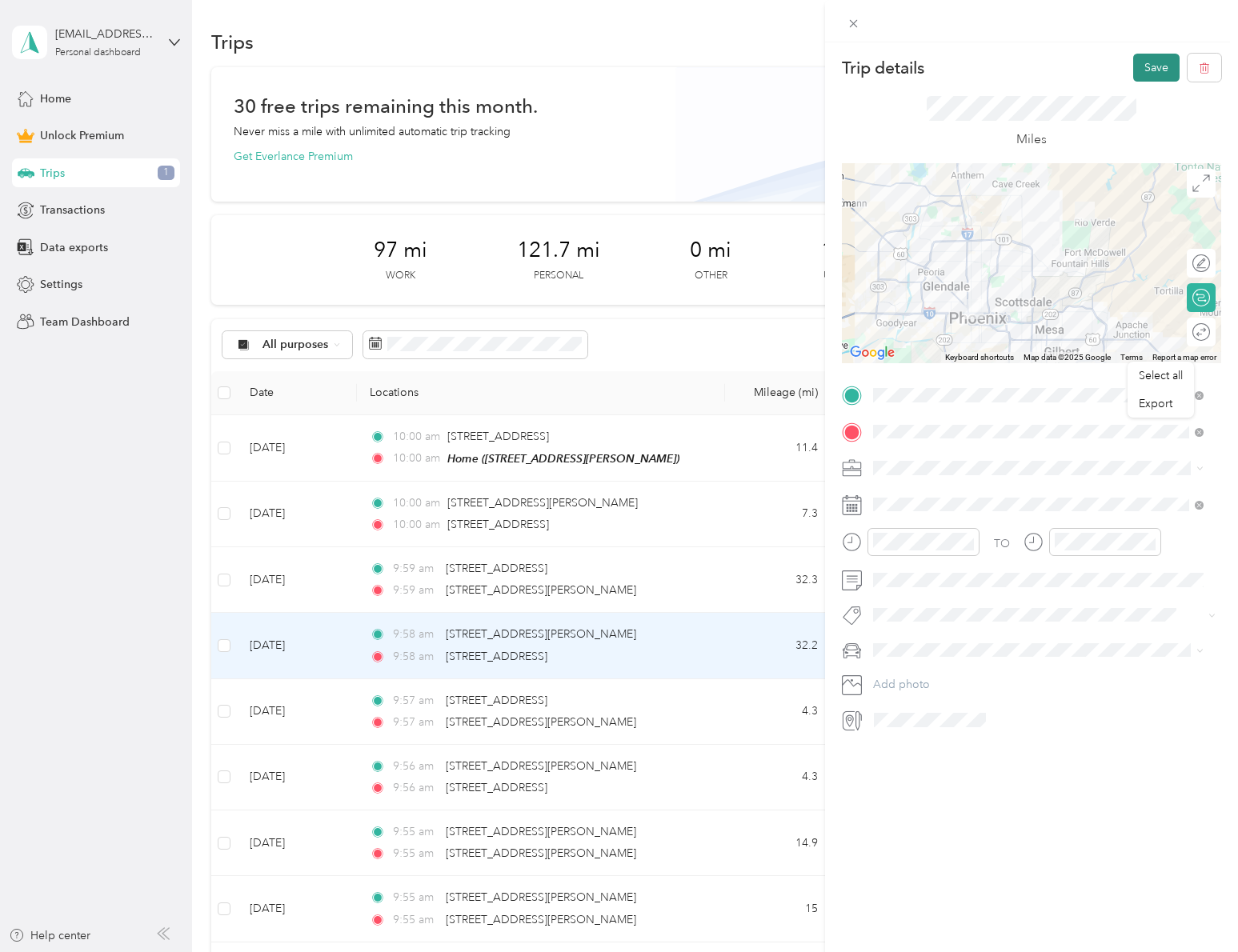
click at [1146, 71] on button "Save" at bounding box center [1155, 68] width 47 height 28
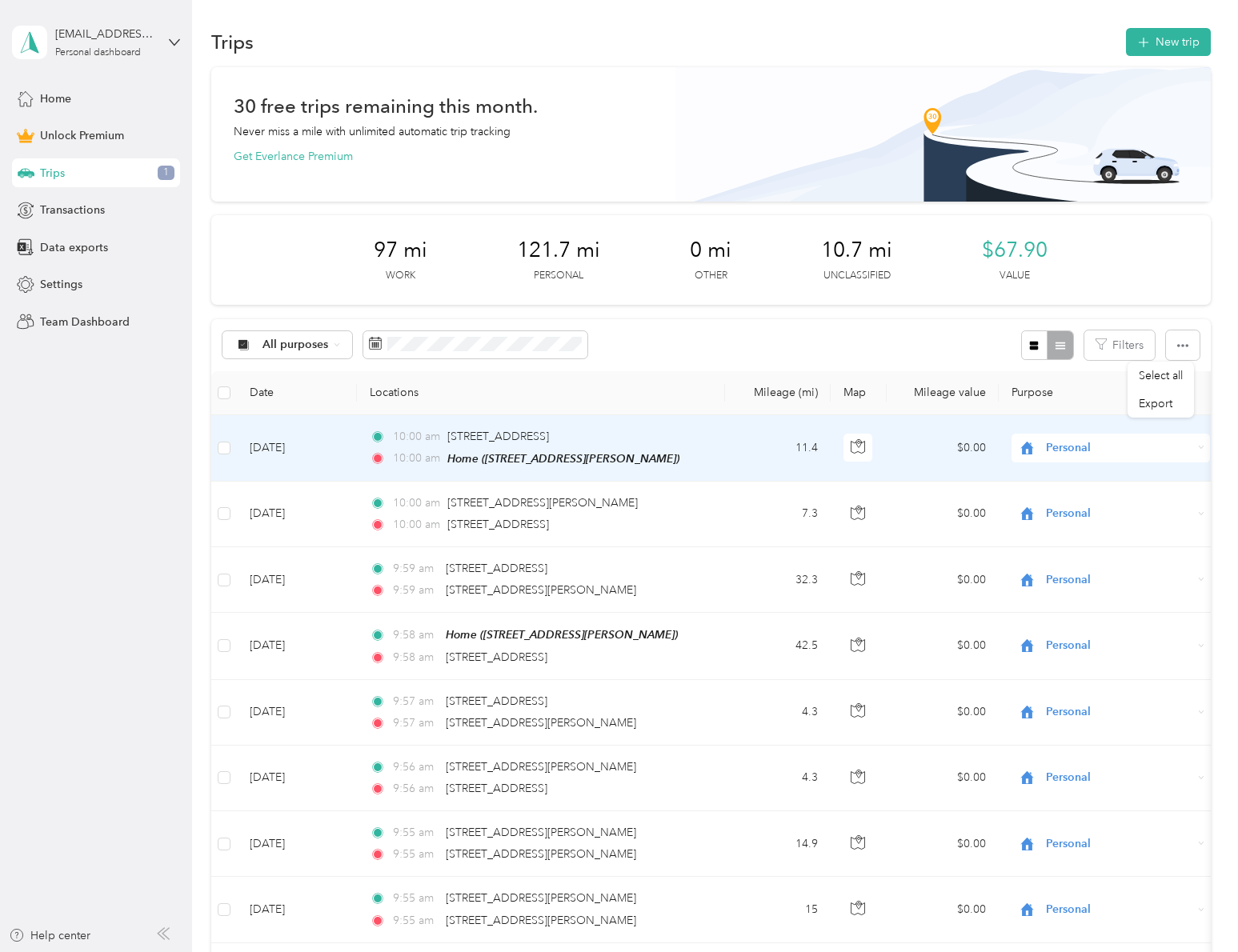
click at [1061, 458] on div "Personal" at bounding box center [1110, 448] width 199 height 29
click at [1057, 529] on span "Landscape Architecture" at bounding box center [1124, 533] width 148 height 17
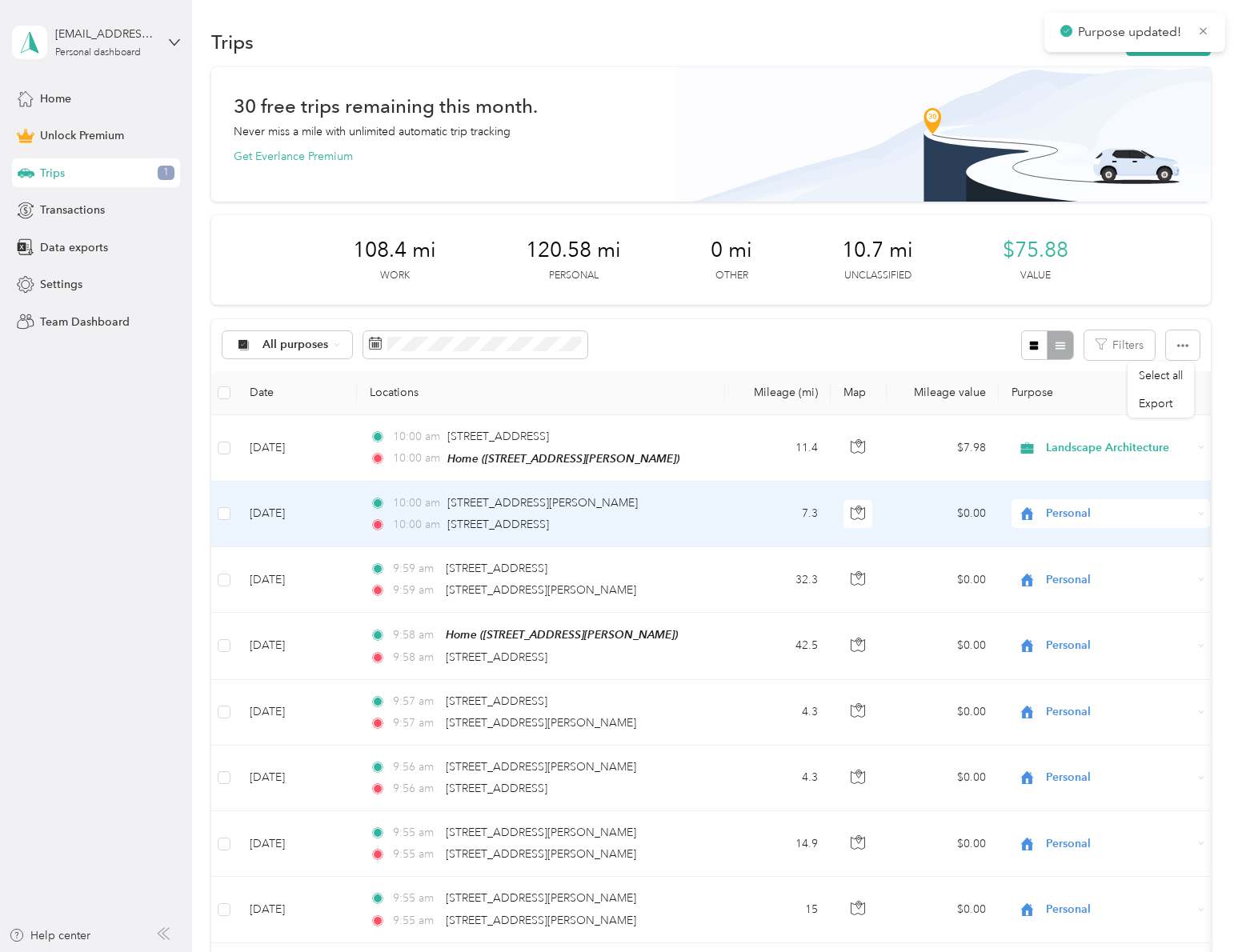
click at [1080, 514] on span "Personal" at bounding box center [1119, 514] width 146 height 18
click at [1091, 593] on span "Landscape Architecture" at bounding box center [1124, 599] width 148 height 17
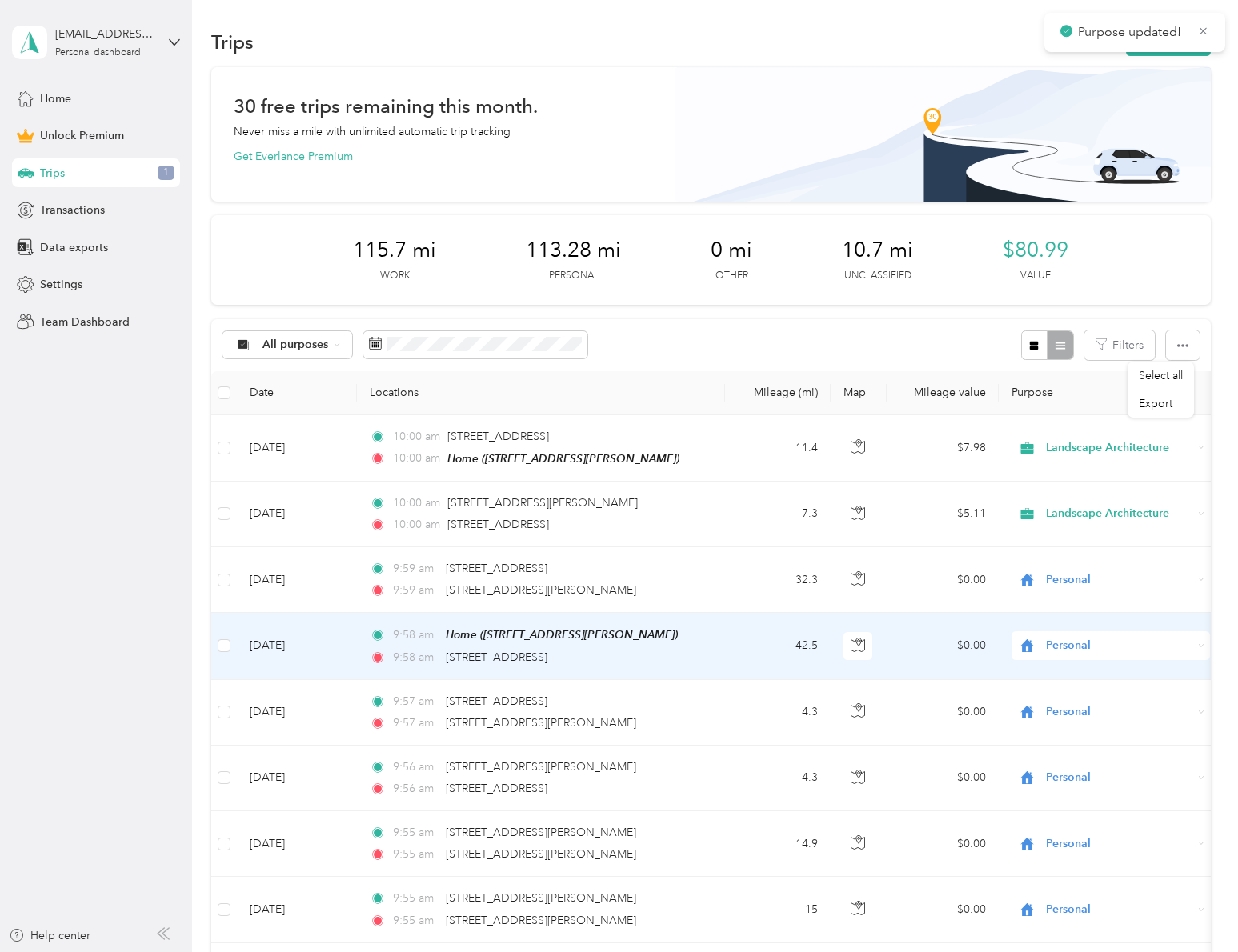
click at [1099, 642] on span "Personal" at bounding box center [1119, 646] width 146 height 18
click at [1099, 733] on span "Landscape Architecture" at bounding box center [1124, 731] width 148 height 17
click at [1094, 655] on div "Landscape Architecture" at bounding box center [1110, 645] width 199 height 29
click at [1131, 735] on span "Landscape Architecture" at bounding box center [1115, 731] width 130 height 17
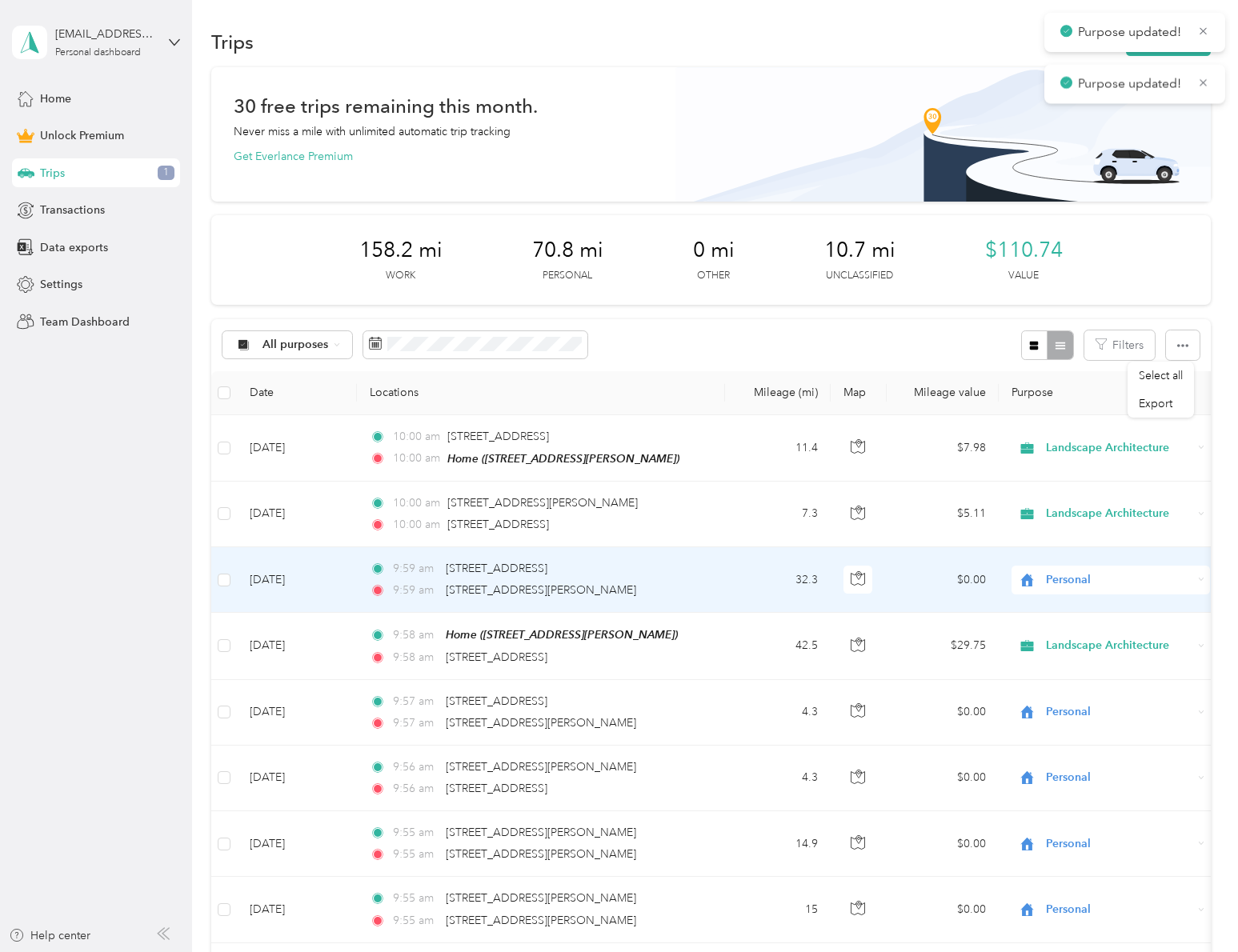
click at [1114, 590] on div "Personal" at bounding box center [1110, 579] width 199 height 29
click at [1141, 668] on span "Landscape Architecture" at bounding box center [1124, 665] width 148 height 17
click at [1083, 580] on span "Landscape Architecture" at bounding box center [1119, 580] width 146 height 18
click at [1119, 654] on li "Landscape Architecture" at bounding box center [1110, 665] width 199 height 28
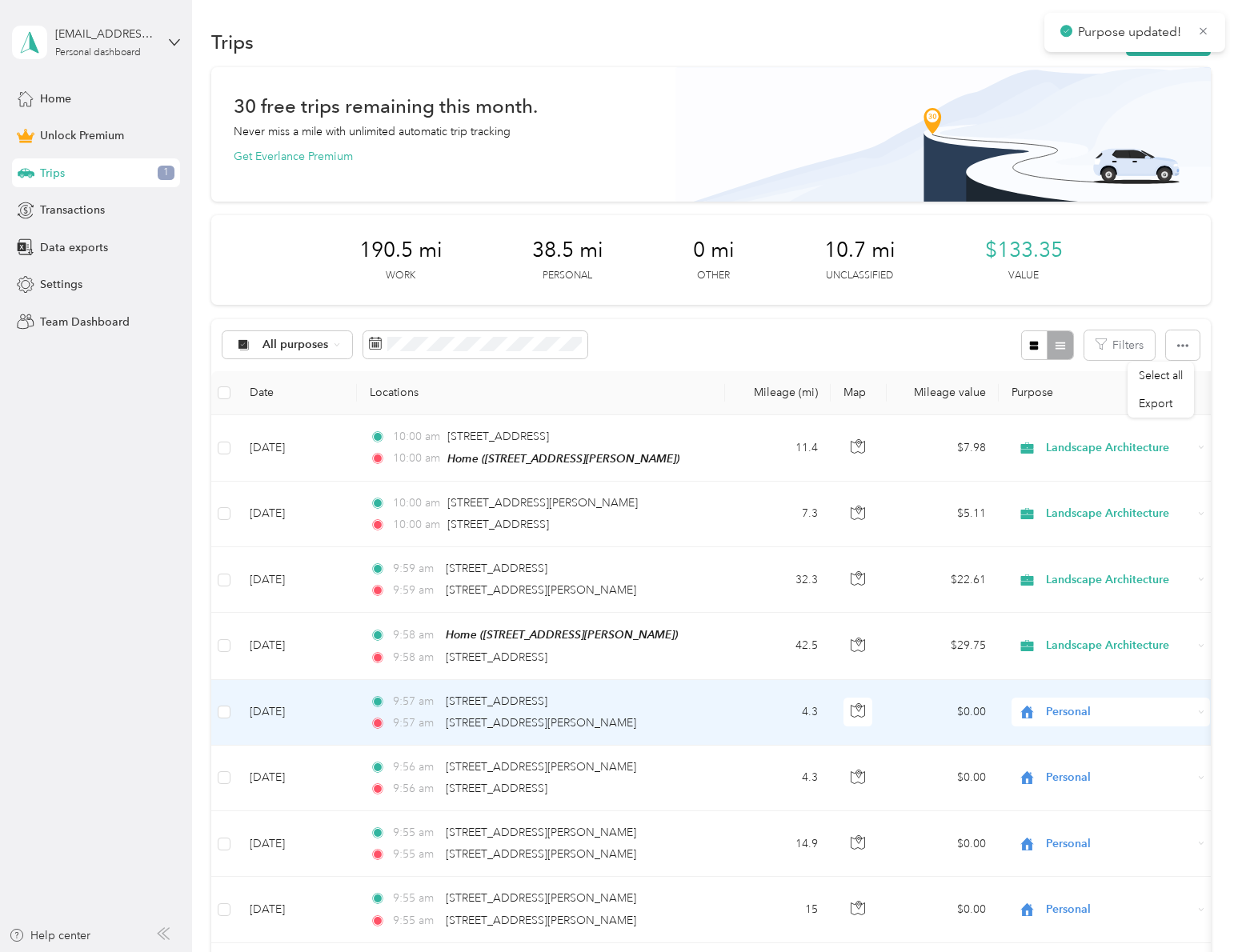
click at [1082, 716] on span "Personal" at bounding box center [1119, 713] width 146 height 18
click at [1116, 797] on span "Landscape Architecture" at bounding box center [1124, 797] width 148 height 17
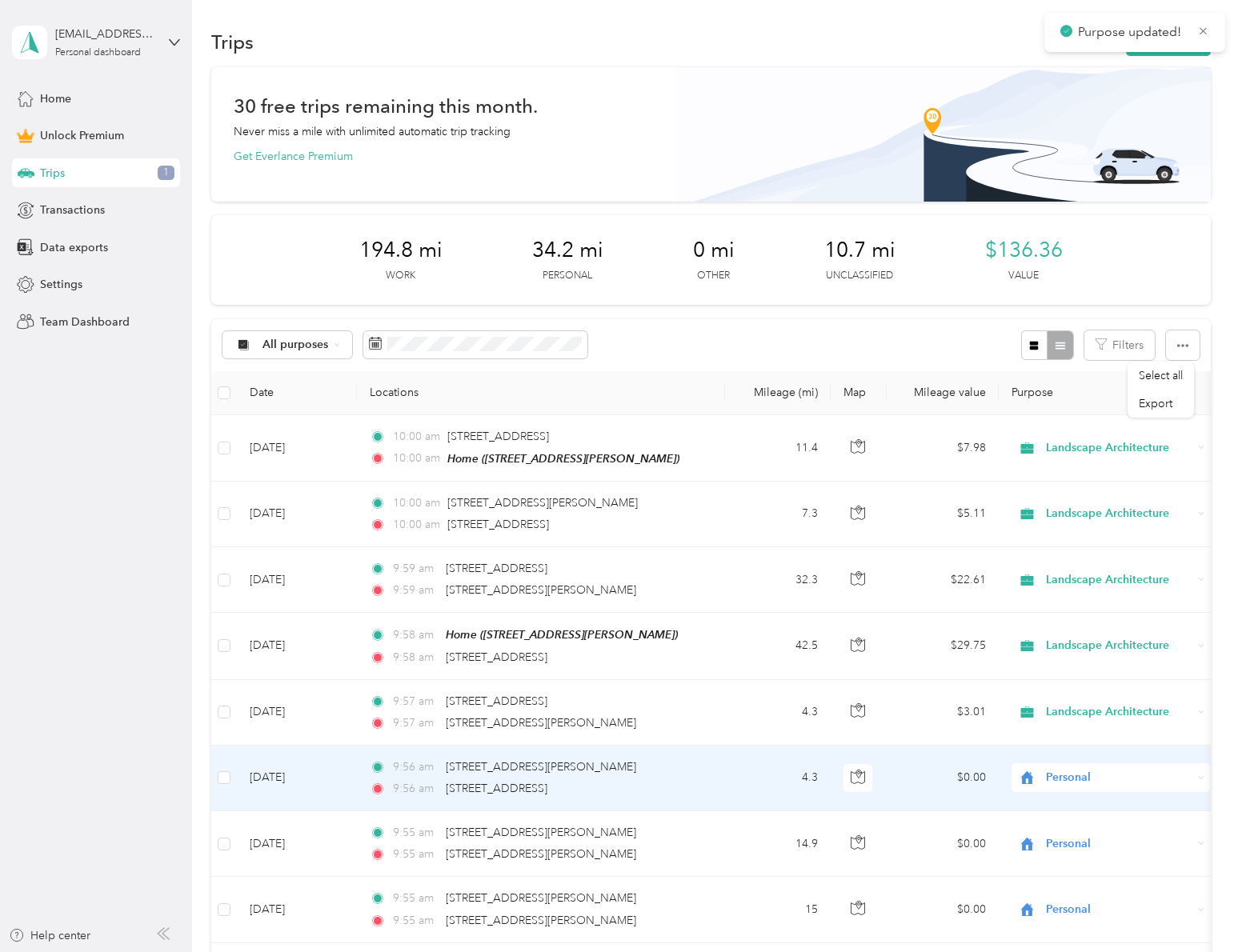
click at [1115, 780] on span "Personal" at bounding box center [1119, 778] width 146 height 18
click at [1128, 619] on ol "Work Personal Landscape Architecture Other Charity Medical Moving Commute" at bounding box center [1110, 649] width 199 height 224
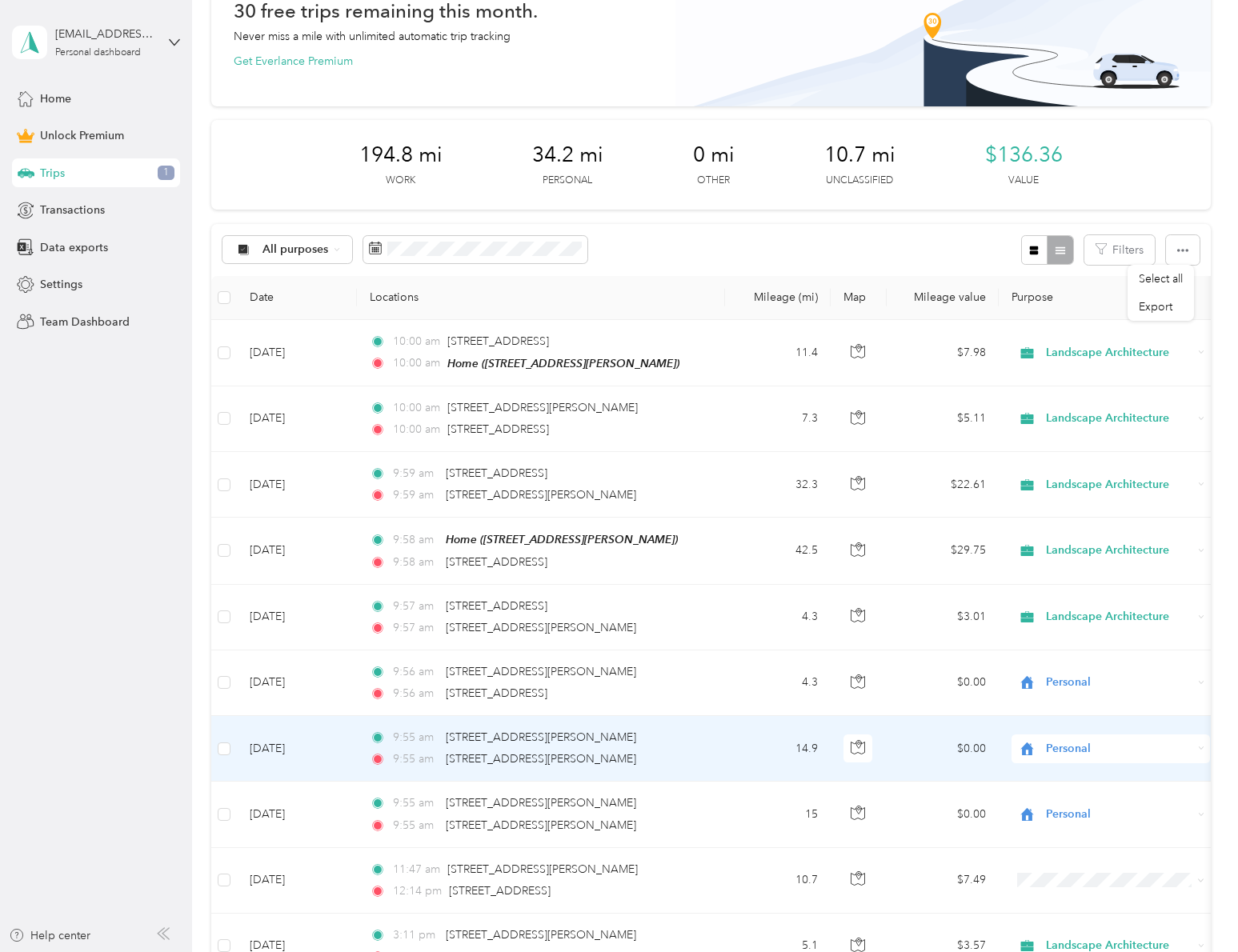
scroll to position [100, 0]
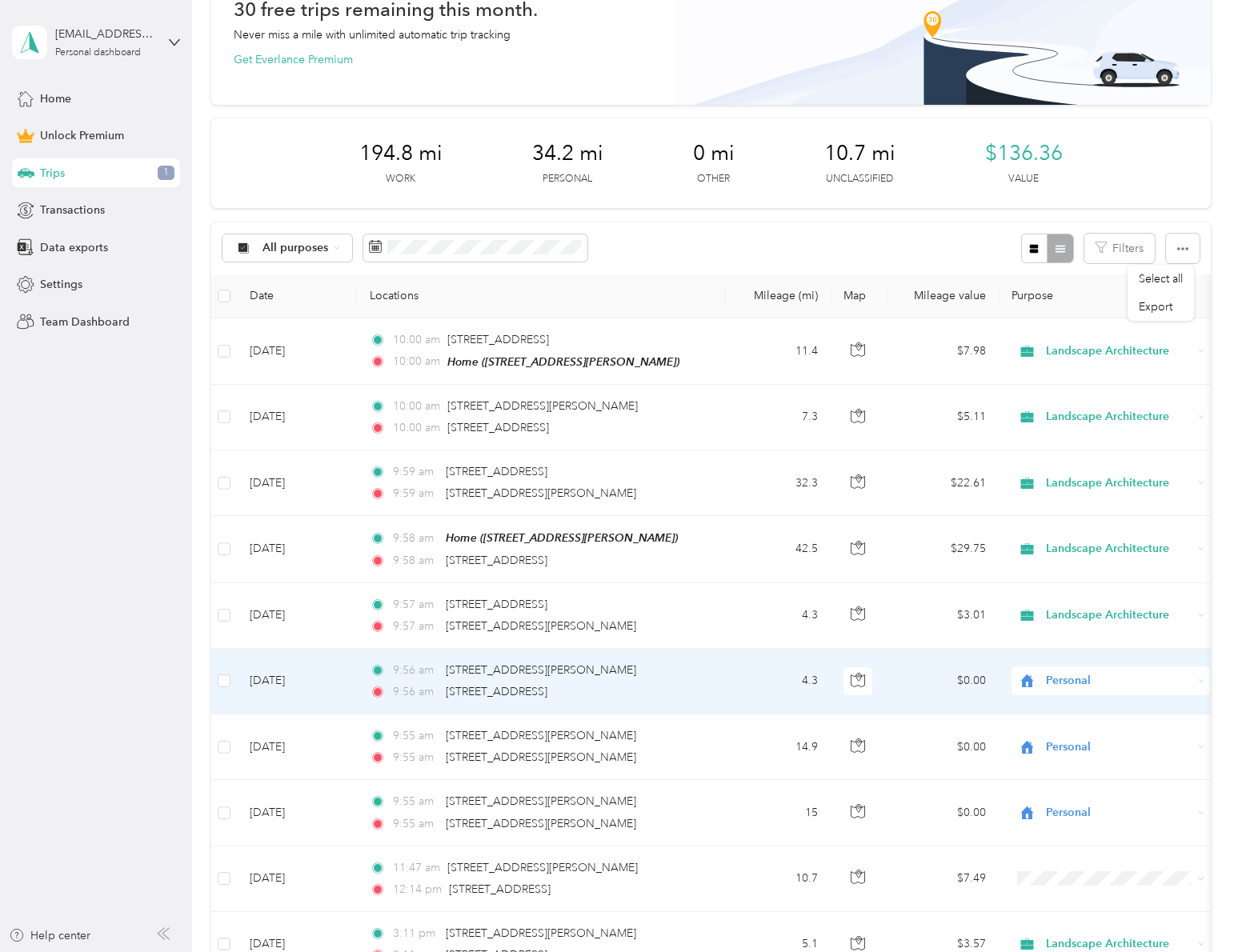
click at [1093, 687] on span "Personal" at bounding box center [1119, 681] width 146 height 18
click at [1089, 756] on li "Landscape Architecture" at bounding box center [1110, 766] width 199 height 28
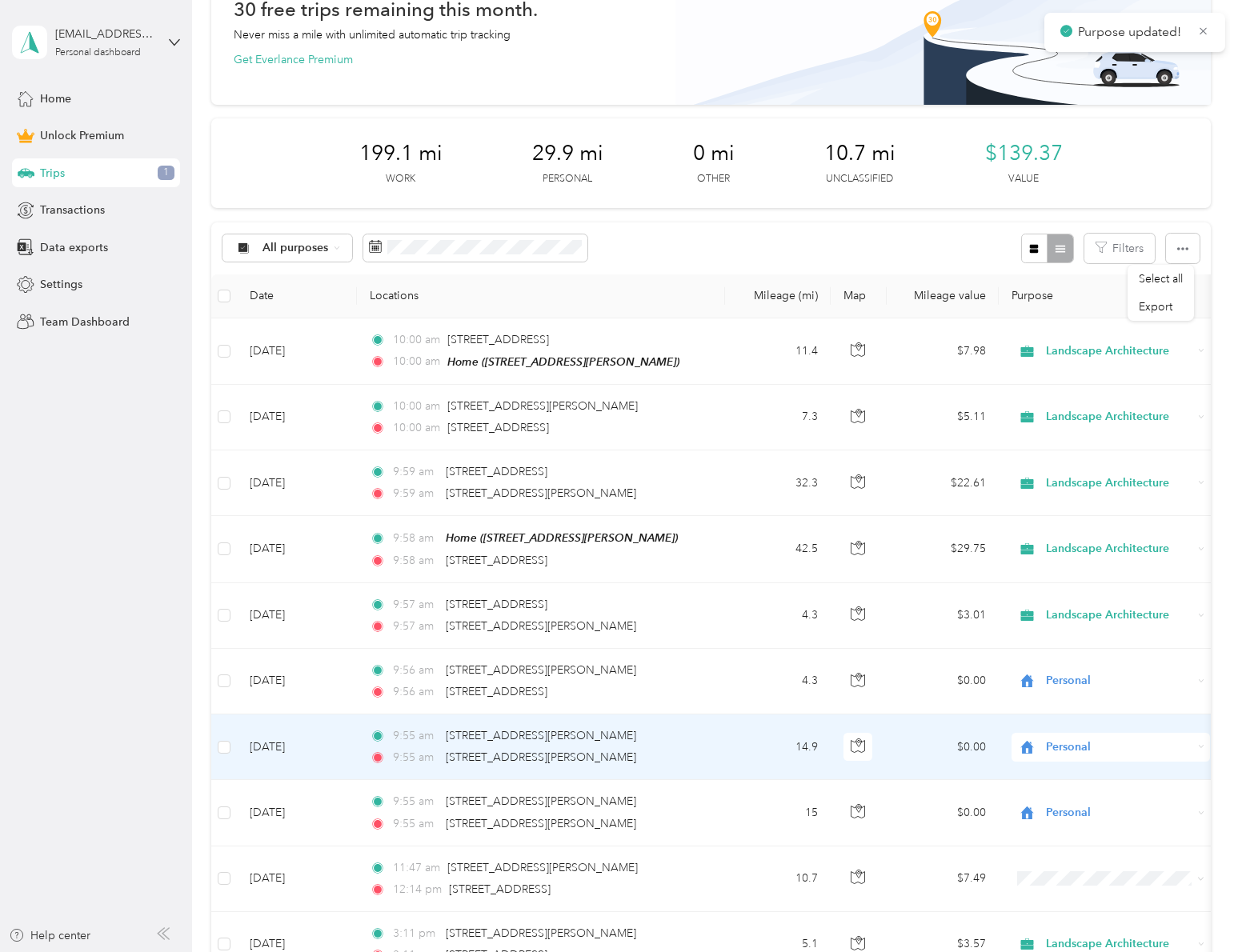
click at [1085, 739] on span "Personal" at bounding box center [1119, 748] width 146 height 18
click at [1097, 581] on span "Landscape Architecture" at bounding box center [1124, 574] width 148 height 17
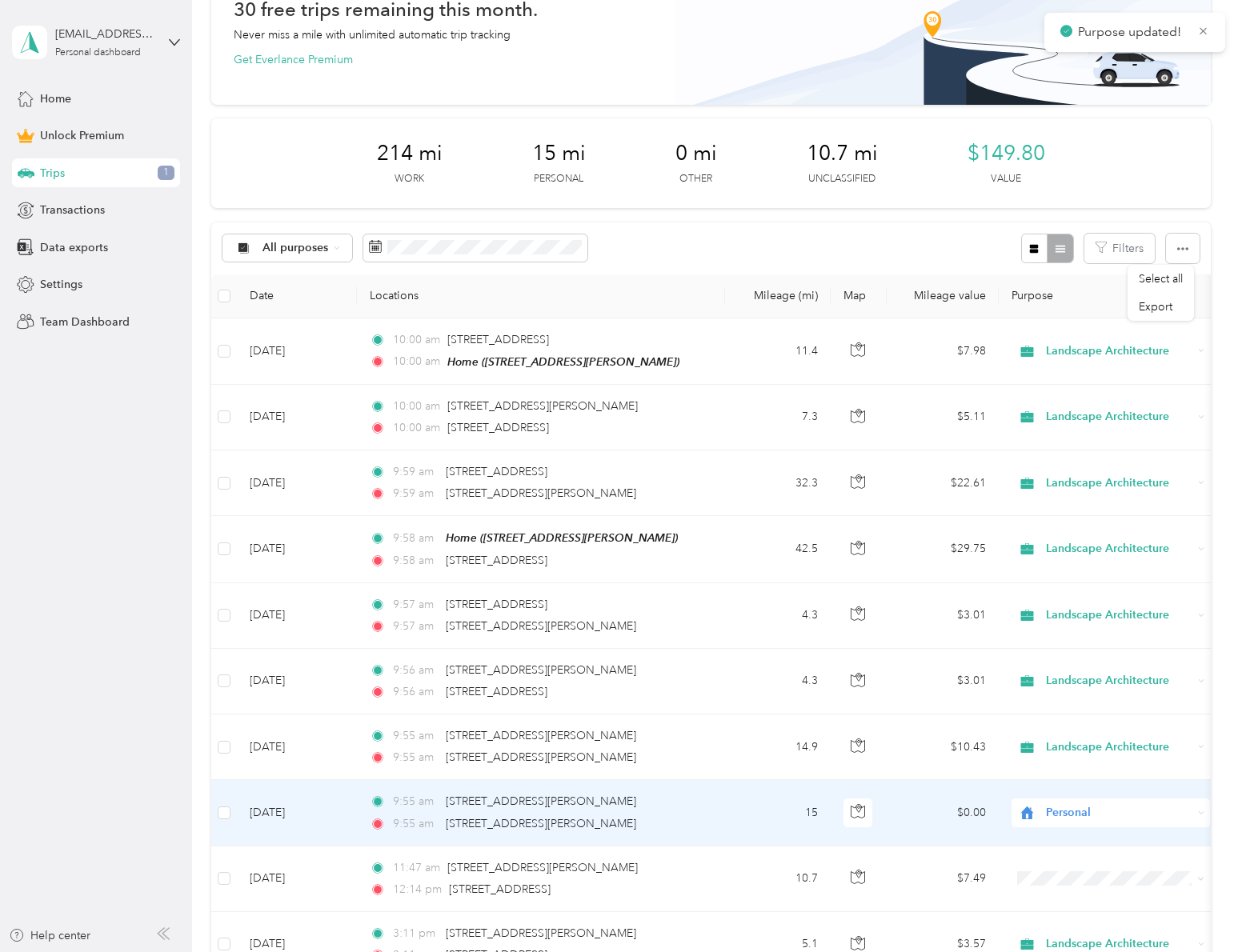
click at [1084, 813] on span "Personal" at bounding box center [1119, 813] width 146 height 18
click at [1092, 646] on span "Landscape Architecture" at bounding box center [1124, 641] width 148 height 17
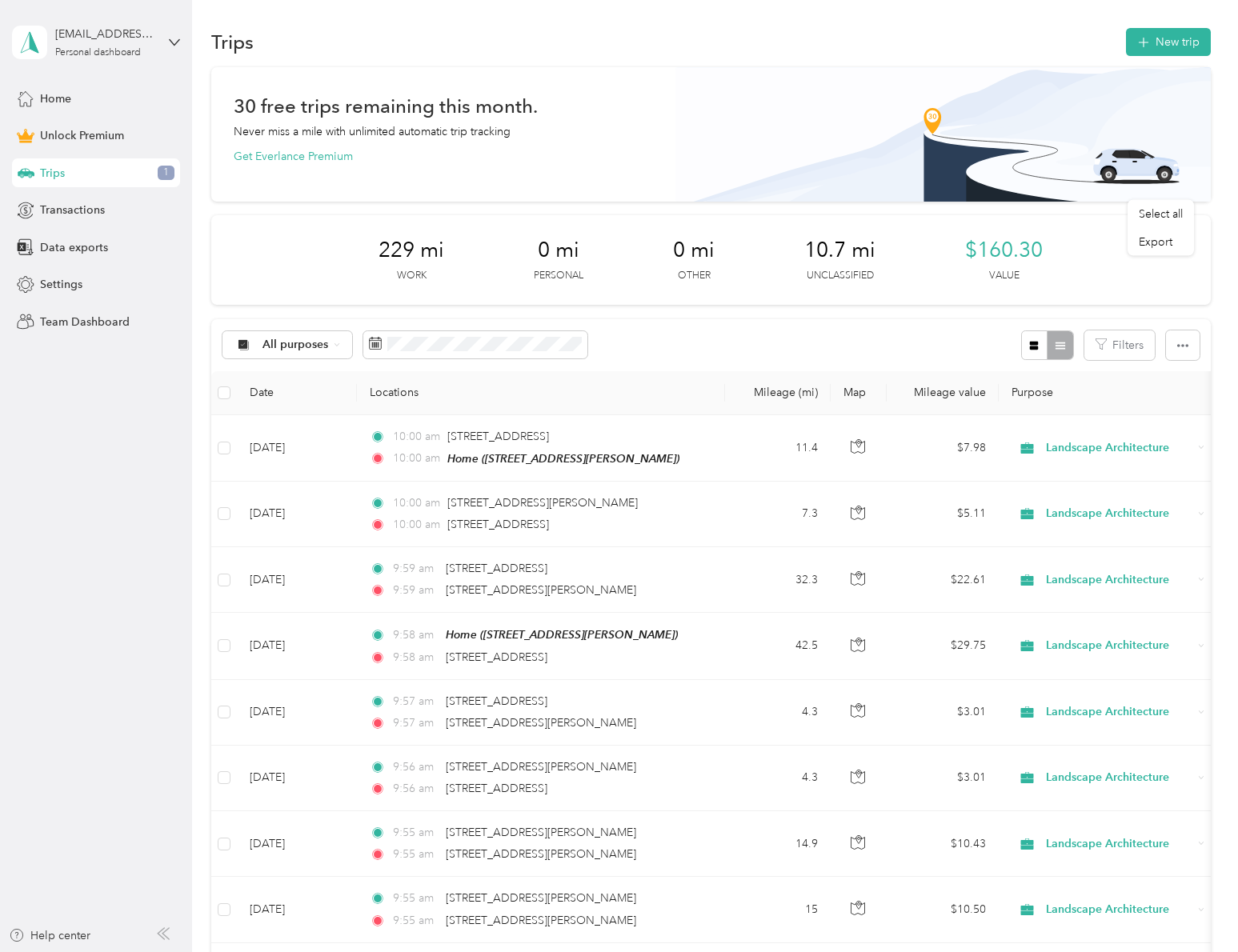
scroll to position [0, 0]
